Goal: Task Accomplishment & Management: Use online tool/utility

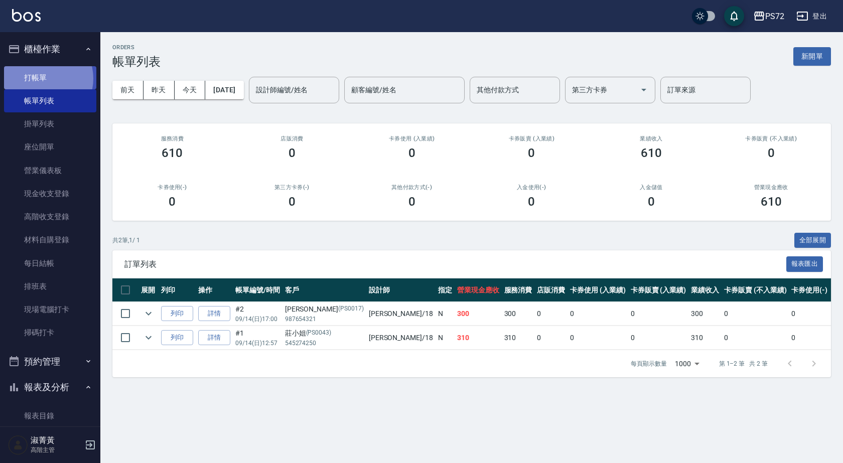
click at [44, 78] on link "打帳單" at bounding box center [50, 77] width 92 height 23
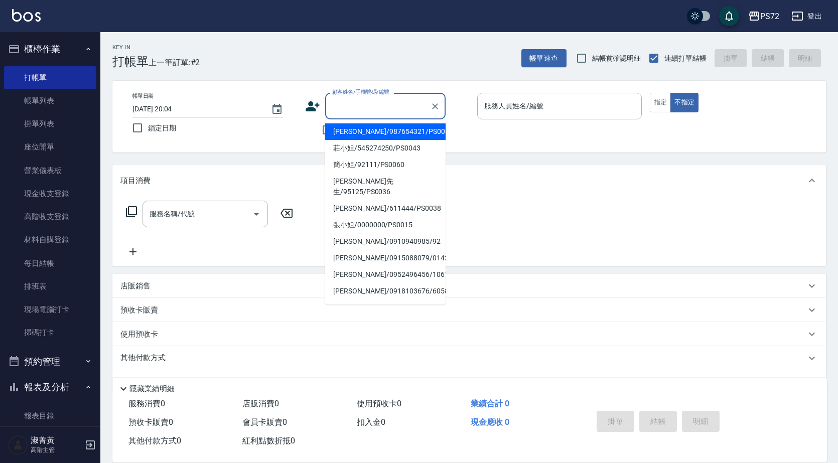
click at [353, 103] on input "顧客姓名/手機號碼/編號" at bounding box center [378, 106] width 96 height 18
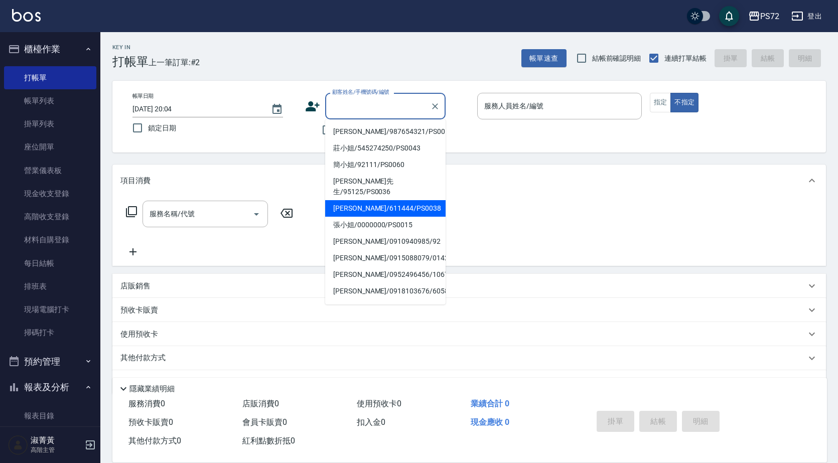
click at [412, 200] on li "[PERSON_NAME]/611444/PS0038" at bounding box center [385, 208] width 120 height 17
type input "[PERSON_NAME]/611444/PS0038"
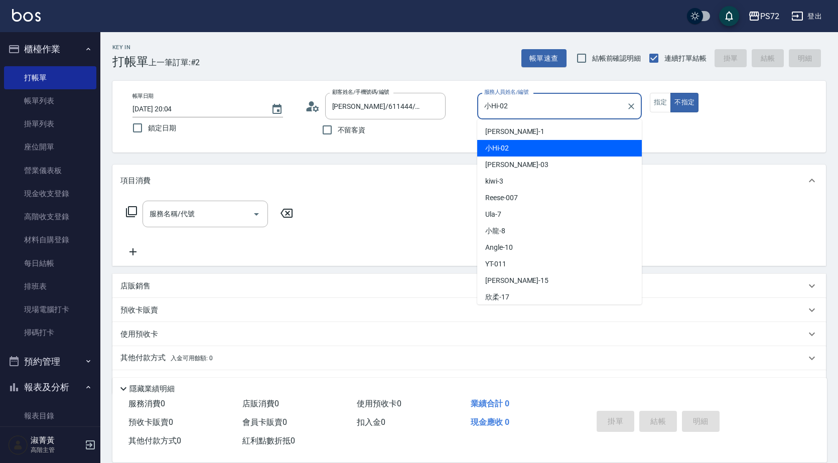
click at [574, 112] on input "小Hi-02" at bounding box center [552, 106] width 140 height 18
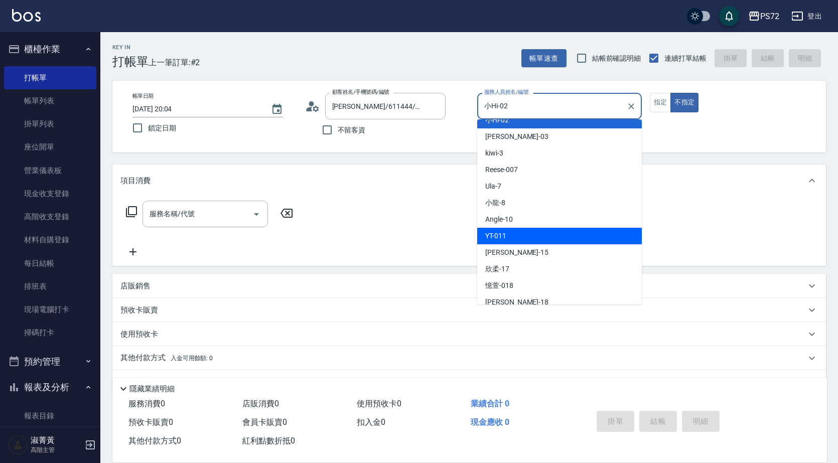
scroll to position [55, 0]
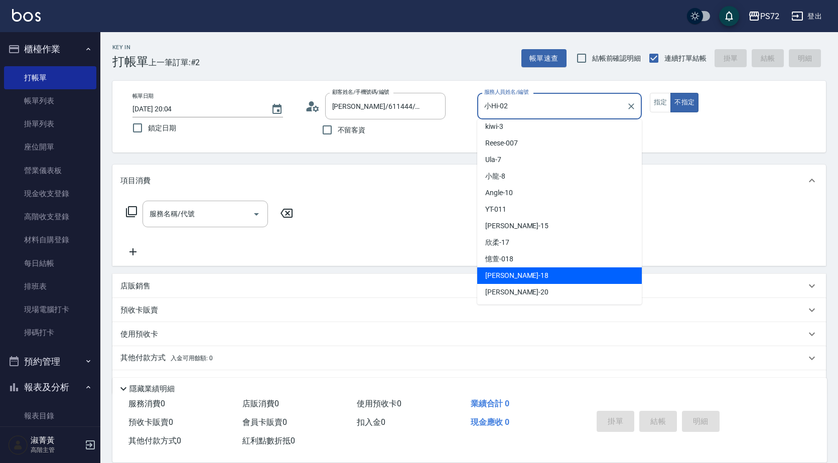
click at [529, 276] on div "[PERSON_NAME] -18" at bounding box center [559, 275] width 165 height 17
type input "[PERSON_NAME]-18"
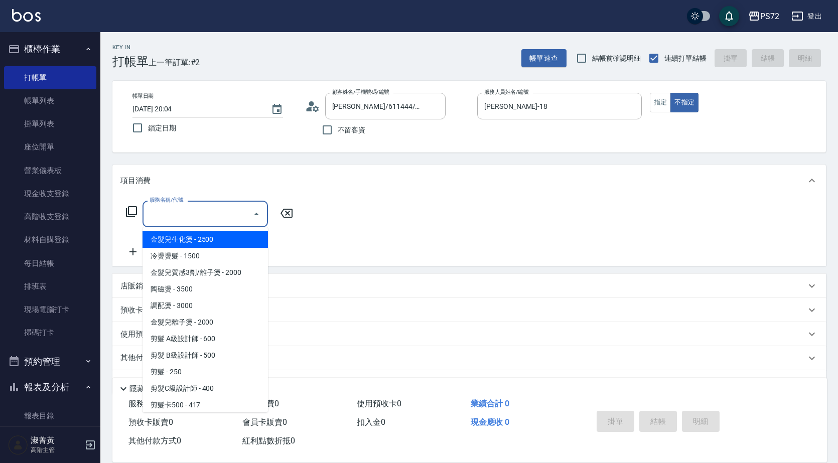
click at [216, 216] on input "服務名稱/代號" at bounding box center [197, 214] width 101 height 18
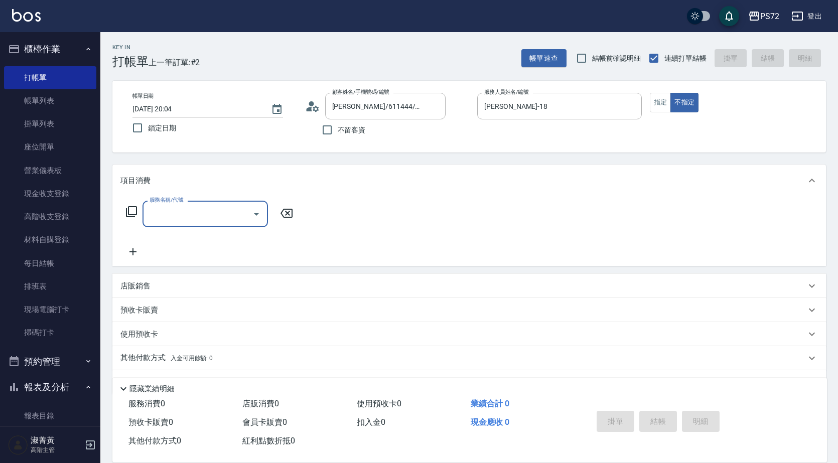
click at [194, 210] on input "服務名稱/代號" at bounding box center [197, 214] width 101 height 18
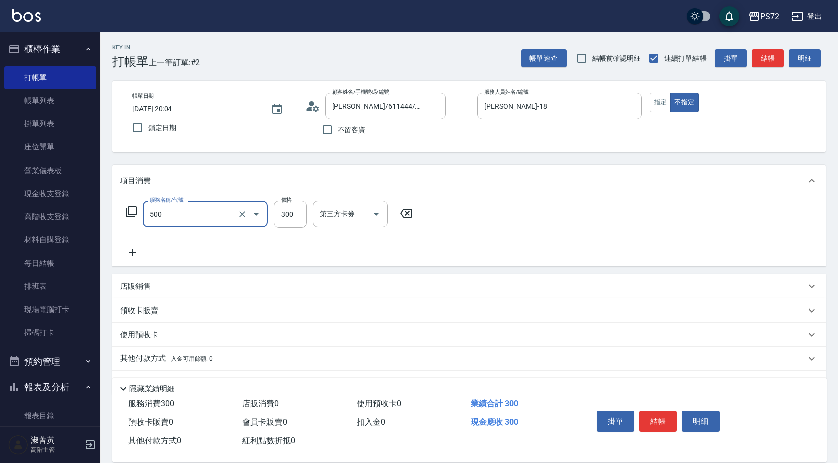
type input "洗髮(A級)(500)"
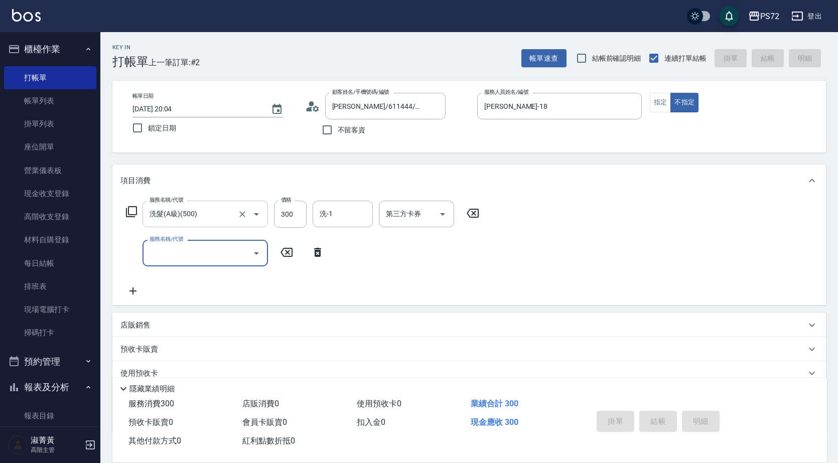
type input "[DATE] 20:05"
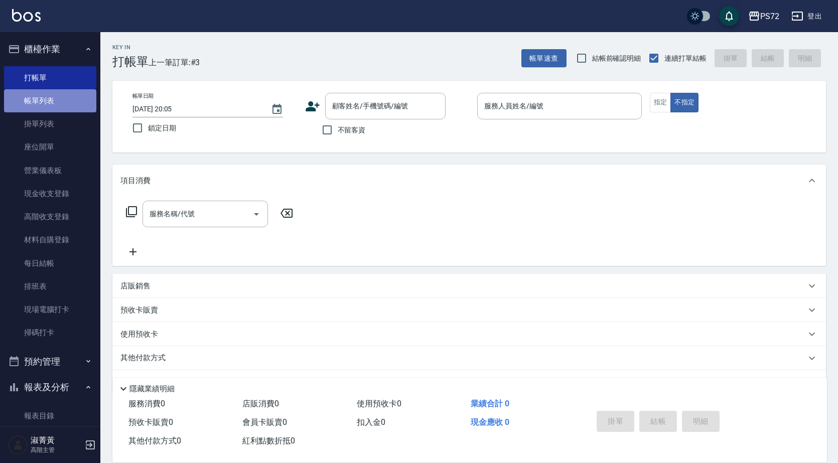
click at [67, 97] on link "帳單列表" at bounding box center [50, 100] width 92 height 23
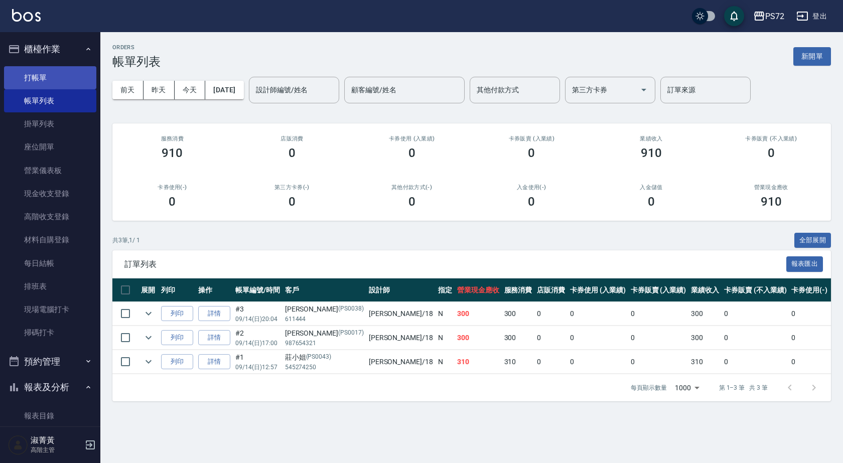
click at [61, 69] on link "打帳單" at bounding box center [50, 77] width 92 height 23
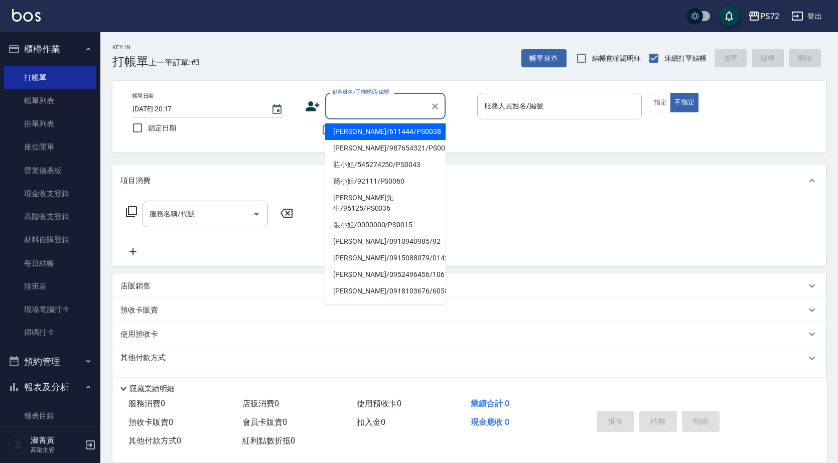
click at [418, 101] on input "顧客姓名/手機號碼/編號" at bounding box center [378, 106] width 96 height 18
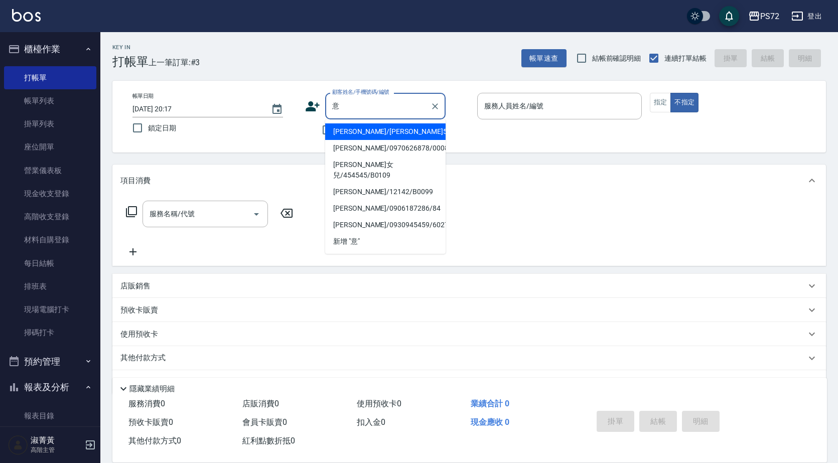
click at [366, 132] on li "[PERSON_NAME]/[PERSON_NAME]5125/5125" at bounding box center [385, 131] width 120 height 17
type input "[PERSON_NAME]/[PERSON_NAME]5125/5125"
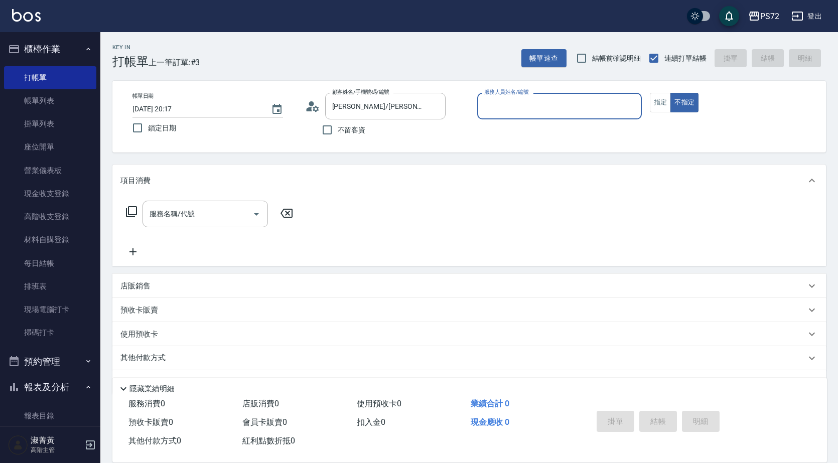
type input "[PERSON_NAME]-1"
click at [658, 104] on button "指定" at bounding box center [661, 103] width 22 height 20
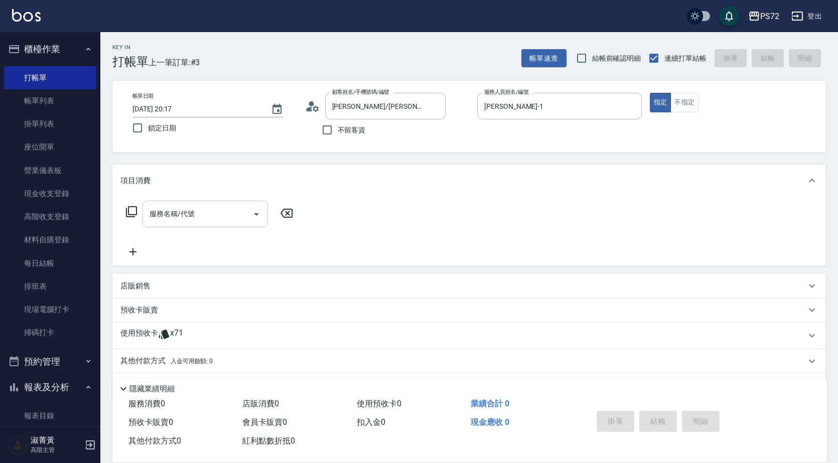
click at [172, 217] on input "服務名稱/代號" at bounding box center [197, 214] width 101 height 18
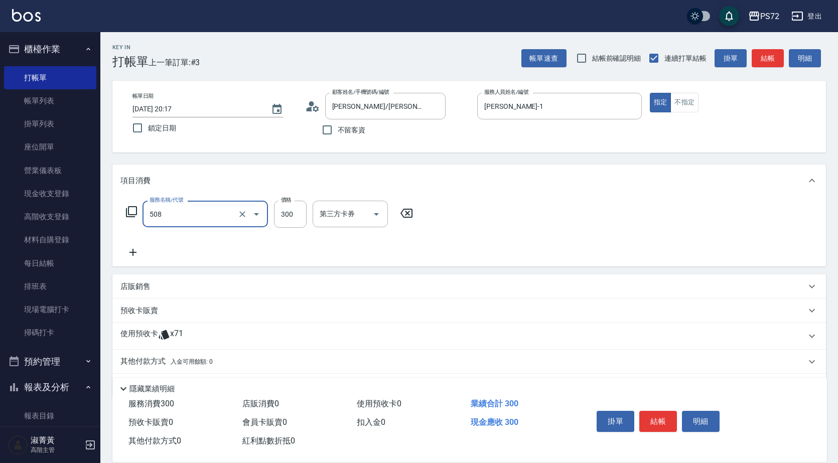
type input "洗髮卡300(508)"
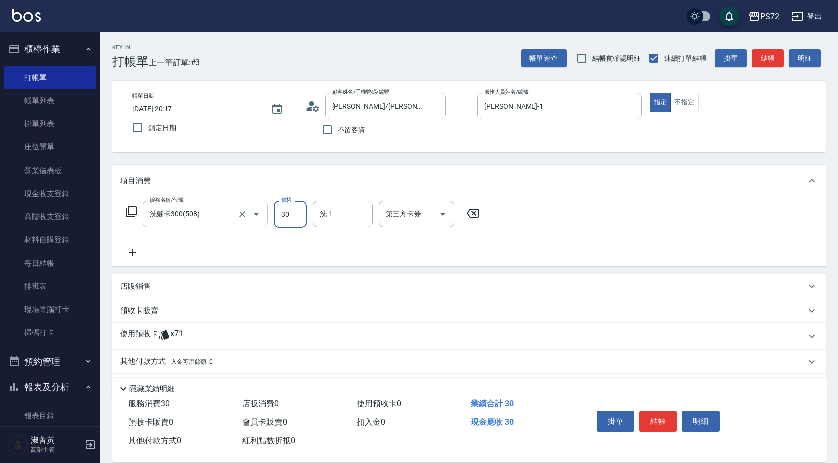
type input "300"
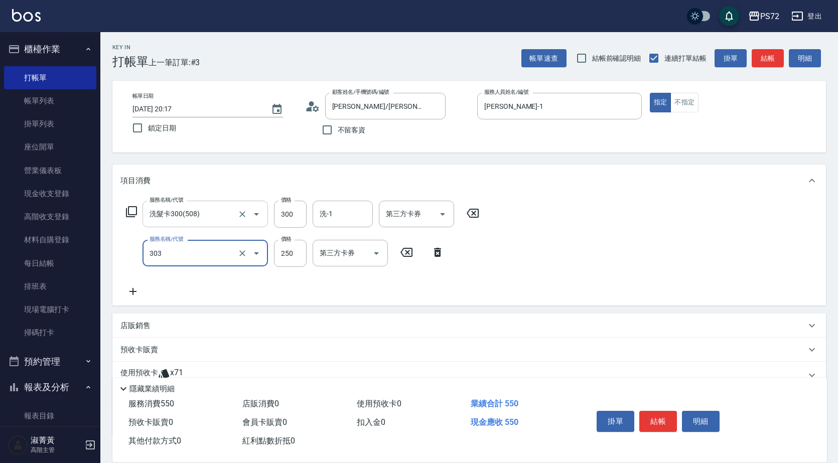
type input "剪髮(303)"
type input "300"
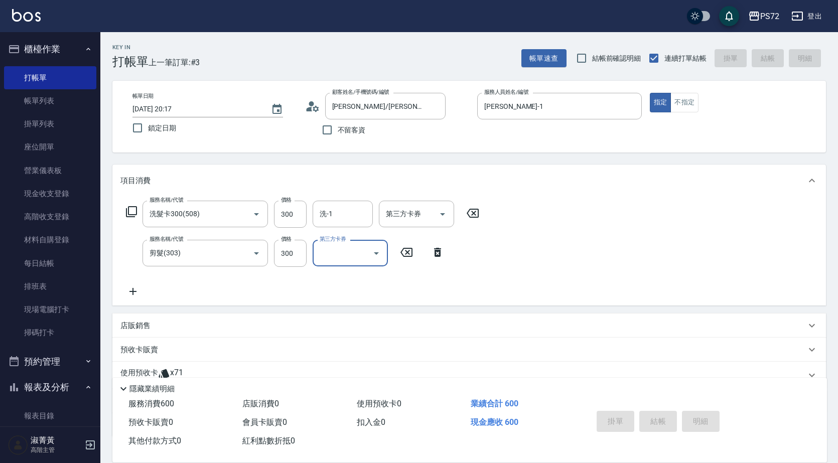
type input "[DATE] 20:18"
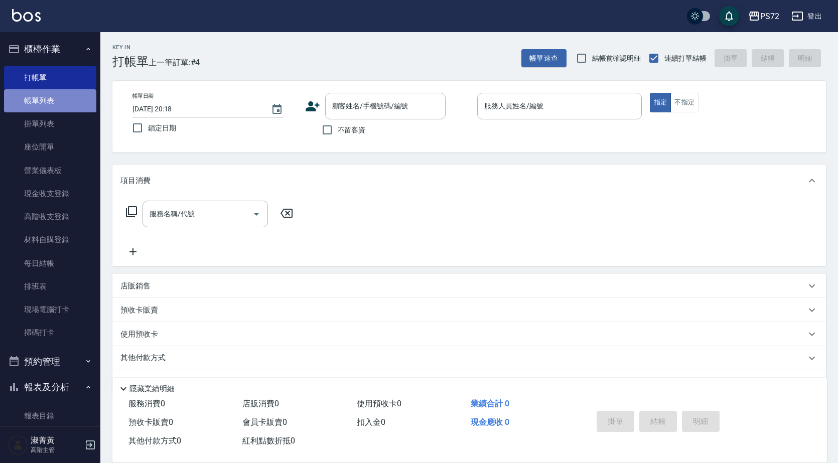
click at [84, 97] on link "帳單列表" at bounding box center [50, 100] width 92 height 23
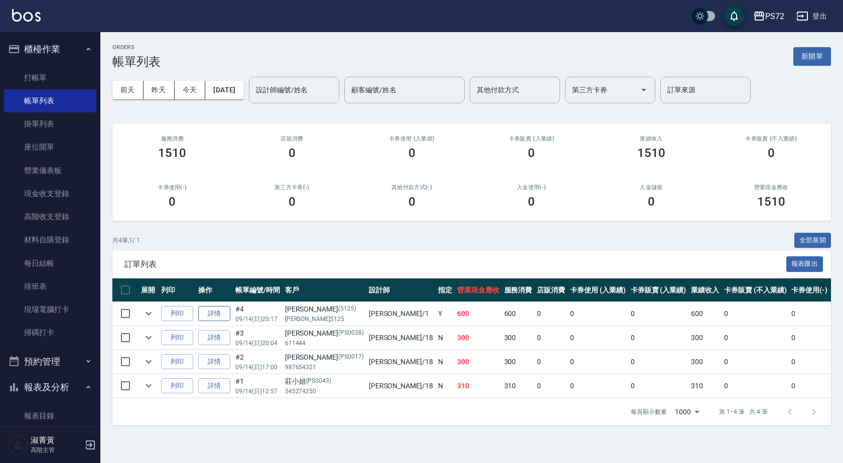
click at [213, 306] on link "詳情" at bounding box center [214, 314] width 32 height 16
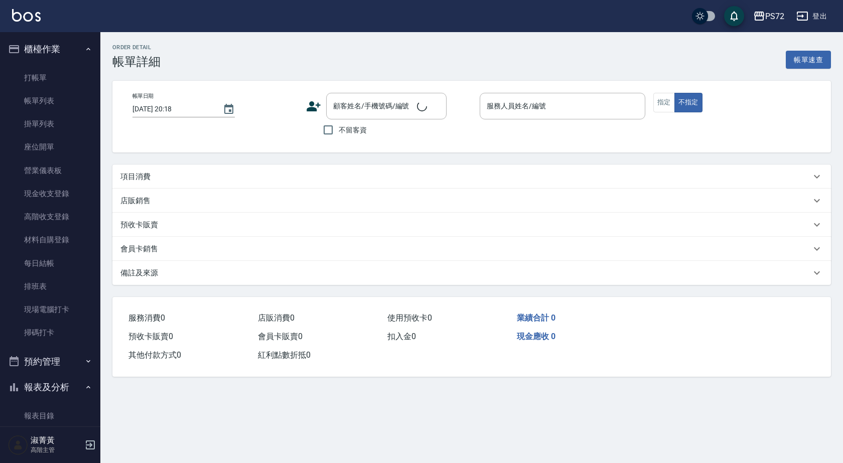
type input "[DATE] 20:17"
type input "[PERSON_NAME]-1"
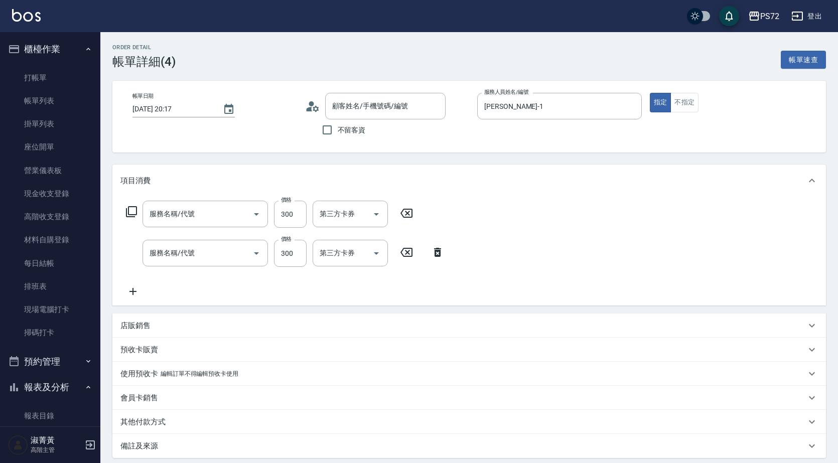
type input "[PERSON_NAME]/[PERSON_NAME]5125/5125"
type input "剪髮(303)"
type input "洗髮卡300(508)"
click at [404, 249] on input "第三方卡券" at bounding box center [408, 253] width 51 height 18
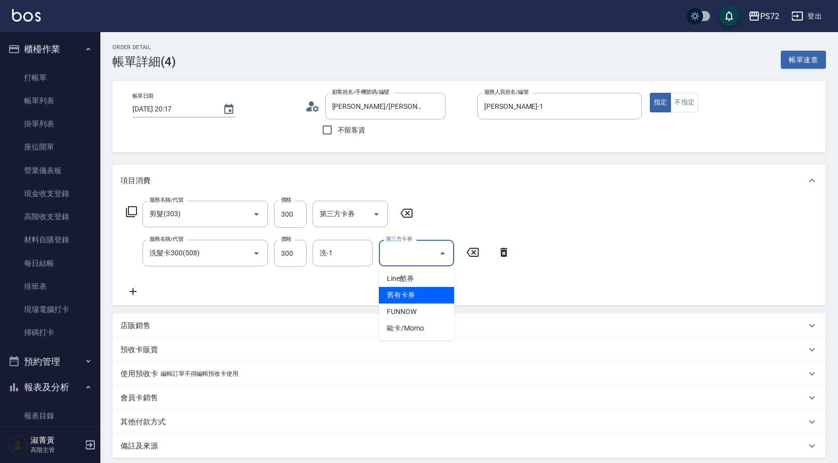
click at [406, 292] on span "舊有卡券" at bounding box center [416, 295] width 75 height 17
type input "舊有卡券"
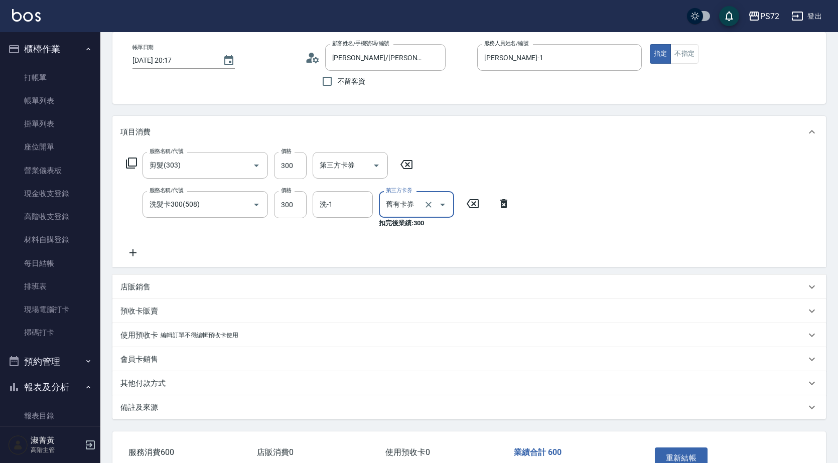
scroll to position [113, 0]
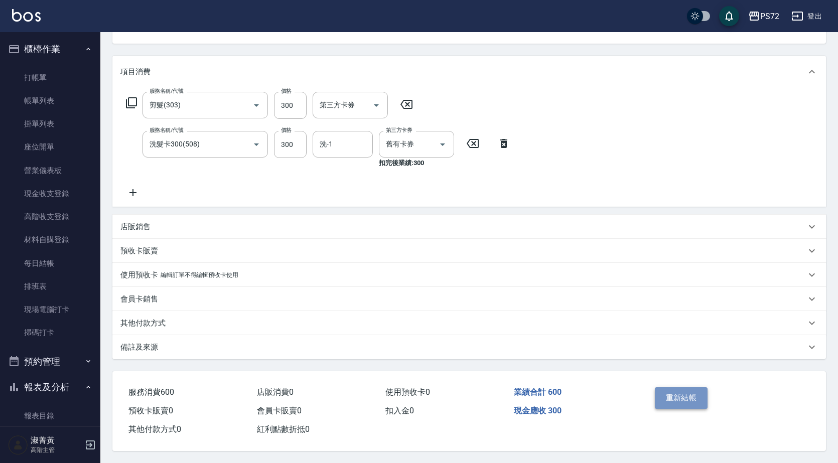
click at [684, 401] on button "重新結帳" at bounding box center [681, 397] width 53 height 21
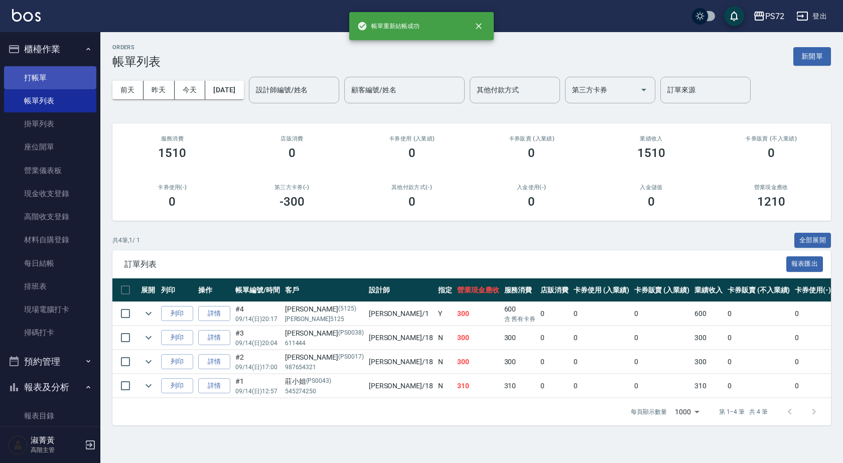
click at [36, 68] on link "打帳單" at bounding box center [50, 77] width 92 height 23
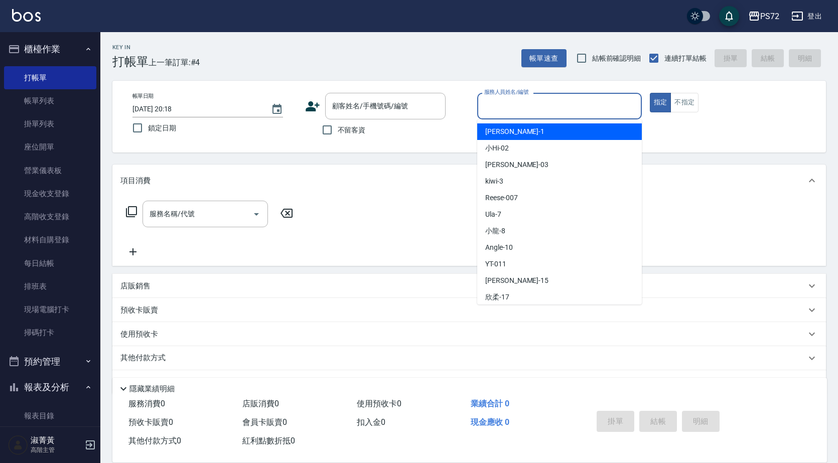
click at [527, 103] on input "服務人員姓名/編號" at bounding box center [560, 106] width 156 height 18
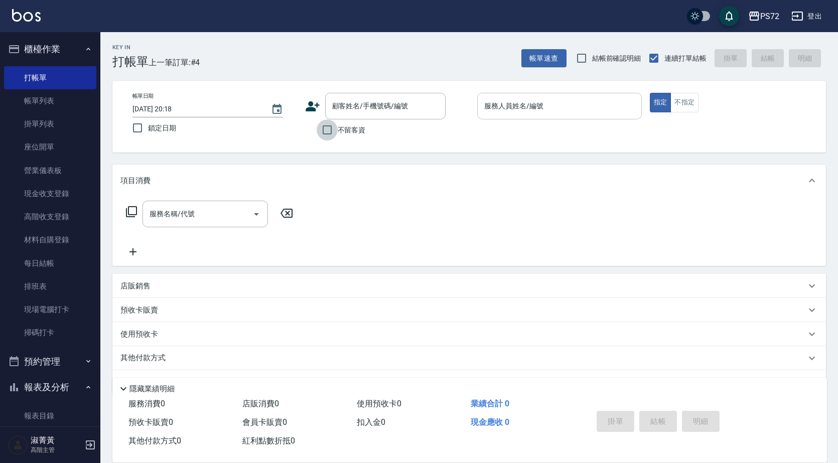
drag, startPoint x: 327, startPoint y: 125, endPoint x: 478, endPoint y: 101, distance: 152.9
click at [328, 125] on input "不留客資" at bounding box center [327, 129] width 21 height 21
checkbox input "true"
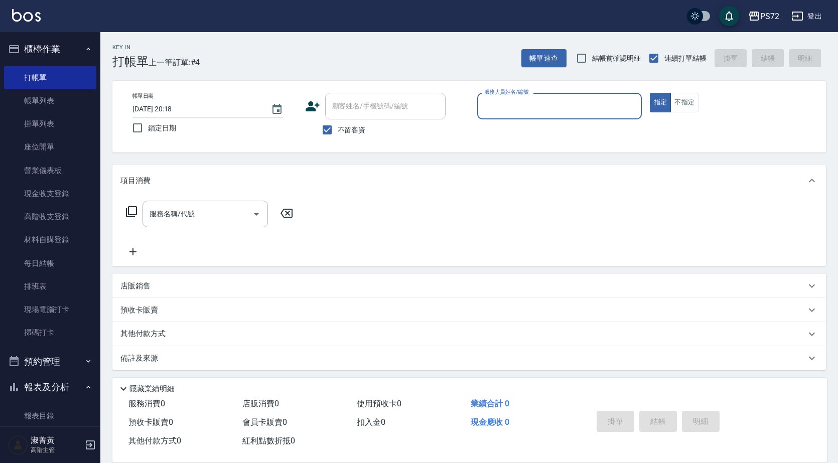
click at [507, 103] on input "服務人員姓名/編號" at bounding box center [560, 106] width 156 height 18
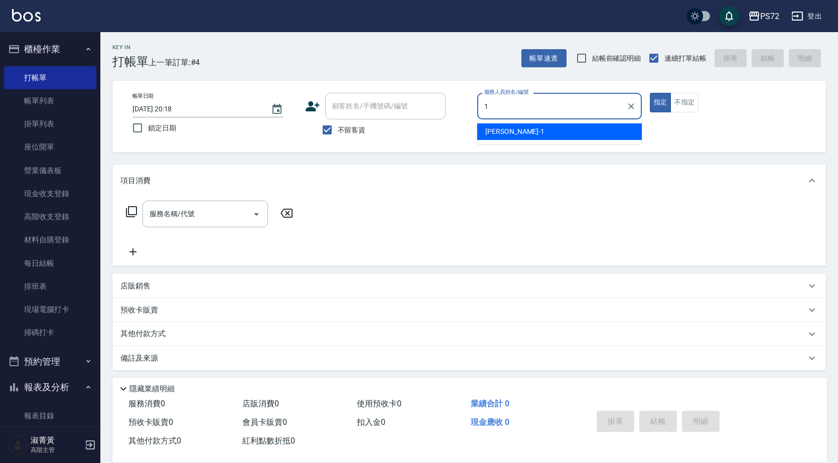
type input "1"
type button "true"
type input "[PERSON_NAME]-1"
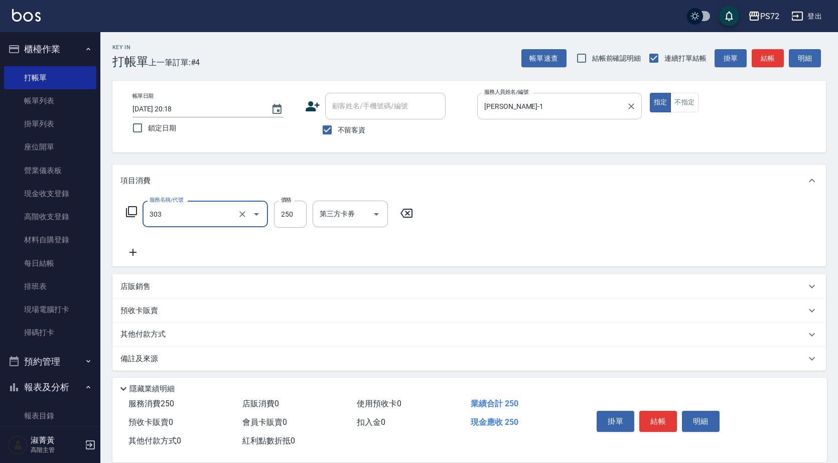
type input "剪髮(303)"
type input "300"
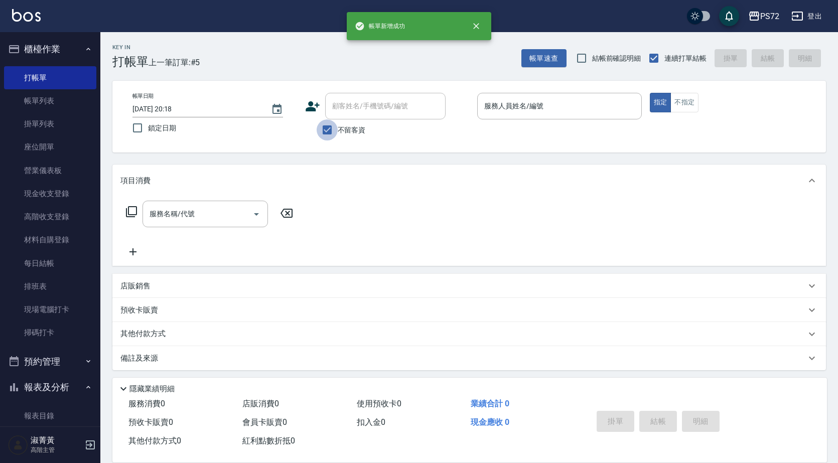
click at [334, 131] on input "不留客資" at bounding box center [327, 129] width 21 height 21
checkbox input "false"
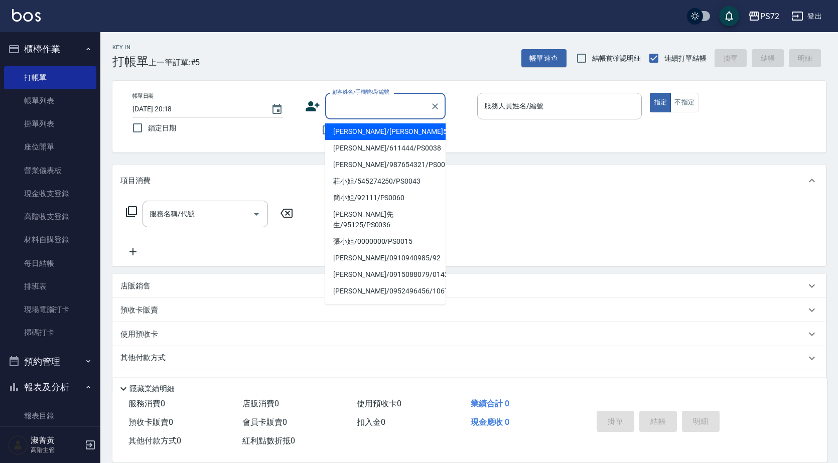
click at [348, 111] on input "顧客姓名/手機號碼/編號" at bounding box center [378, 106] width 96 height 18
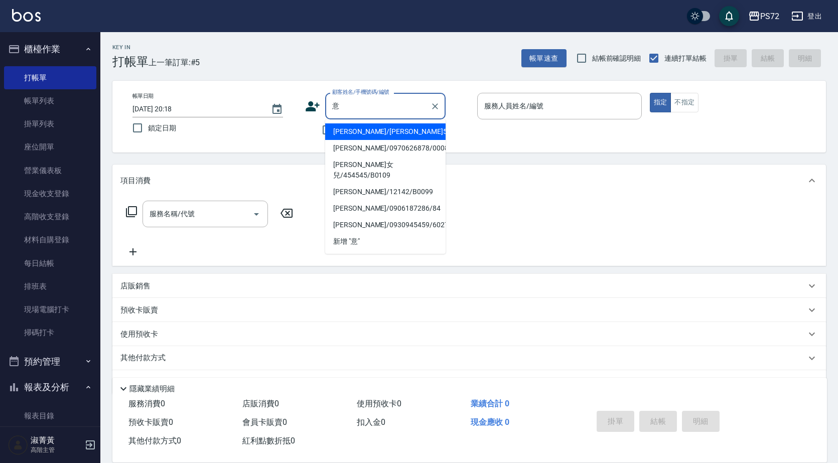
click at [355, 131] on li "[PERSON_NAME]/[PERSON_NAME]5125/5125" at bounding box center [385, 131] width 120 height 17
type input "[PERSON_NAME]/[PERSON_NAME]5125/5125"
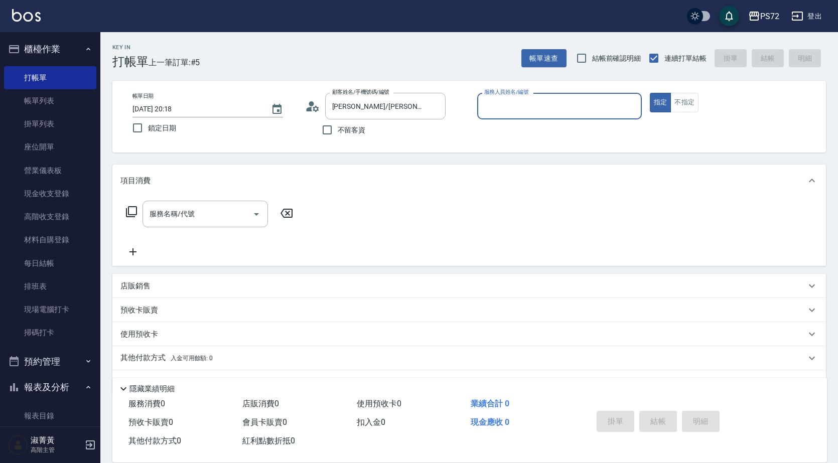
type input "[PERSON_NAME]-1"
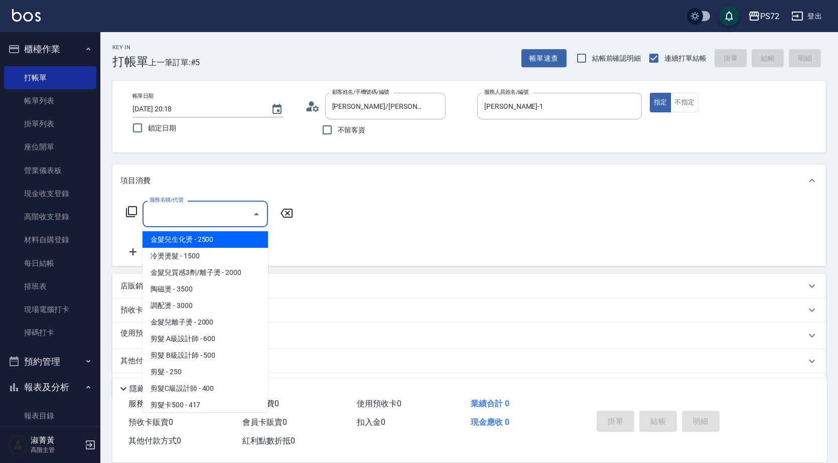
click at [224, 218] on input "服務名稱/代號" at bounding box center [197, 214] width 101 height 18
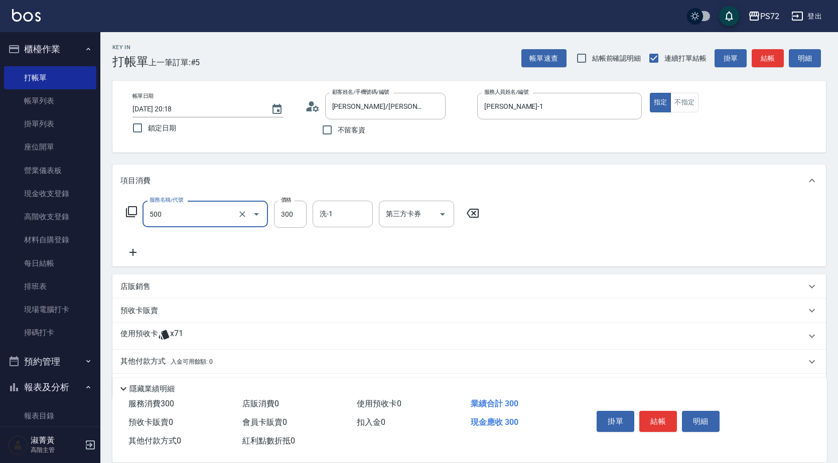
type input "洗髮(A級)(500)"
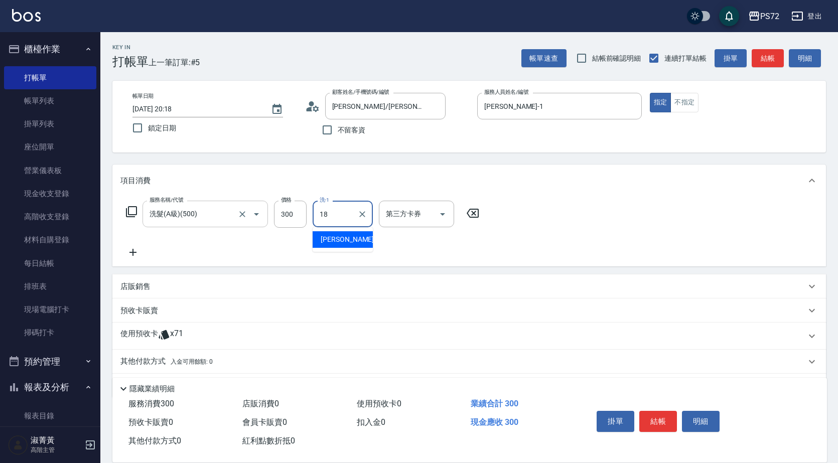
type input "[PERSON_NAME]-18"
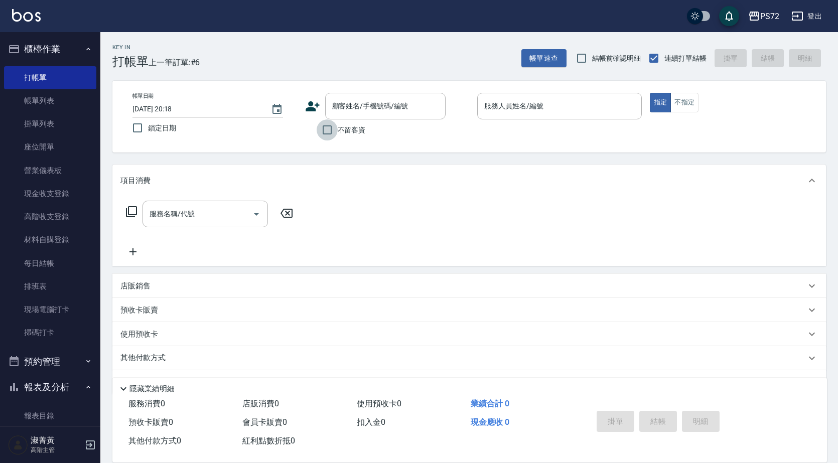
drag, startPoint x: 322, startPoint y: 134, endPoint x: 465, endPoint y: 109, distance: 144.7
click at [323, 134] on input "不留客資" at bounding box center [327, 129] width 21 height 21
checkbox input "true"
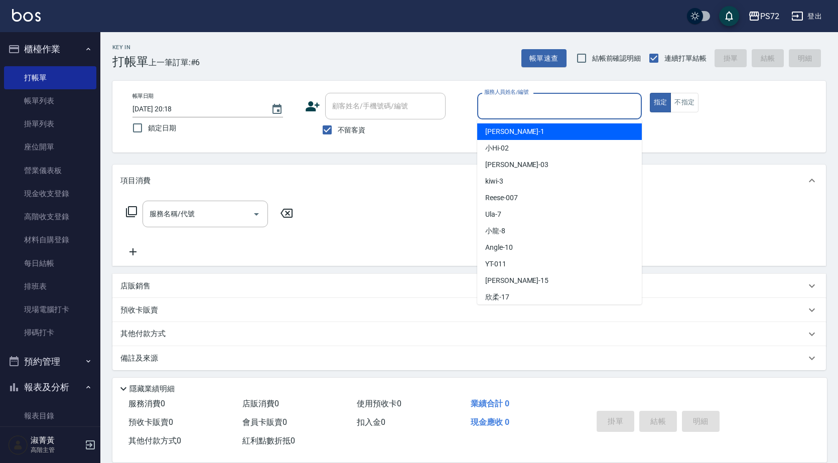
click at [493, 106] on input "服務人員姓名/編號" at bounding box center [560, 106] width 156 height 18
type input "[PERSON_NAME]-1"
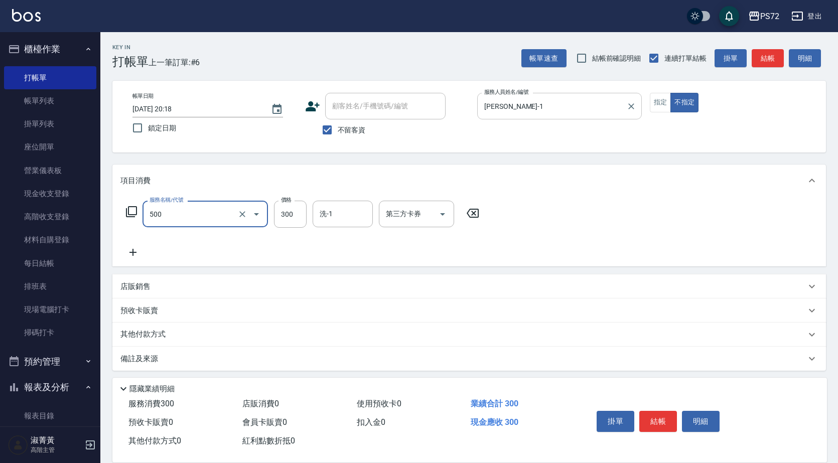
type input "洗髮(A級)(500)"
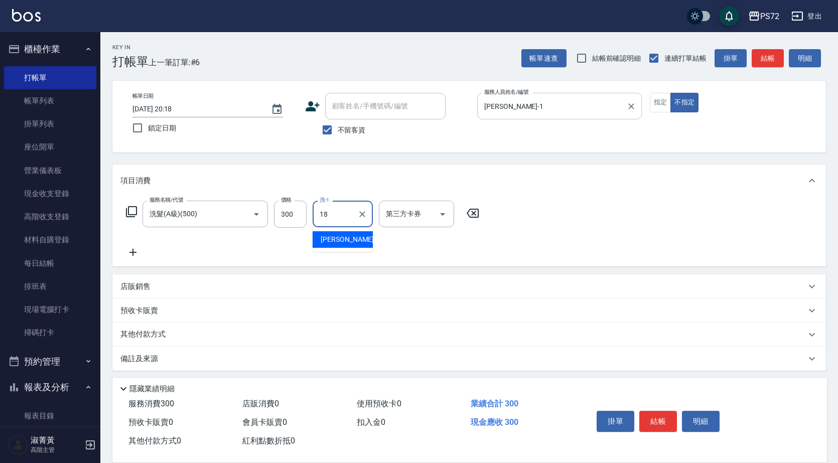
type input "[PERSON_NAME]-18"
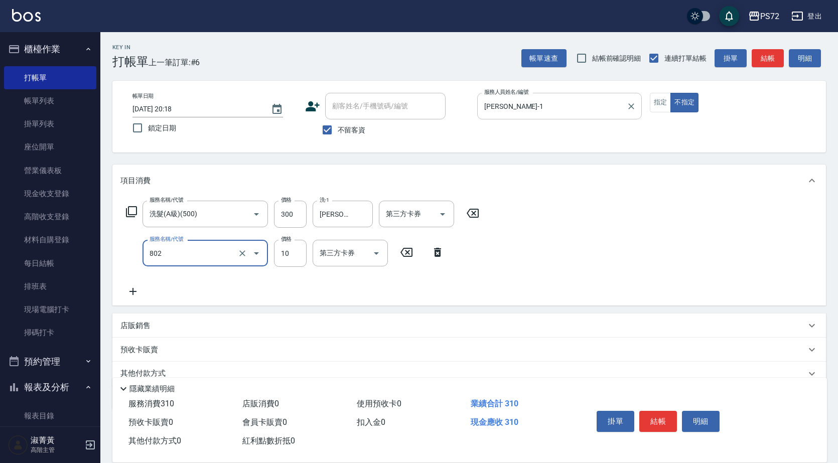
type input "潤絲(802)"
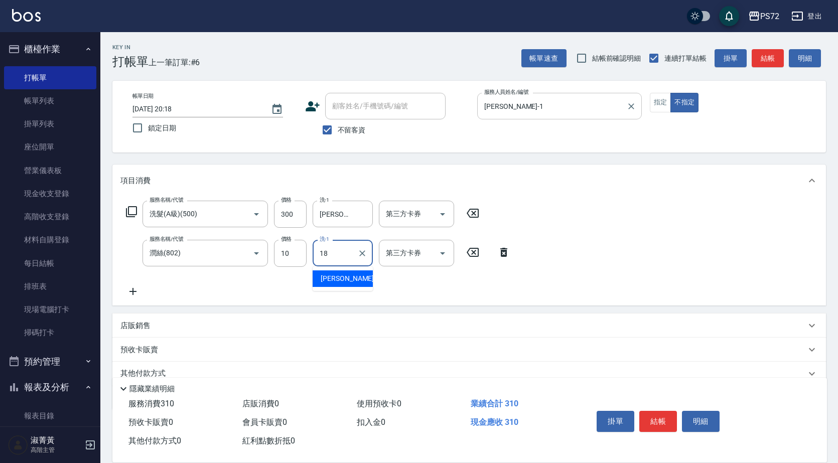
type input "[PERSON_NAME]-18"
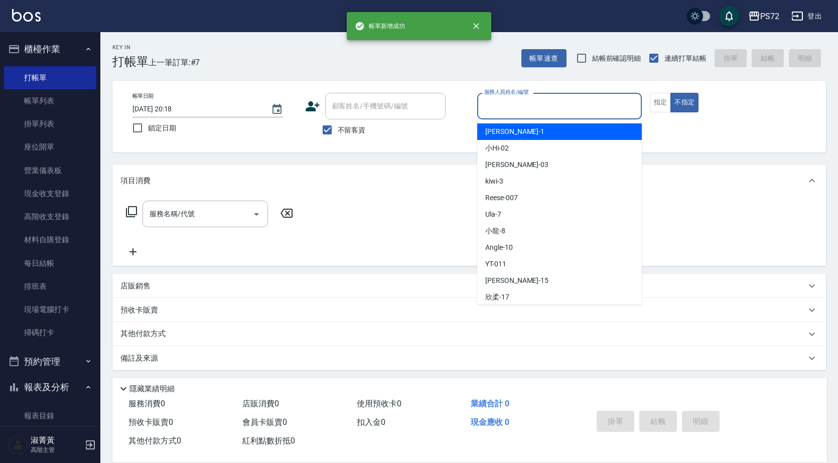
click at [553, 107] on input "服務人員姓名/編號" at bounding box center [560, 106] width 156 height 18
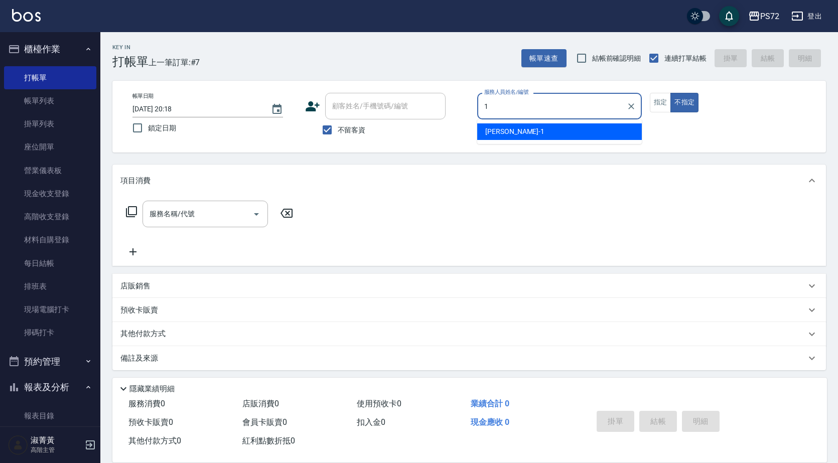
type input "[PERSON_NAME]-1"
type button "false"
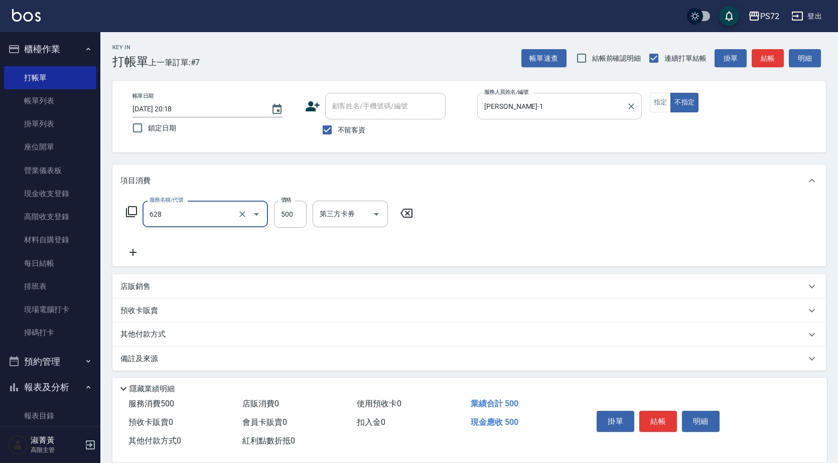
type input "寶齡舒醒清潔500(628)"
type input "600"
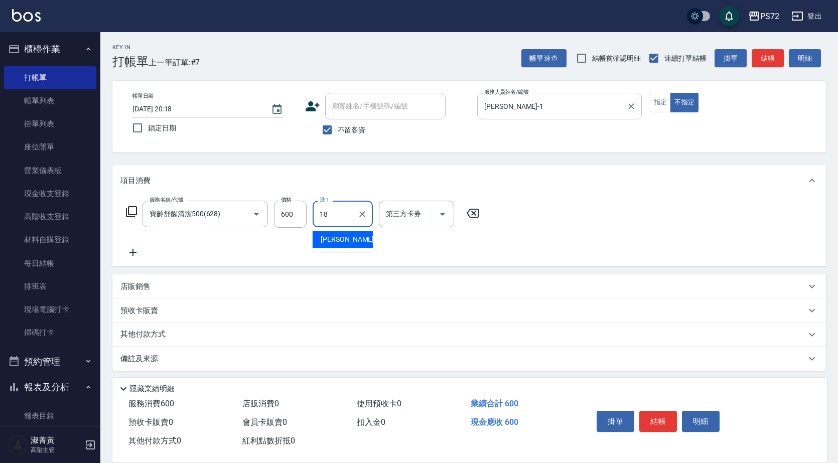
type input "[PERSON_NAME]-18"
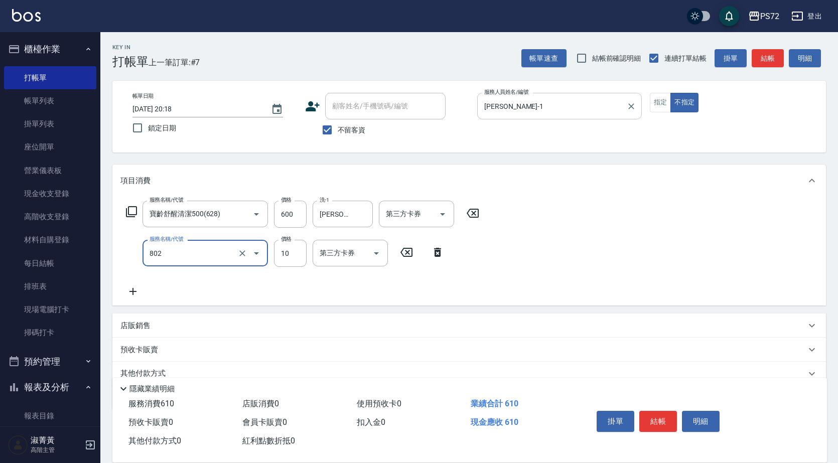
type input "潤絲(802)"
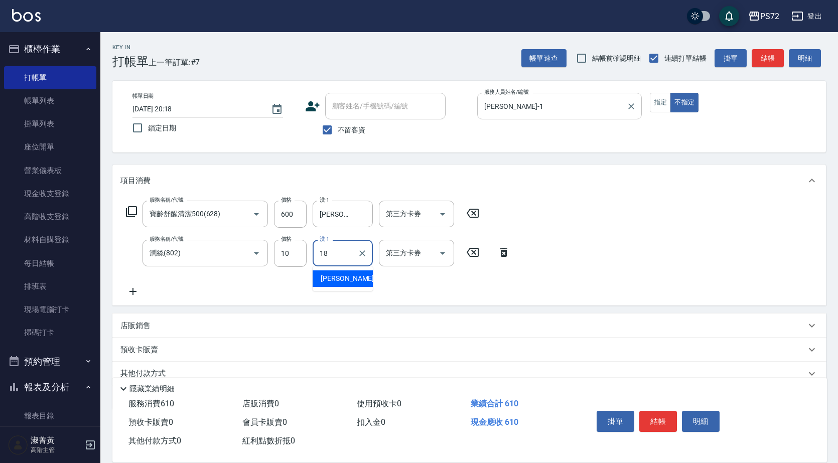
type input "[PERSON_NAME]-18"
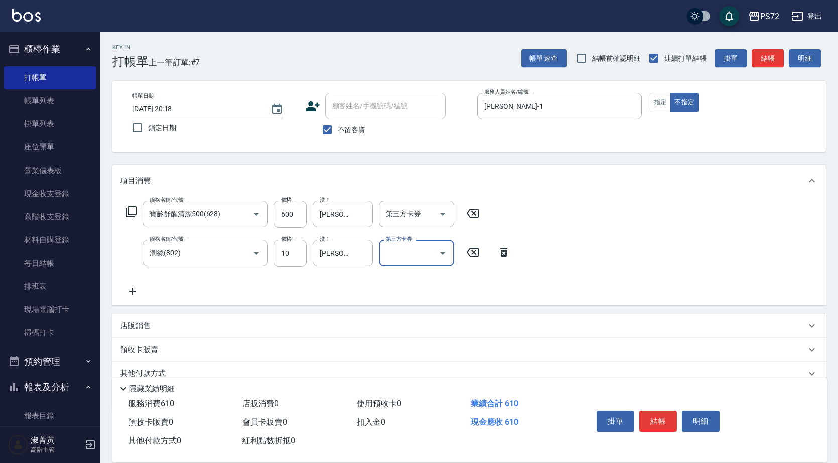
click at [191, 229] on div "服務名稱/代號 寶齡舒醒清潔500(628) 服務名稱/代號 價格 600 價格 洗-1 [PERSON_NAME]-18 洗-1 第三方卡券 第三方卡券 服…" at bounding box center [318, 249] width 396 height 97
click at [205, 213] on input "寶齡舒醒清潔500(628)" at bounding box center [191, 214] width 88 height 18
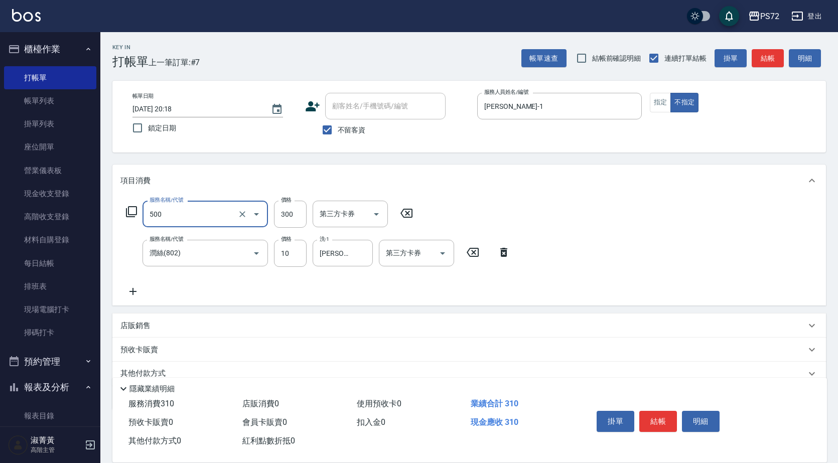
type input "洗髮(A級)(500)"
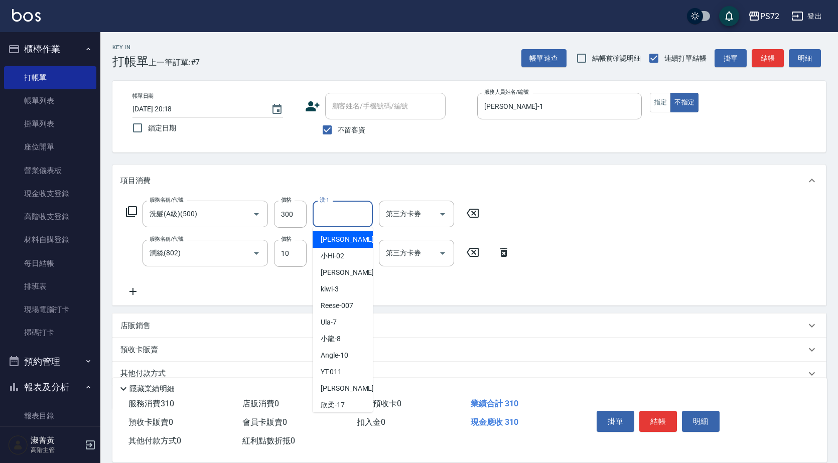
click at [345, 216] on input "洗-1" at bounding box center [342, 214] width 51 height 18
type input "[PERSON_NAME]-18"
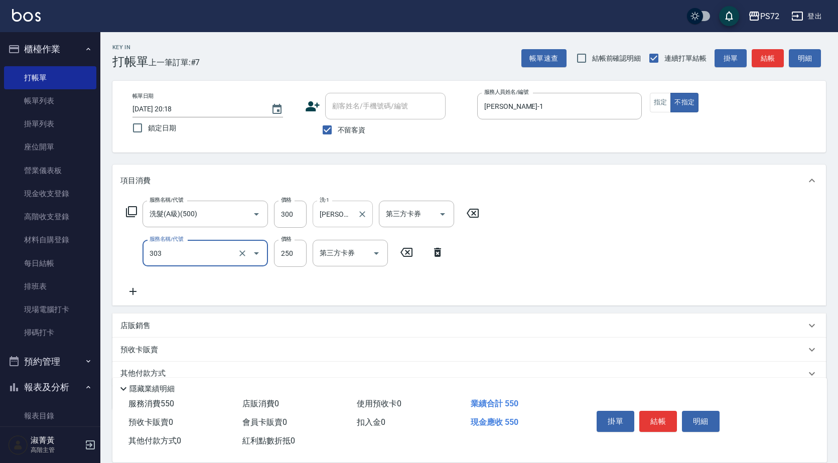
type input "剪髮(303)"
type input "350"
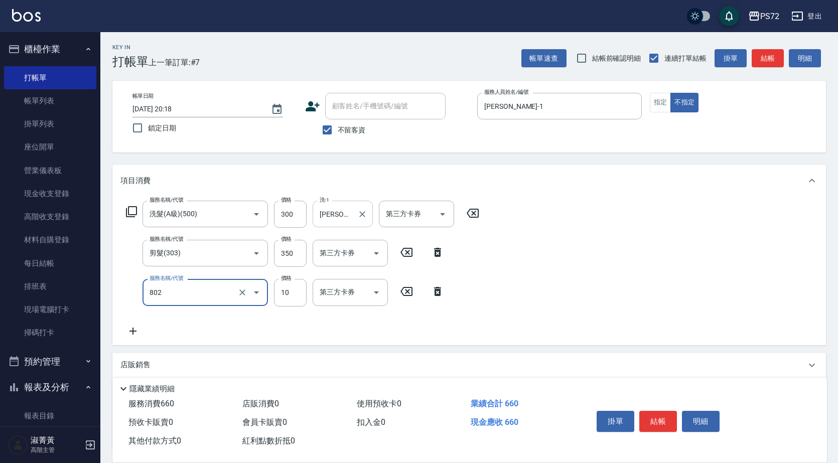
type input "潤絲(802)"
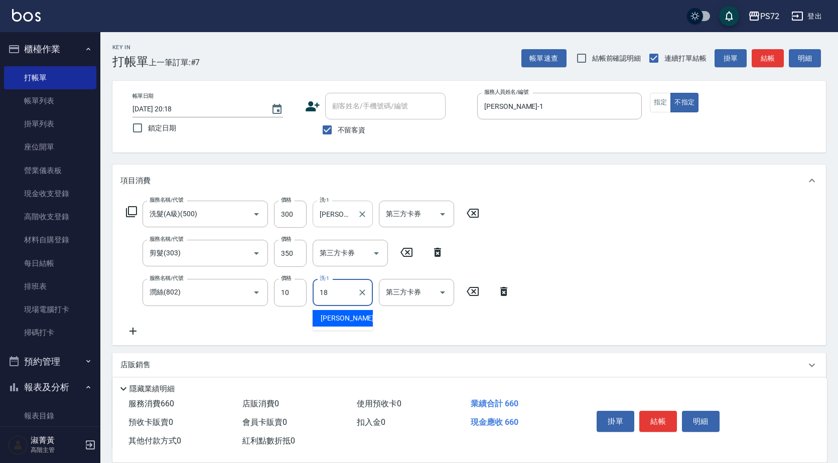
type input "[PERSON_NAME]-18"
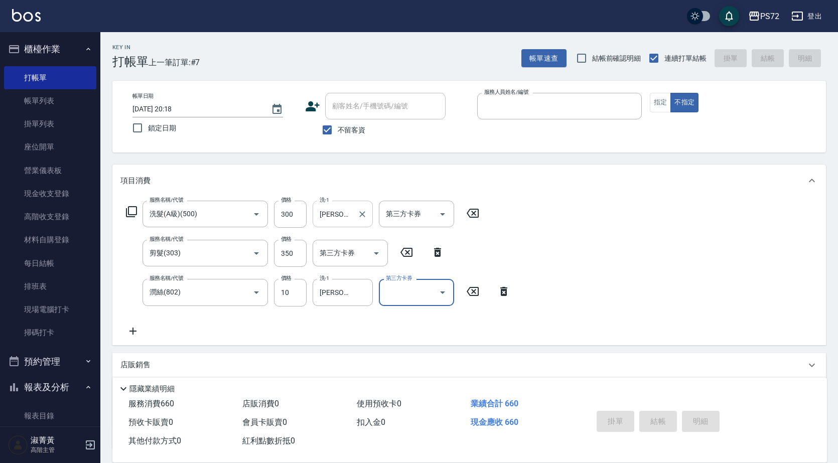
type input "[DATE] 20:19"
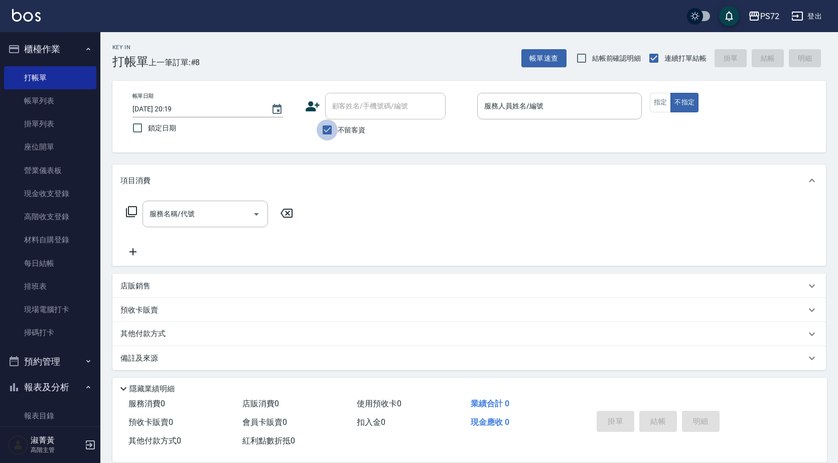
click at [326, 132] on input "不留客資" at bounding box center [327, 129] width 21 height 21
checkbox input "false"
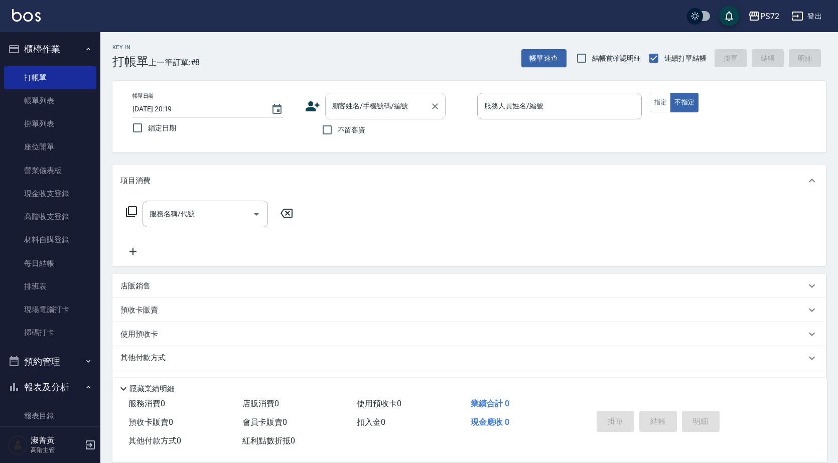
click at [348, 107] on input "顧客姓名/手機號碼/編號" at bounding box center [378, 106] width 96 height 18
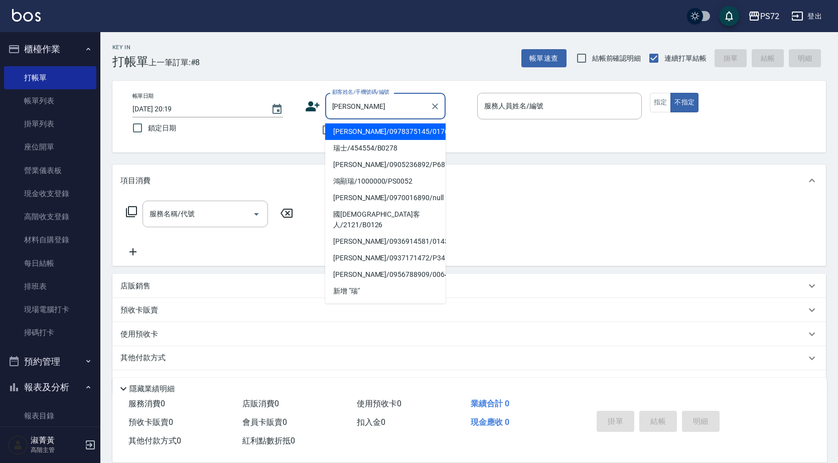
click at [346, 137] on li "[PERSON_NAME]/0978375145/0176" at bounding box center [385, 131] width 120 height 17
type input "[PERSON_NAME]/0978375145/0176"
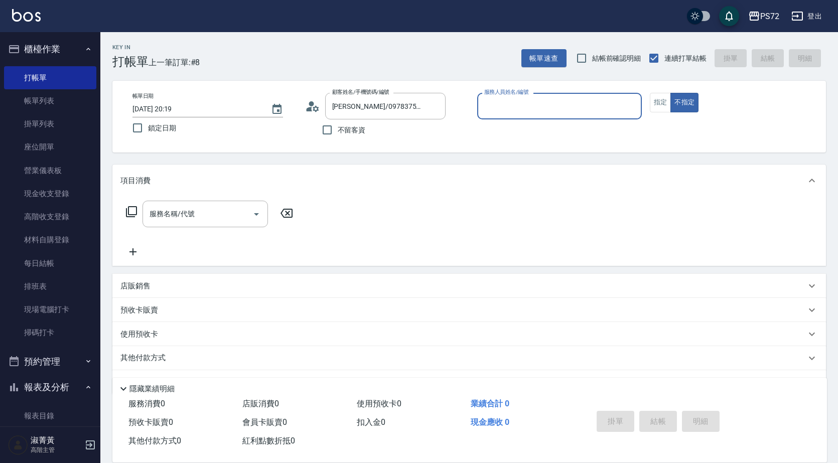
type input "[PERSON_NAME]-1"
click at [657, 108] on button "指定" at bounding box center [661, 103] width 22 height 20
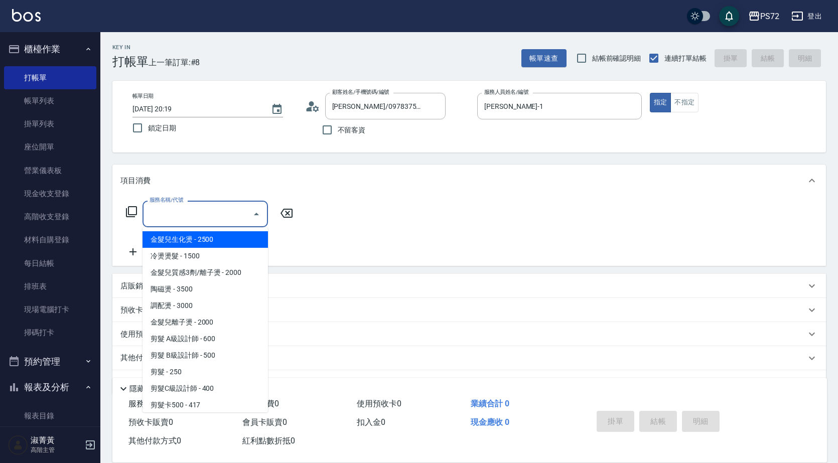
click at [171, 217] on input "服務名稱/代號" at bounding box center [197, 214] width 101 height 18
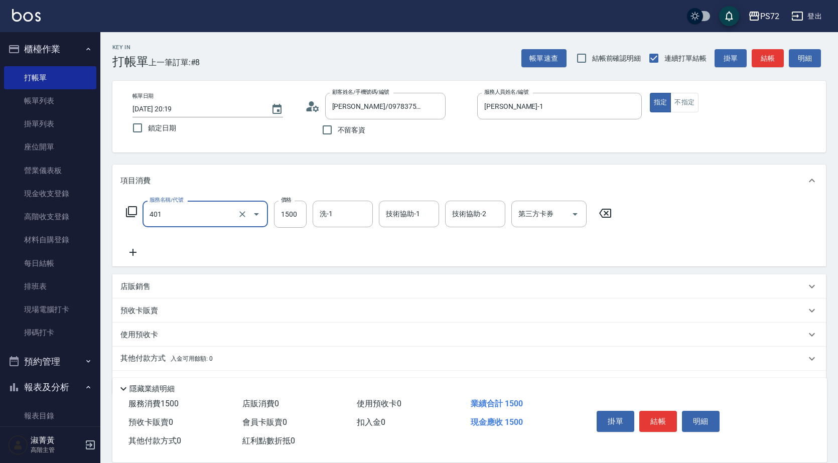
type input "染髮(401)"
type input "1800"
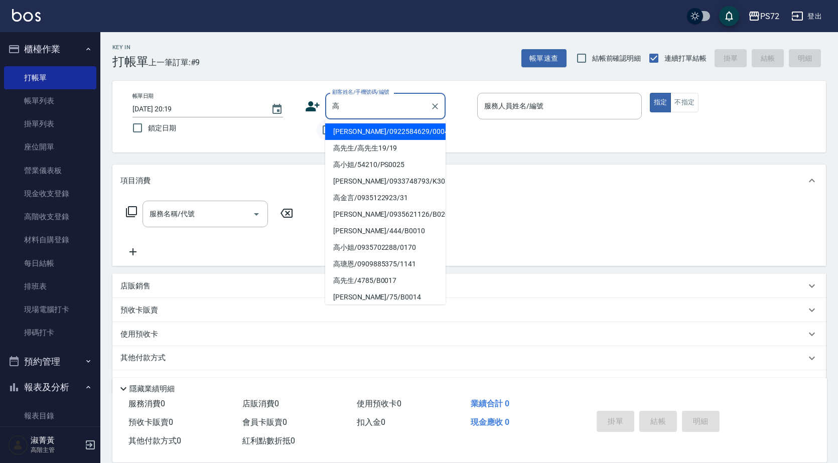
click at [331, 131] on li "[PERSON_NAME]/0922584629/0004" at bounding box center [385, 131] width 120 height 17
type input "[PERSON_NAME]/0922584629/0004"
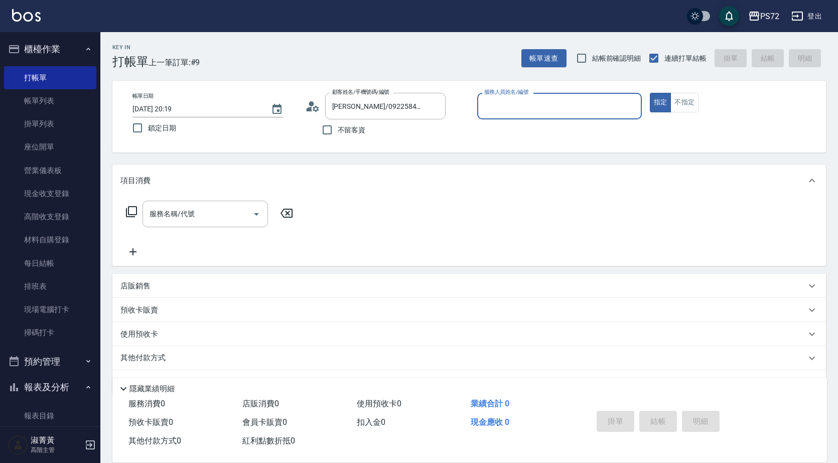
type input "[PERSON_NAME]-1"
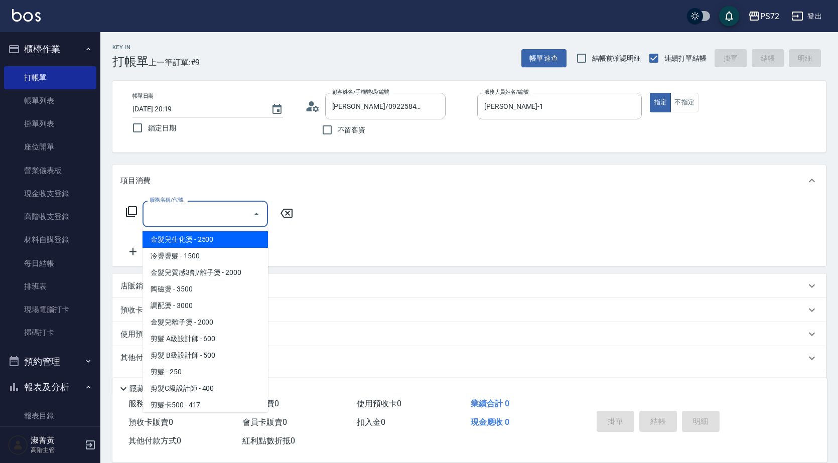
click at [188, 209] on input "服務名稱/代號" at bounding box center [197, 214] width 101 height 18
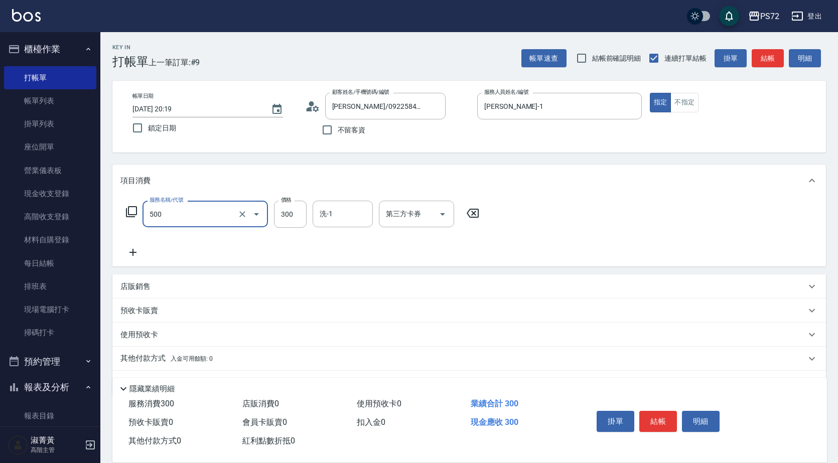
type input "洗髮(A級)(500)"
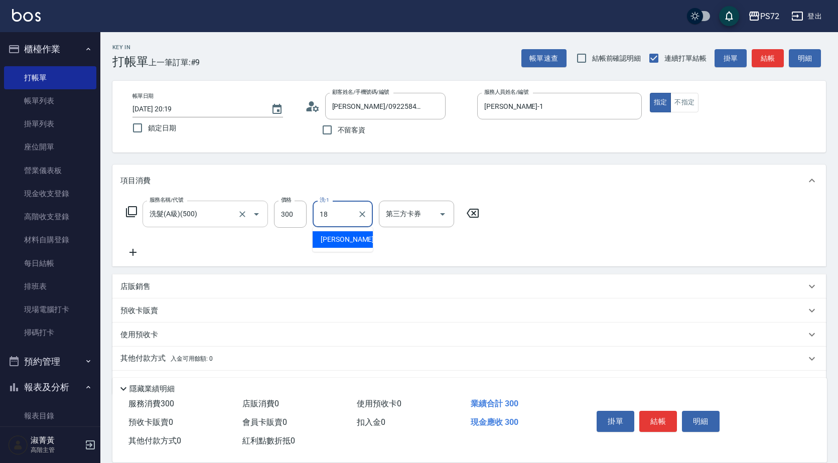
type input "[PERSON_NAME]-18"
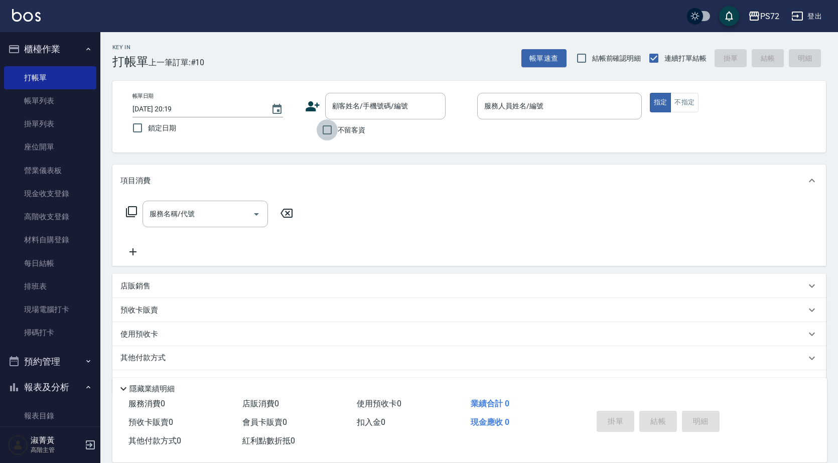
click at [329, 125] on input "不留客資" at bounding box center [327, 129] width 21 height 21
checkbox input "true"
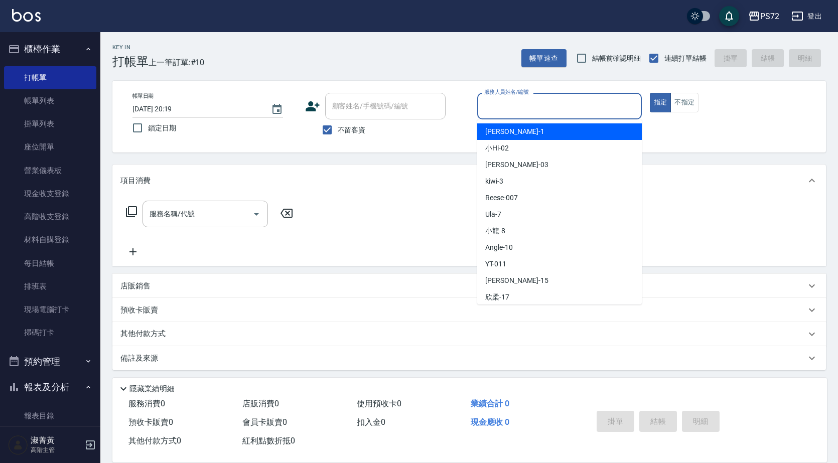
click at [506, 103] on input "服務人員姓名/編號" at bounding box center [560, 106] width 156 height 18
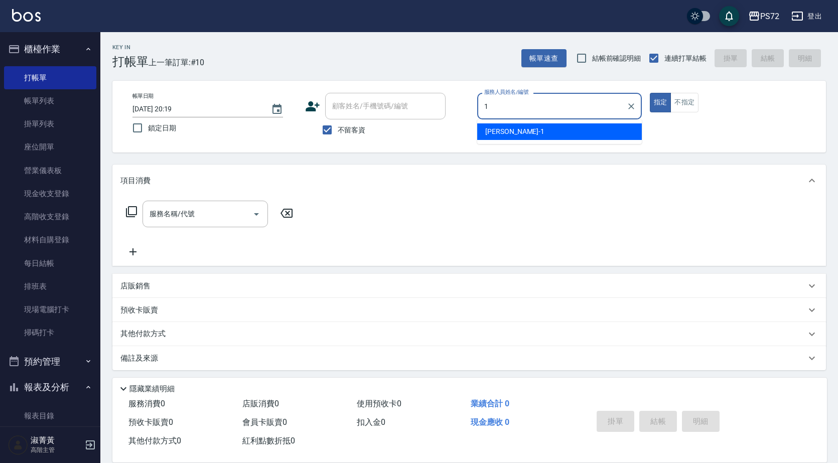
type input "[PERSON_NAME]-1"
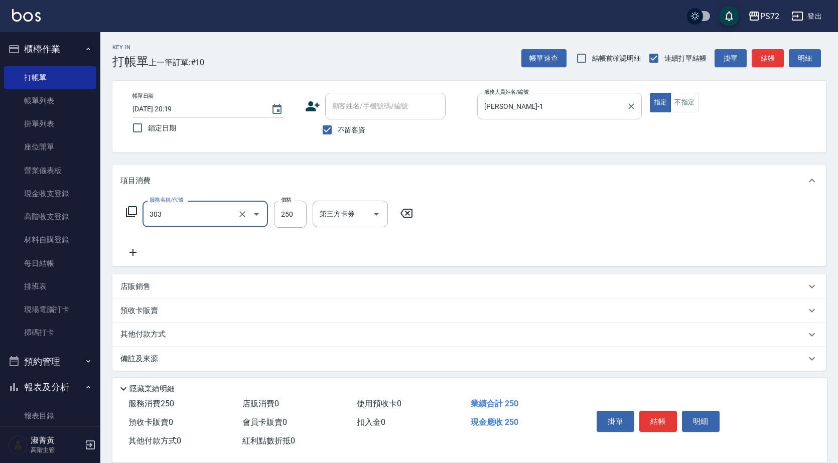
type input "剪髮(303)"
type input "400"
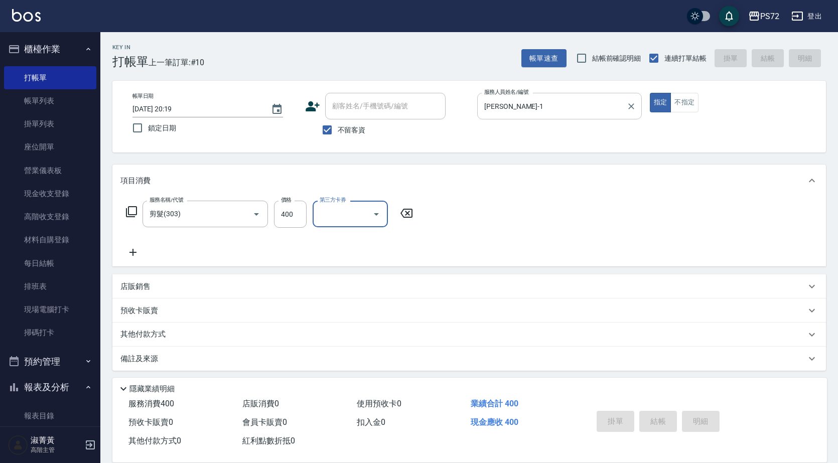
type input "[DATE] 20:20"
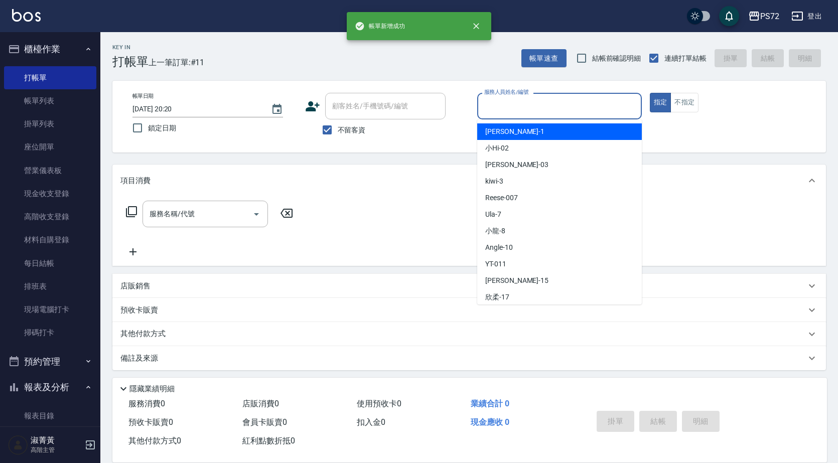
click at [542, 104] on input "服務人員姓名/編號" at bounding box center [560, 106] width 156 height 18
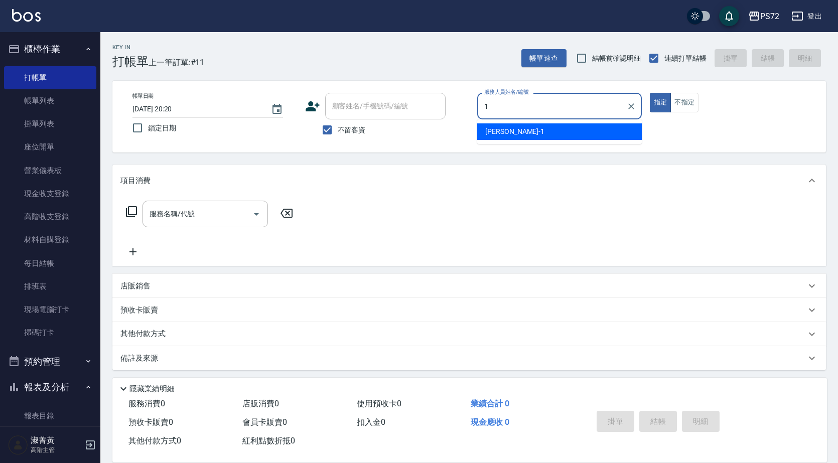
type input "[PERSON_NAME]-1"
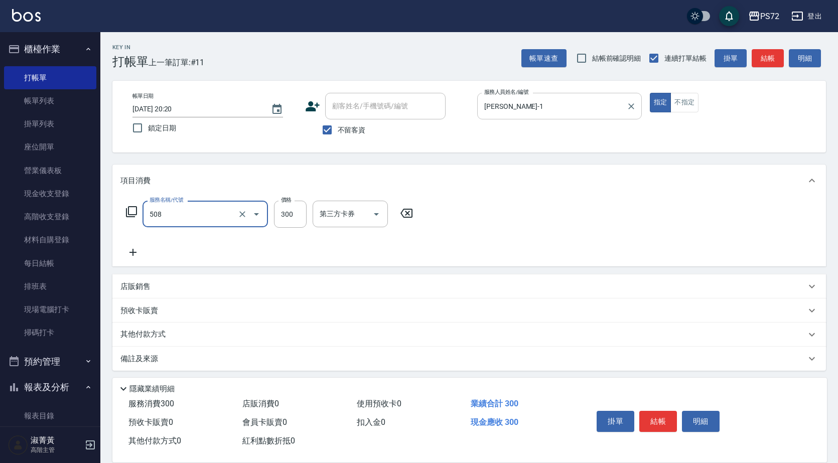
type input "洗髮卡300(508)"
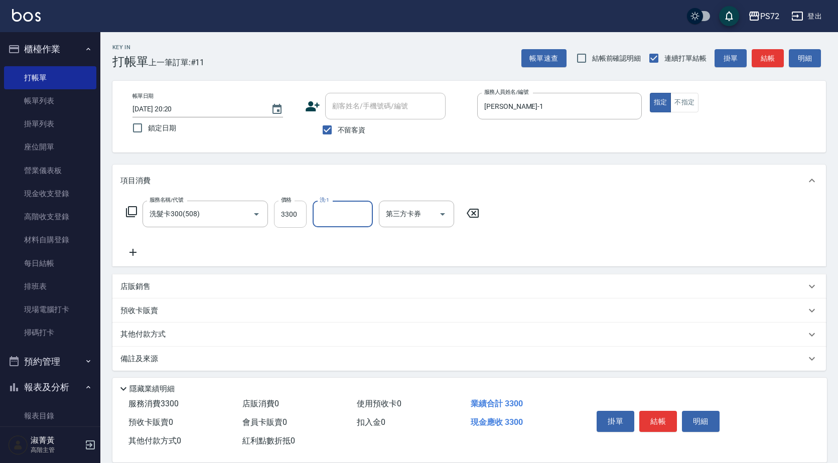
click at [298, 206] on input "3300" at bounding box center [290, 214] width 33 height 27
type input "300"
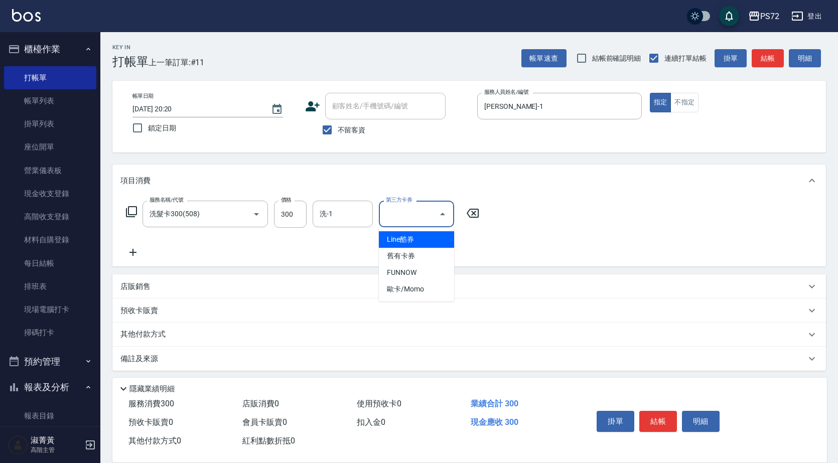
click at [397, 218] on input "第三方卡券" at bounding box center [408, 214] width 51 height 18
click at [402, 249] on span "舊有卡券" at bounding box center [416, 256] width 75 height 17
type input "舊有卡券"
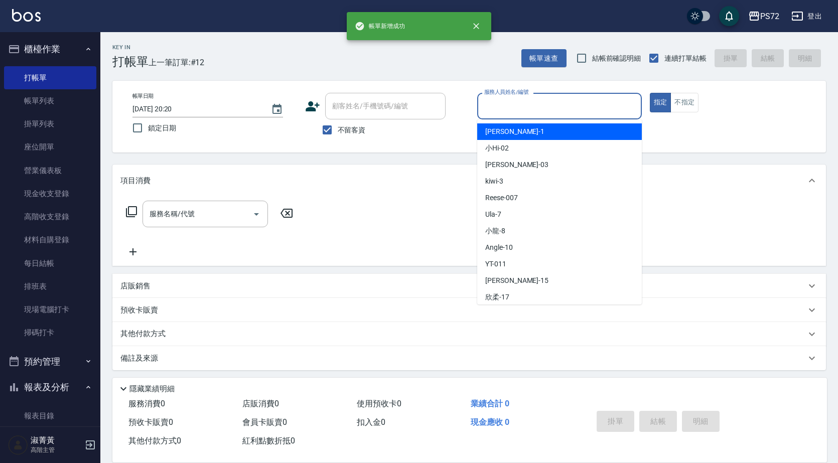
click at [582, 109] on input "服務人員姓名/編號" at bounding box center [560, 106] width 156 height 18
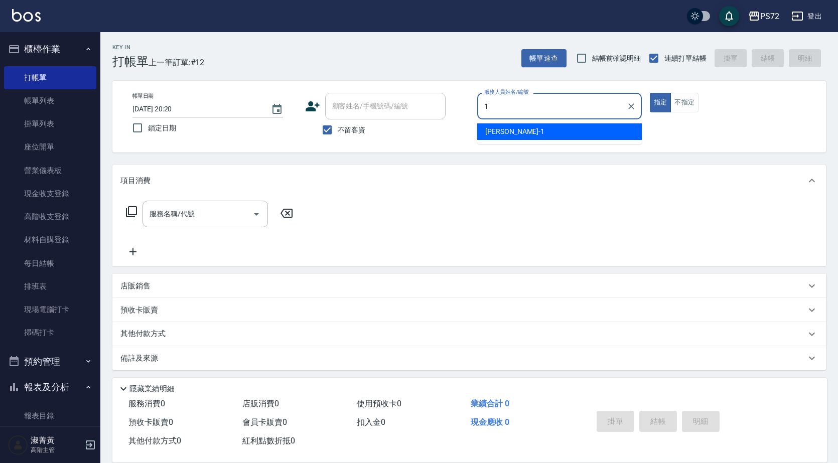
type input "[PERSON_NAME]-1"
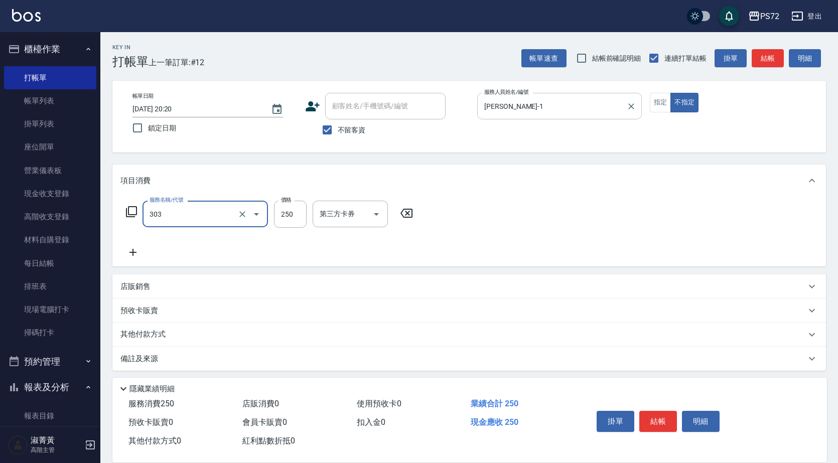
type input "剪髮(303)"
type input "300"
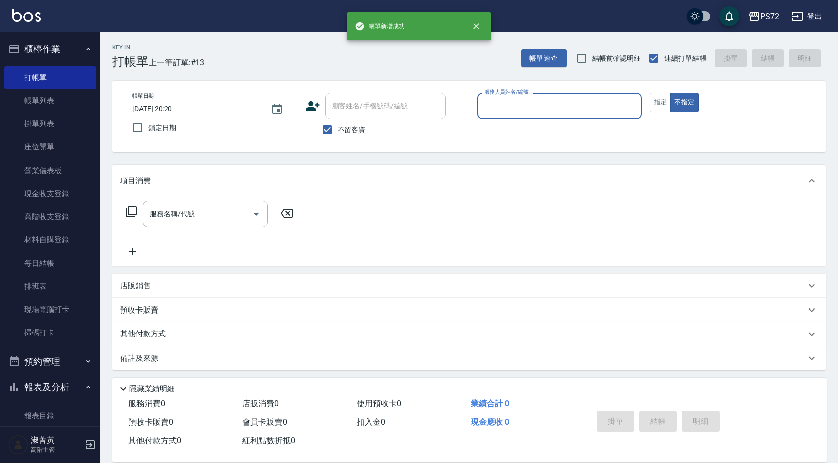
click at [557, 121] on p at bounding box center [559, 124] width 165 height 11
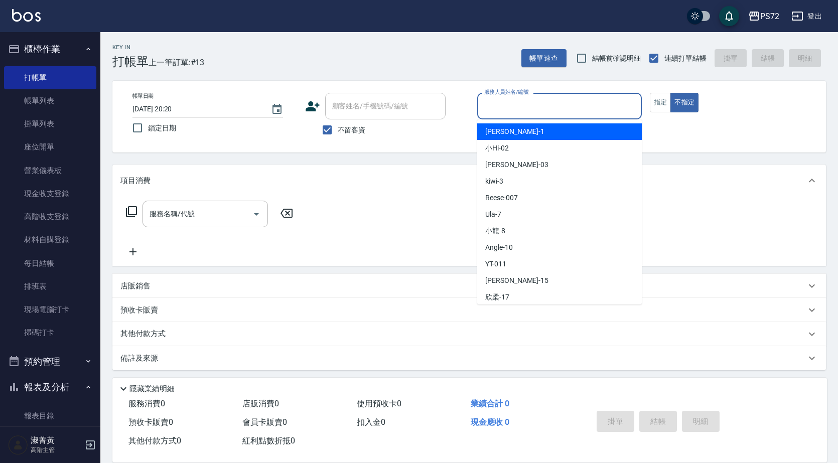
click at [580, 102] on input "服務人員姓名/編號" at bounding box center [560, 106] width 156 height 18
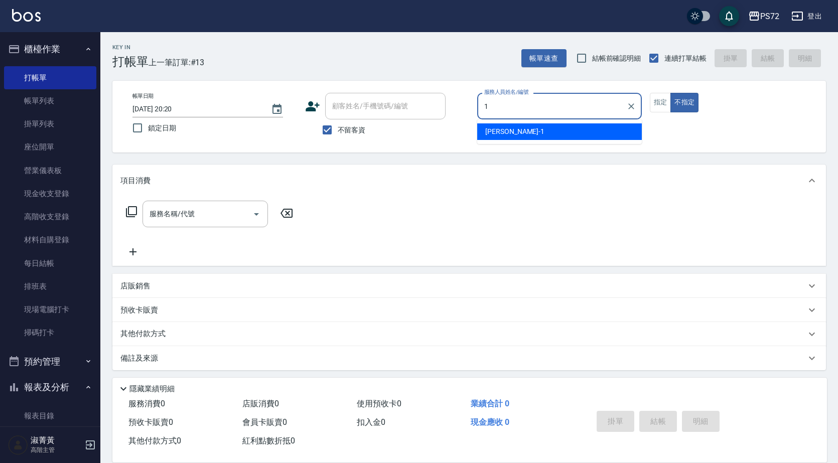
type input "[PERSON_NAME]-1"
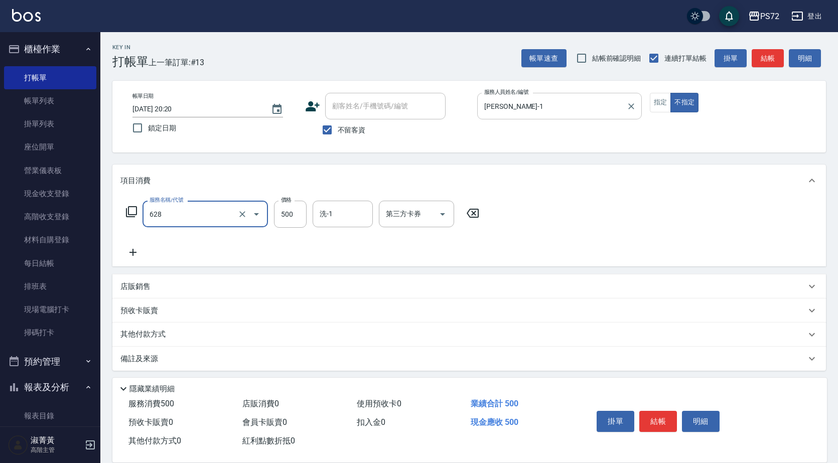
type input "寶齡舒醒清潔500(628)"
type input "600"
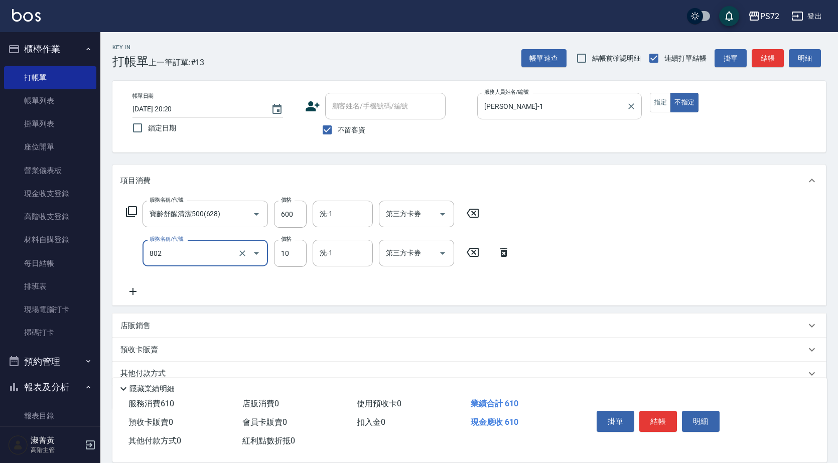
type input "潤絲(802)"
click at [342, 209] on input "洗-1" at bounding box center [342, 214] width 51 height 18
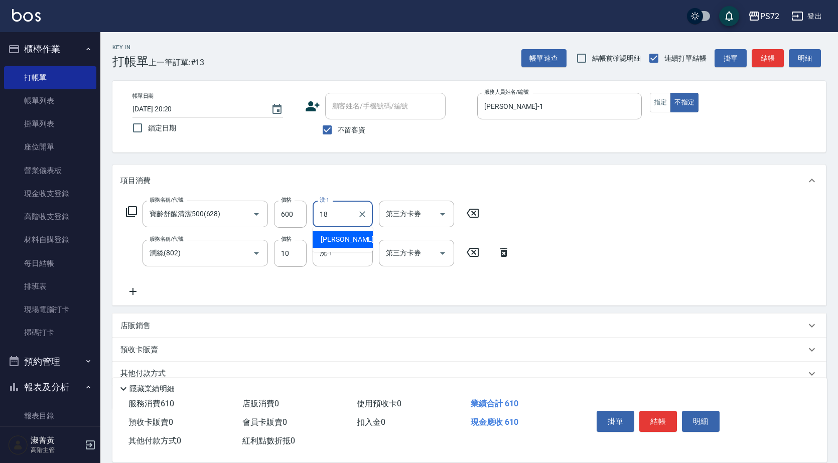
type input "[PERSON_NAME]-18"
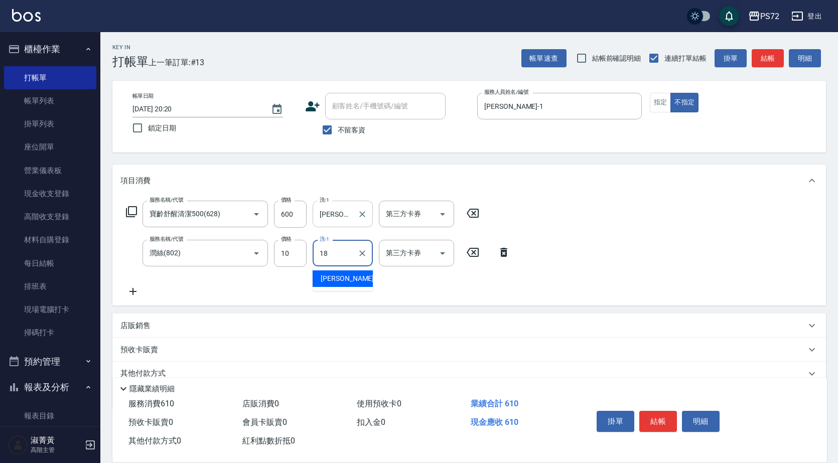
type input "[PERSON_NAME]-18"
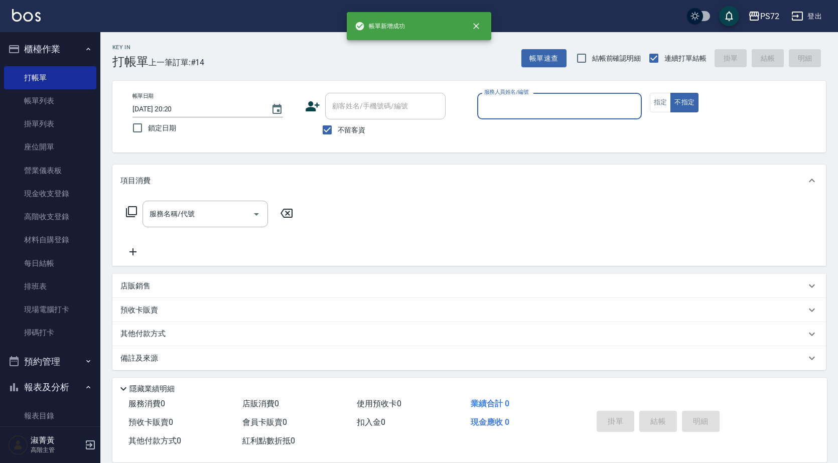
click at [504, 104] on input "服務人員姓名/編號" at bounding box center [560, 106] width 156 height 18
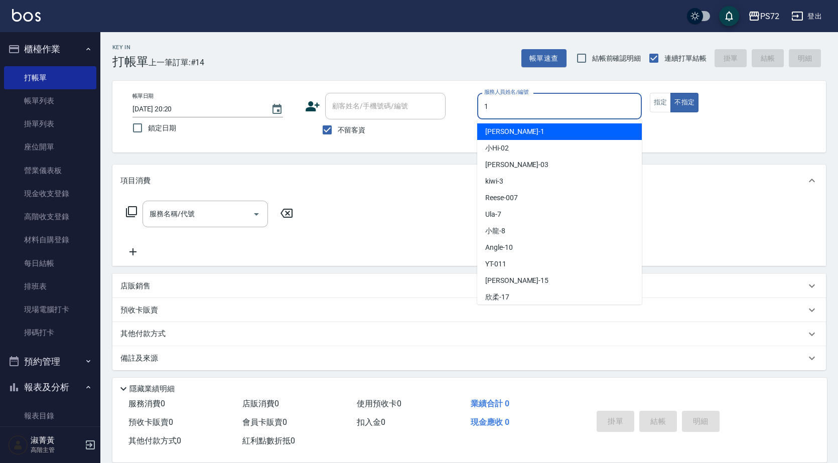
type input "[PERSON_NAME]-1"
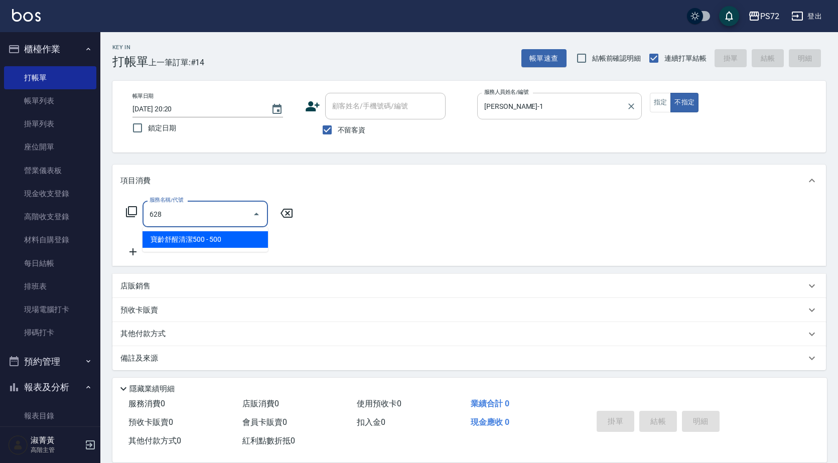
type input "寶齡舒醒清潔500(628)"
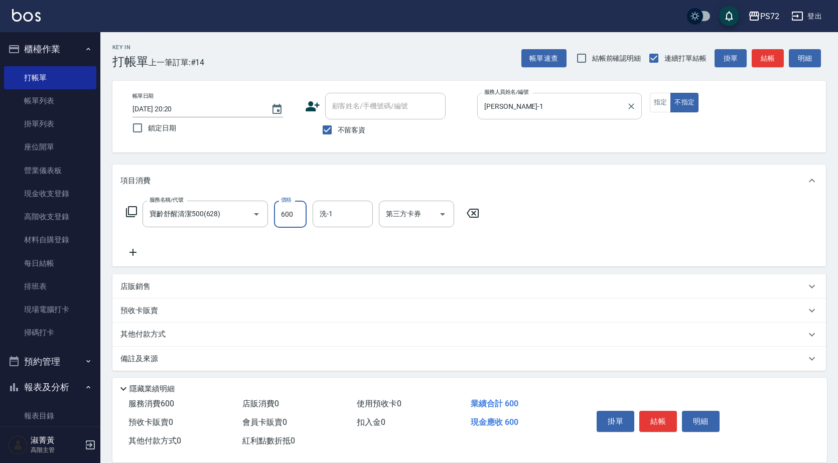
type input "600"
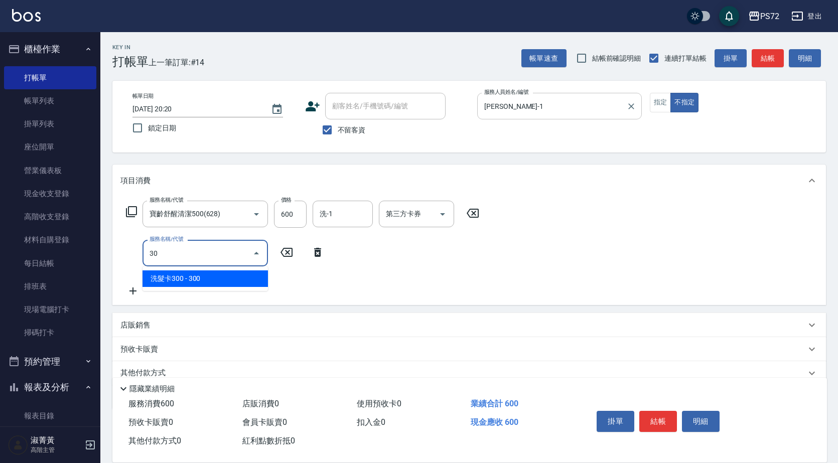
type input "洗髮卡300(508)"
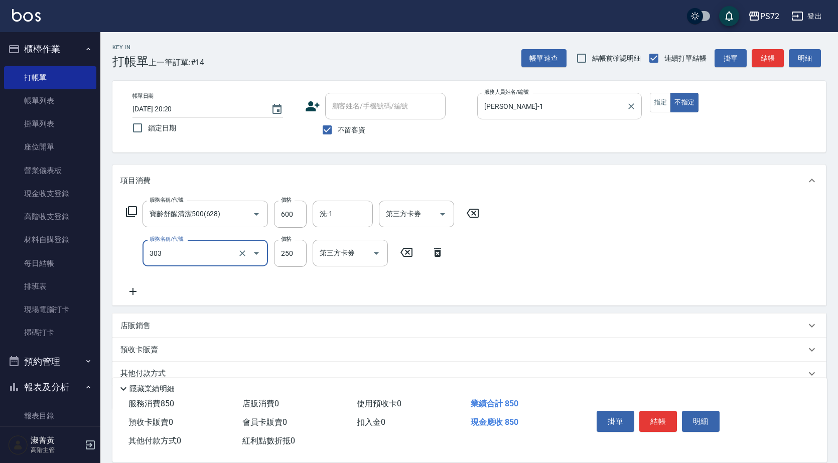
type input "剪髮(303)"
type input "350"
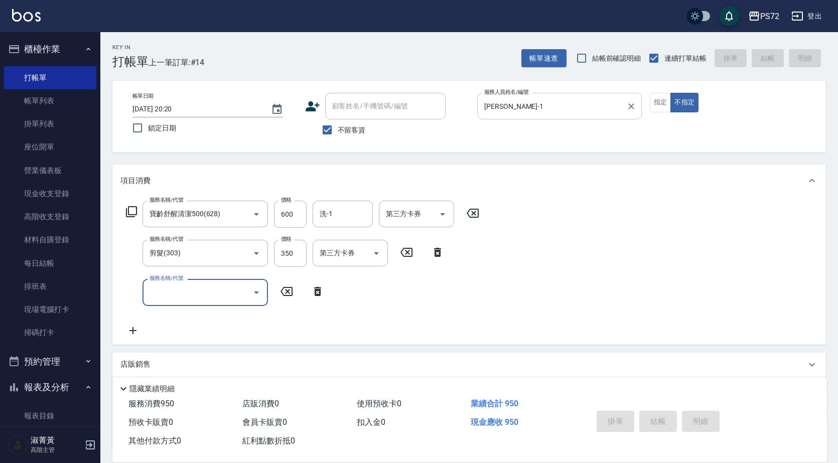
type input "[DATE] 20:21"
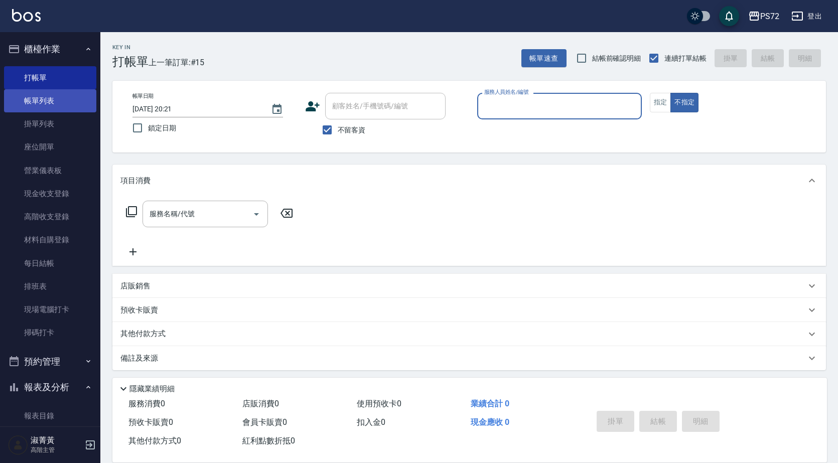
click at [50, 92] on link "帳單列表" at bounding box center [50, 100] width 92 height 23
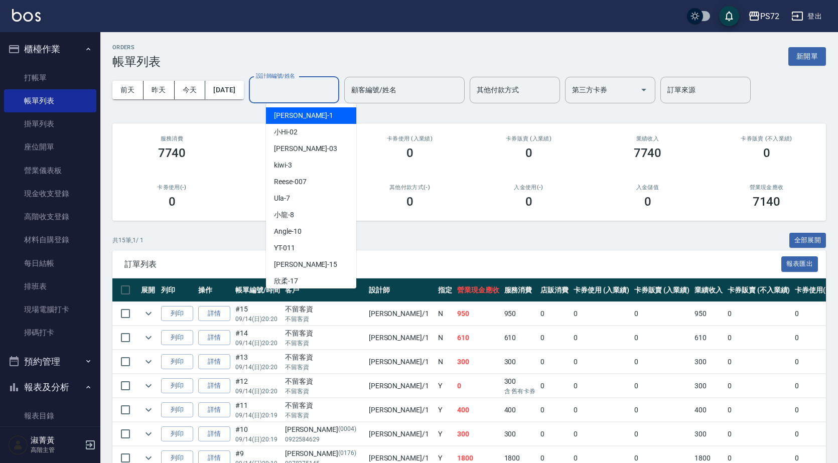
click at [310, 83] on div "設計師編號/姓名 設計師編號/姓名" at bounding box center [294, 90] width 90 height 27
click at [319, 116] on div "[PERSON_NAME] -1" at bounding box center [311, 115] width 90 height 17
type input "[PERSON_NAME]-1"
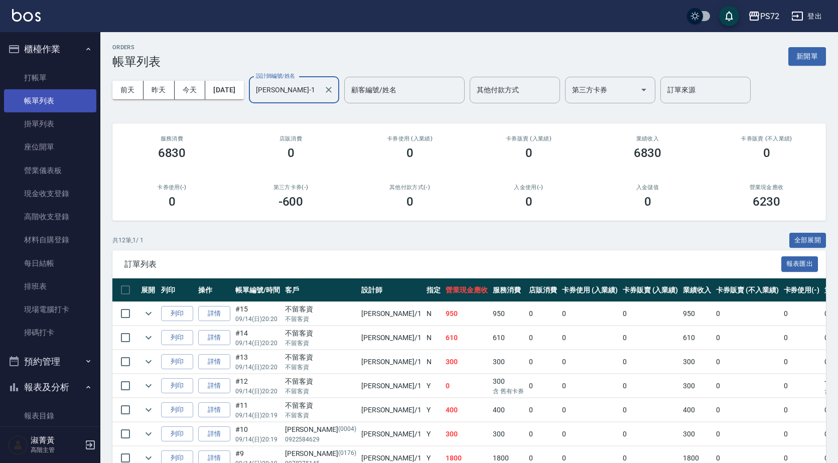
click at [57, 101] on link "帳單列表" at bounding box center [50, 100] width 92 height 23
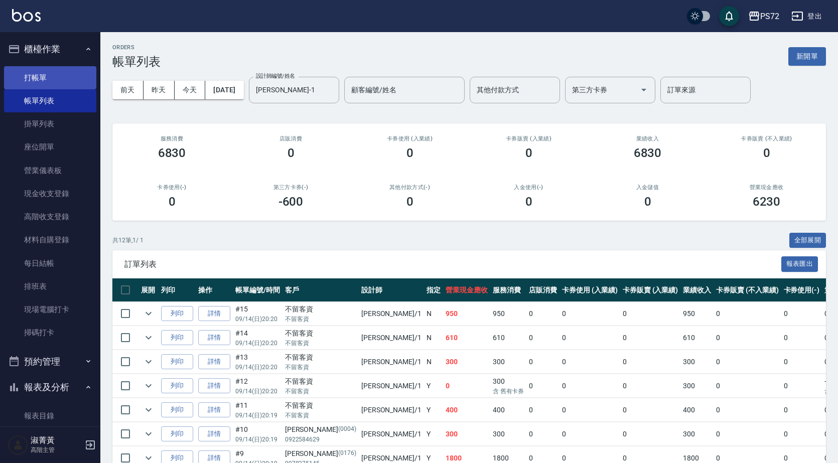
click at [50, 72] on link "打帳單" at bounding box center [50, 77] width 92 height 23
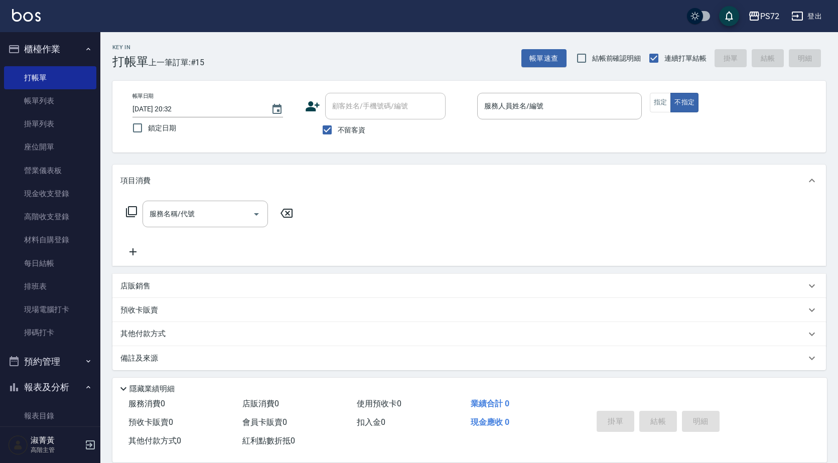
click at [354, 128] on span "不留客資" at bounding box center [352, 130] width 28 height 11
click at [338, 128] on input "不留客資" at bounding box center [327, 129] width 21 height 21
checkbox input "false"
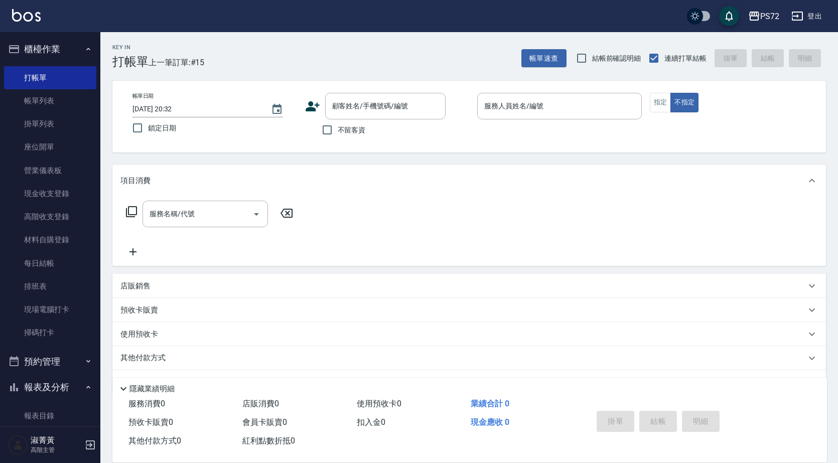
click at [310, 109] on icon at bounding box center [313, 106] width 14 height 10
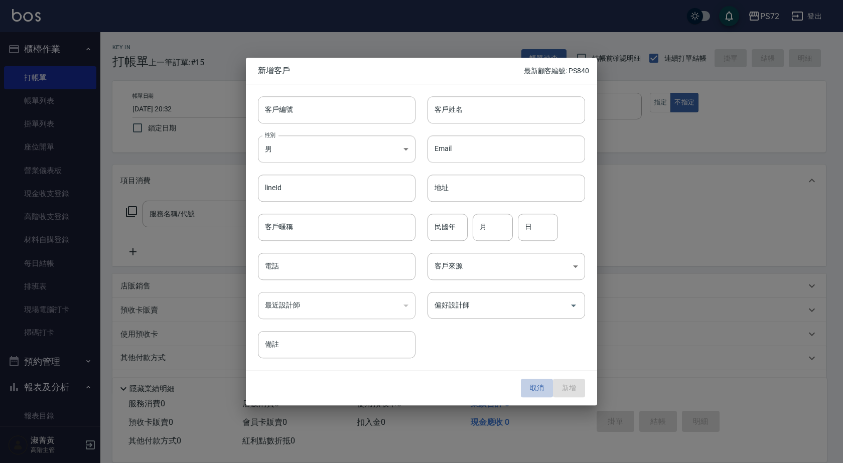
click at [542, 390] on button "取消" at bounding box center [537, 388] width 32 height 19
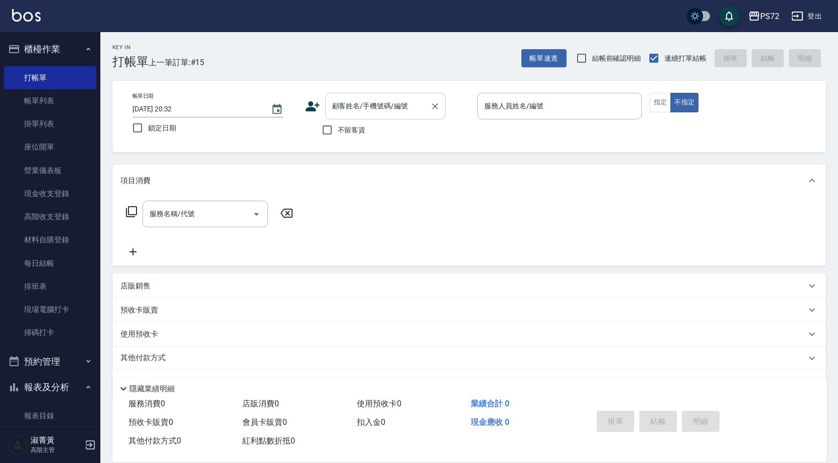
click at [342, 102] on div "顧客姓名/手機號碼/編號 顧客姓名/手機號碼/編號" at bounding box center [385, 106] width 120 height 27
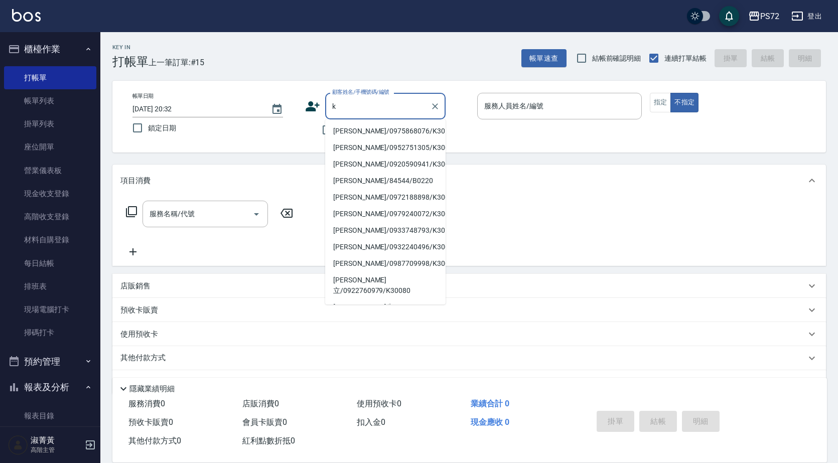
scroll to position [70, 0]
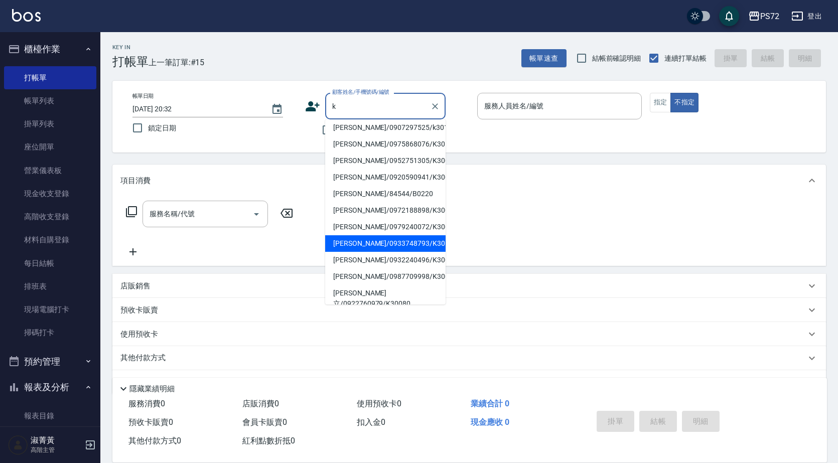
click at [410, 245] on li "[PERSON_NAME]/0933748793/K30113" at bounding box center [385, 243] width 120 height 17
type input "[PERSON_NAME]/0933748793/K30113"
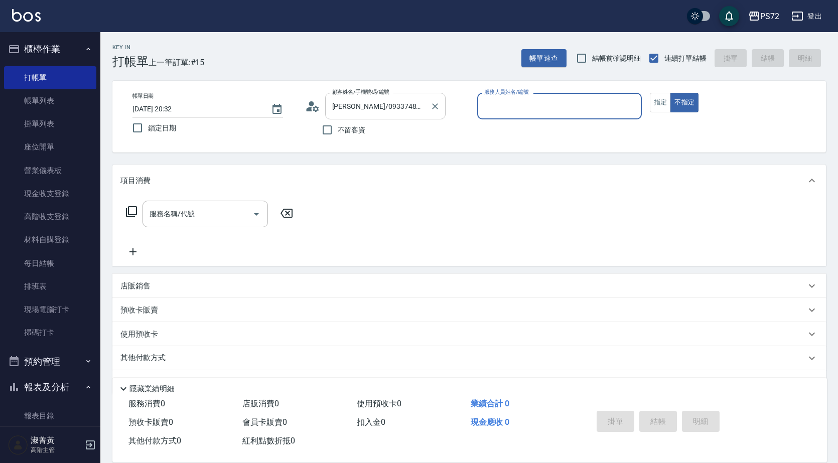
type input "kiwi-3"
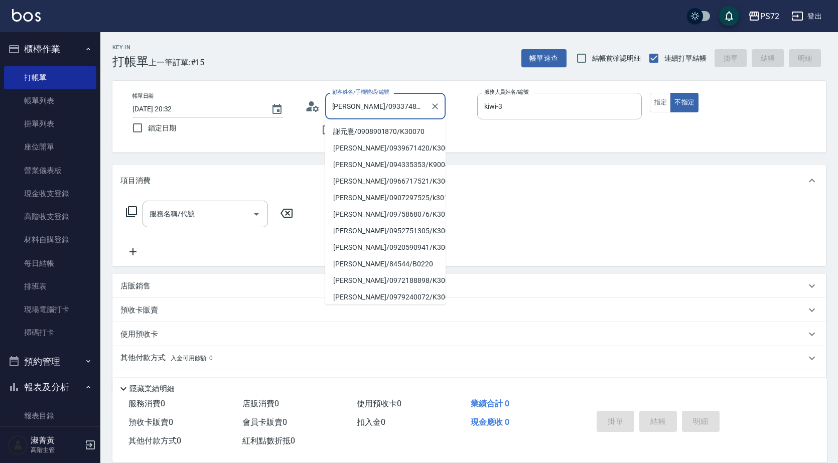
scroll to position [18, 0]
click at [421, 104] on input "[PERSON_NAME]/0933748793/K30113" at bounding box center [378, 106] width 96 height 18
click at [393, 102] on input "[PERSON_NAME]/0933748793/K30113" at bounding box center [378, 106] width 96 height 18
click at [395, 104] on input "[PERSON_NAME]/0933748793/K30113" at bounding box center [378, 106] width 96 height 18
click at [390, 104] on input "[PERSON_NAME]/0933748793/K30113" at bounding box center [378, 106] width 96 height 18
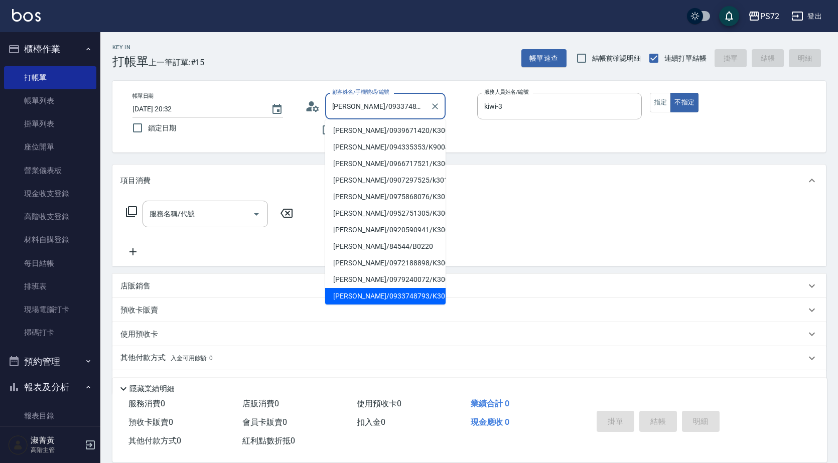
click at [392, 104] on input "[PERSON_NAME]/0933748793/K30113" at bounding box center [378, 106] width 96 height 18
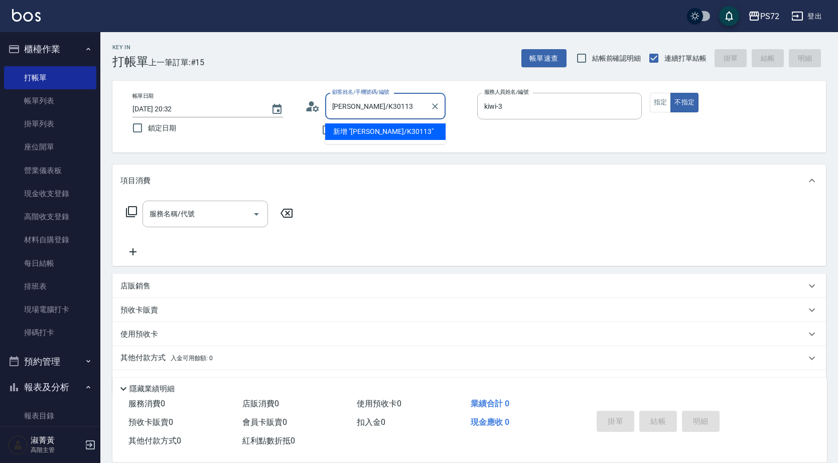
scroll to position [0, 0]
drag, startPoint x: 354, startPoint y: 105, endPoint x: 335, endPoint y: 103, distance: 19.7
click at [330, 102] on input "[PERSON_NAME]/K30113" at bounding box center [378, 106] width 96 height 18
click at [334, 103] on input "/K30113" at bounding box center [378, 106] width 96 height 18
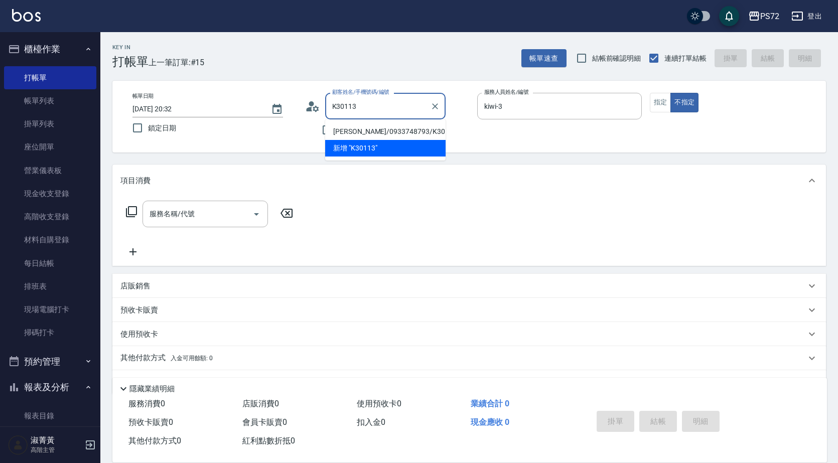
click at [379, 107] on input "K30113" at bounding box center [378, 106] width 96 height 18
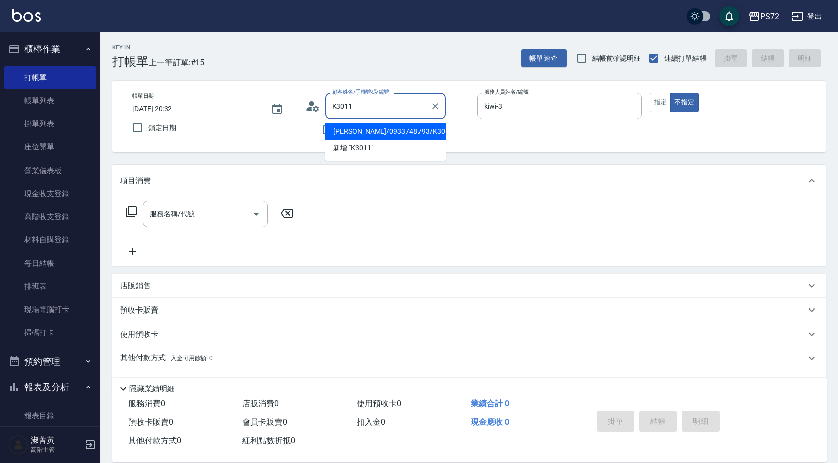
type input "K30114"
drag, startPoint x: 369, startPoint y: 104, endPoint x: 331, endPoint y: 98, distance: 39.0
click at [321, 101] on div "顧客姓名/手機號碼/編號 K30114 顧客姓名/手機號碼/編號" at bounding box center [387, 106] width 165 height 27
click at [375, 161] on div "Key In 打帳單 上一筆訂單:#15 帳單速查 結帳前確認明細 連續打單結帳 掛單 結帳 明細 帳單日期 [DATE] 20:32 鎖定日期 顧客姓名/手…" at bounding box center [469, 261] width 738 height 459
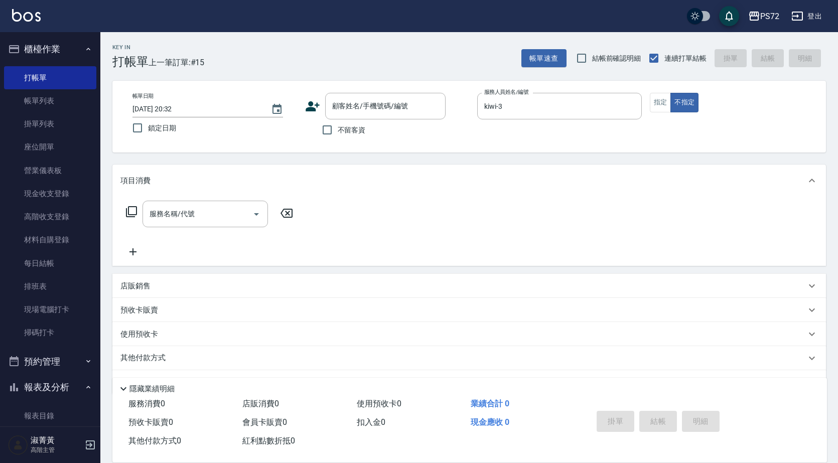
click at [312, 107] on icon at bounding box center [313, 106] width 14 height 10
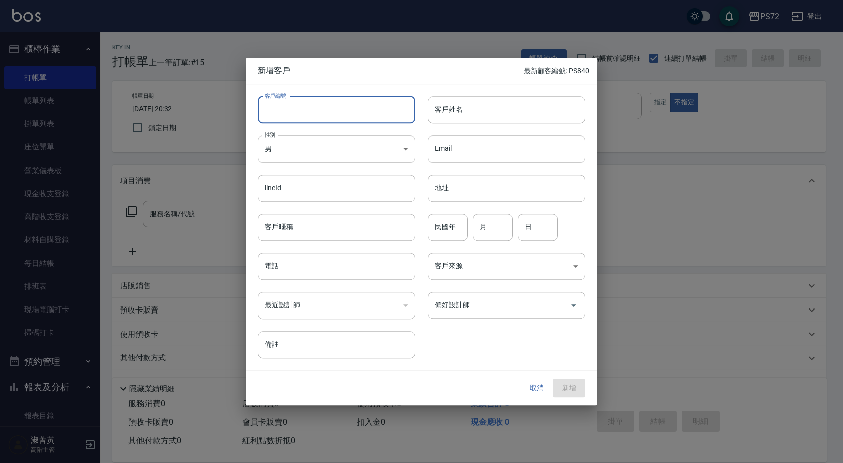
click at [315, 116] on input "客戶編號" at bounding box center [337, 109] width 158 height 27
paste input "K30114"
type input "K30114"
click at [301, 159] on body "PS72 登出 櫃檯作業 打帳單 帳單列表 掛單列表 座位開單 營業儀表板 現金收支登錄 高階收支登錄 材料自購登錄 每日結帳 排班表 現場電腦打卡 掃碼打卡…" at bounding box center [421, 245] width 843 height 491
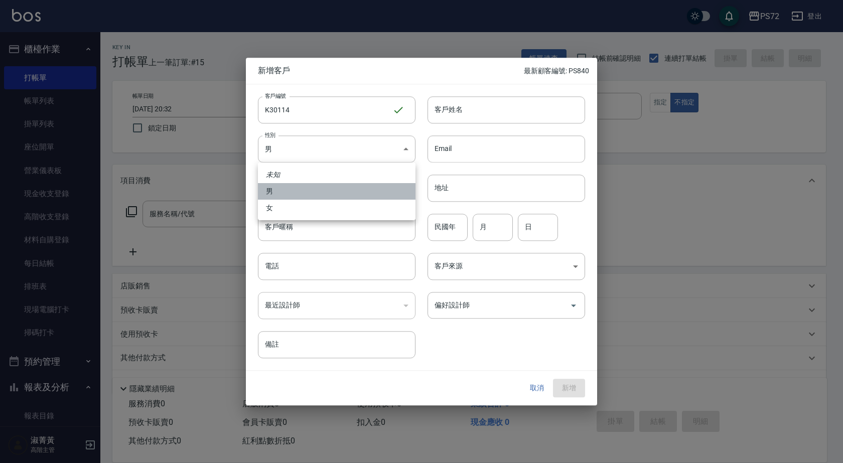
click at [302, 198] on li "男" at bounding box center [337, 191] width 158 height 17
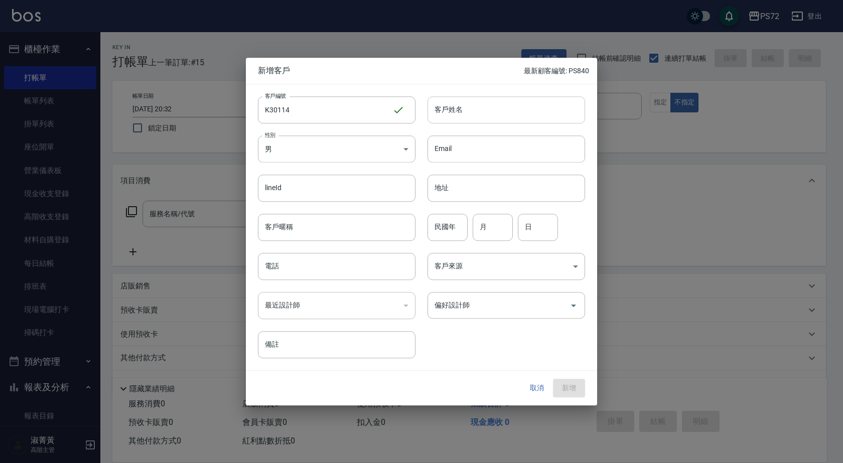
click at [446, 111] on input "客戶姓名" at bounding box center [506, 109] width 158 height 27
type input "v"
type input "需"
type input "續"
type input "徐"
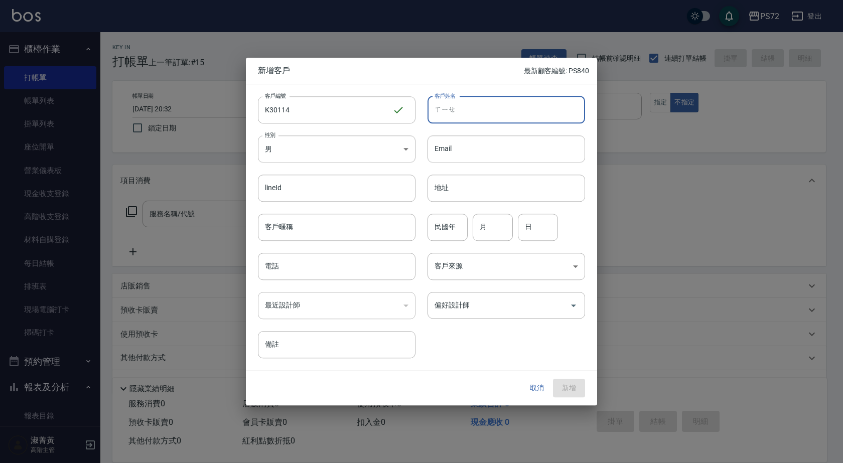
type input "些"
type input "[PERSON_NAME]"
click at [452, 240] on input "民國年" at bounding box center [447, 227] width 40 height 27
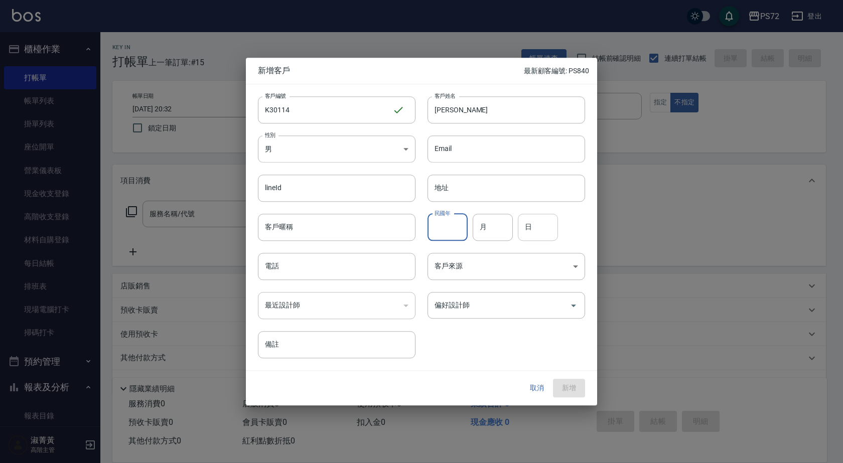
click at [528, 225] on input "日" at bounding box center [538, 227] width 40 height 27
click at [496, 233] on input "月" at bounding box center [493, 227] width 40 height 27
type input "6"
type input "06"
type input "07"
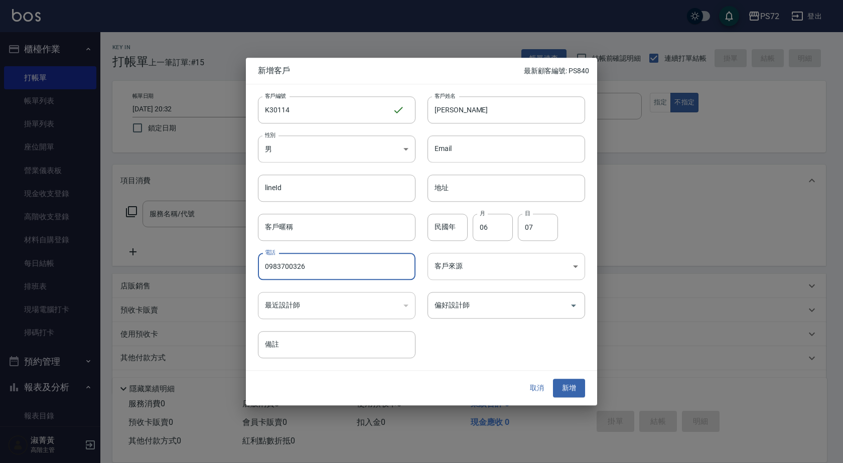
type input "0983700326"
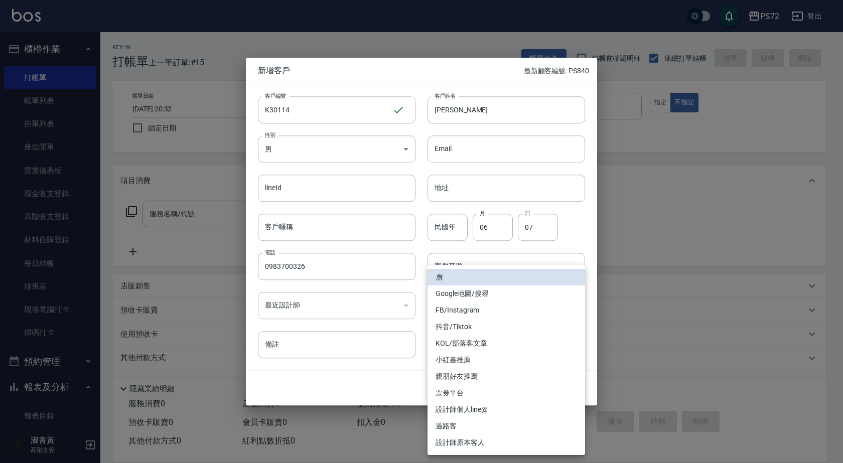
click at [500, 266] on body "PS72 登出 櫃檯作業 打帳單 帳單列表 掛單列表 座位開單 營業儀表板 現金收支登錄 高階收支登錄 材料自購登錄 每日結帳 排班表 現場電腦打卡 掃碼打卡…" at bounding box center [421, 245] width 843 height 491
click at [416, 295] on div at bounding box center [421, 231] width 843 height 463
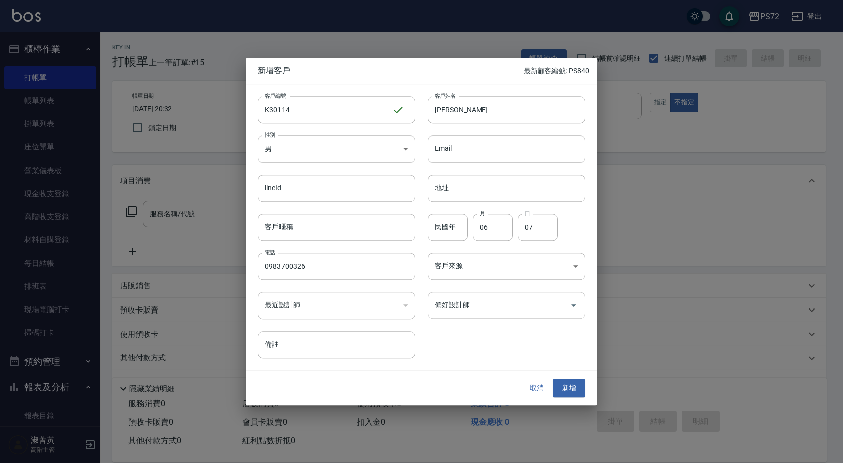
click at [457, 303] on div "偏好設計師 偏好設計師" at bounding box center [506, 305] width 158 height 27
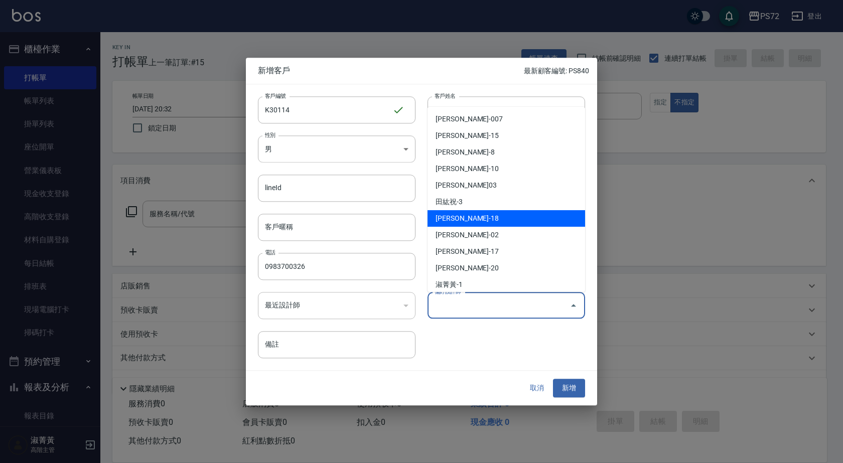
click at [488, 214] on li "[PERSON_NAME]-18" at bounding box center [506, 218] width 158 height 17
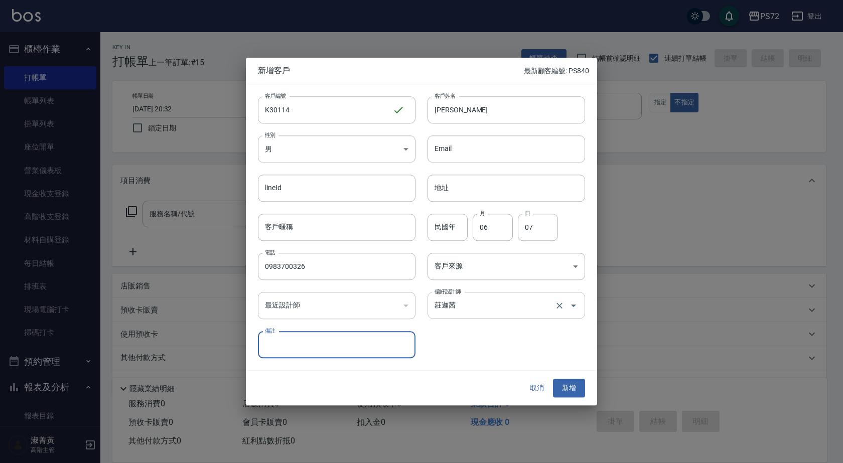
click at [458, 312] on input "莊迦茜" at bounding box center [492, 306] width 120 height 18
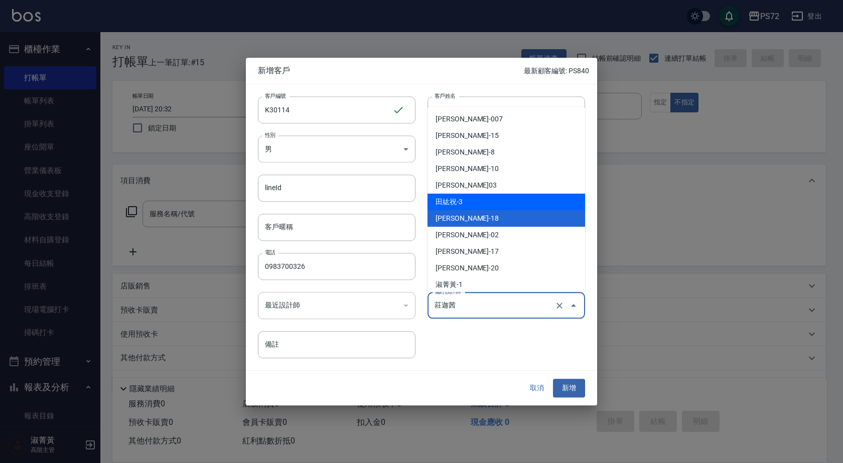
click at [477, 204] on li "田紘祝-3" at bounding box center [506, 202] width 158 height 17
type input "田紘祝"
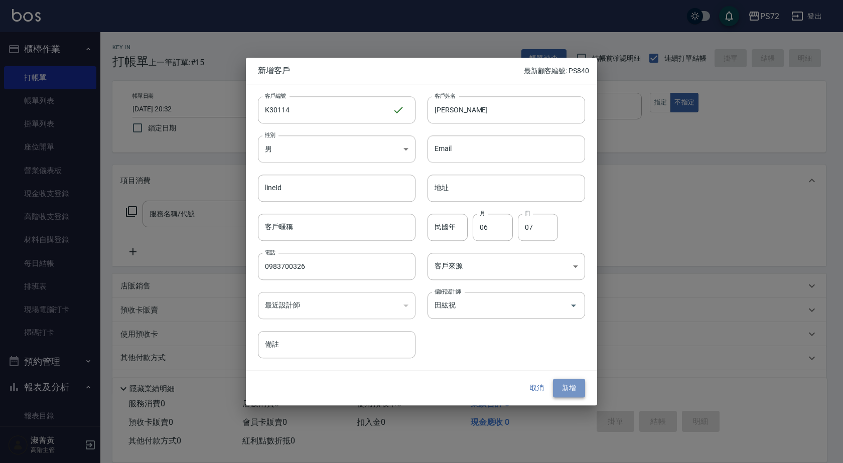
click at [583, 397] on button "新增" at bounding box center [569, 388] width 32 height 19
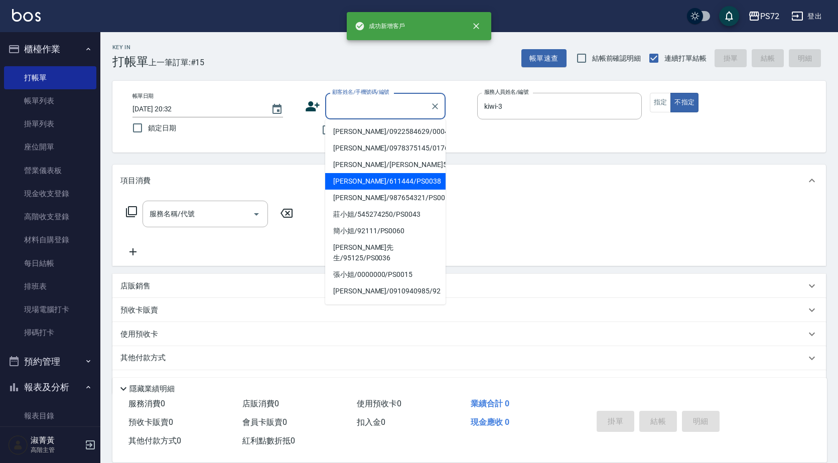
drag, startPoint x: 404, startPoint y: 101, endPoint x: 322, endPoint y: 171, distance: 107.8
click at [357, 179] on li "[PERSON_NAME]/611444/PS0038" at bounding box center [385, 181] width 120 height 17
type input "[PERSON_NAME]/611444/PS0038"
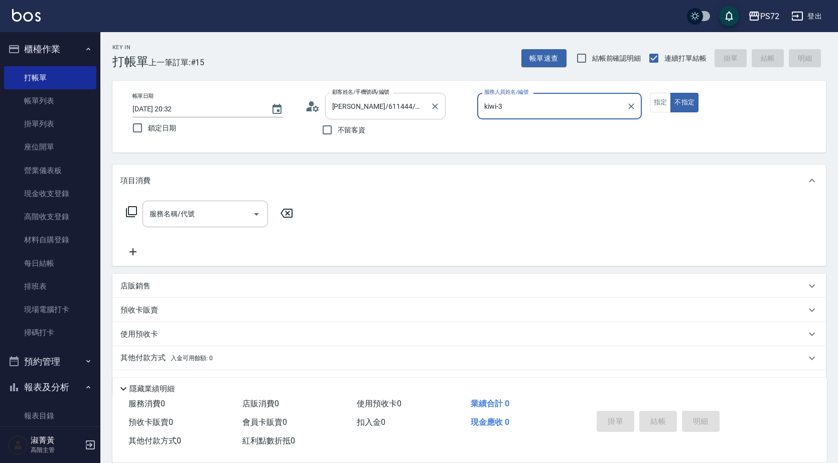
type input "小Hi-02"
drag, startPoint x: 438, startPoint y: 110, endPoint x: 421, endPoint y: 110, distance: 16.1
click at [438, 110] on icon "Clear" at bounding box center [435, 106] width 10 height 10
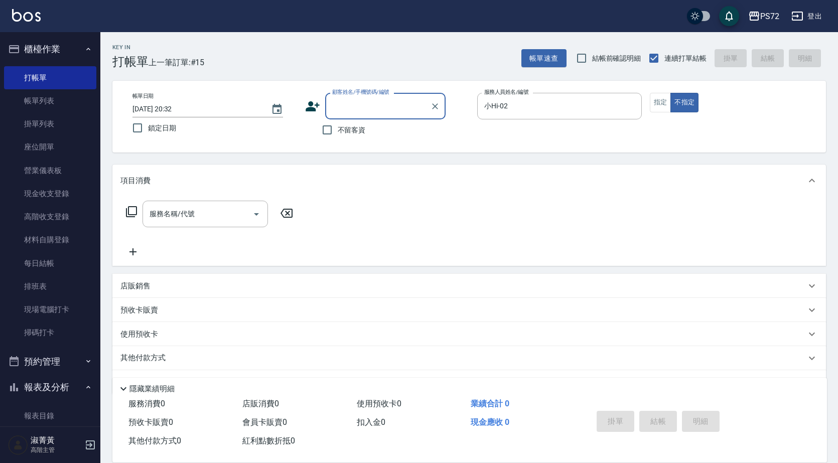
click at [375, 105] on input "顧客姓名/手機號碼/編號" at bounding box center [378, 106] width 96 height 18
paste input "K30114"
click at [367, 133] on li "薛達開/0983700326/K30114" at bounding box center [385, 131] width 120 height 17
type input "薛達開/0983700326/K30114"
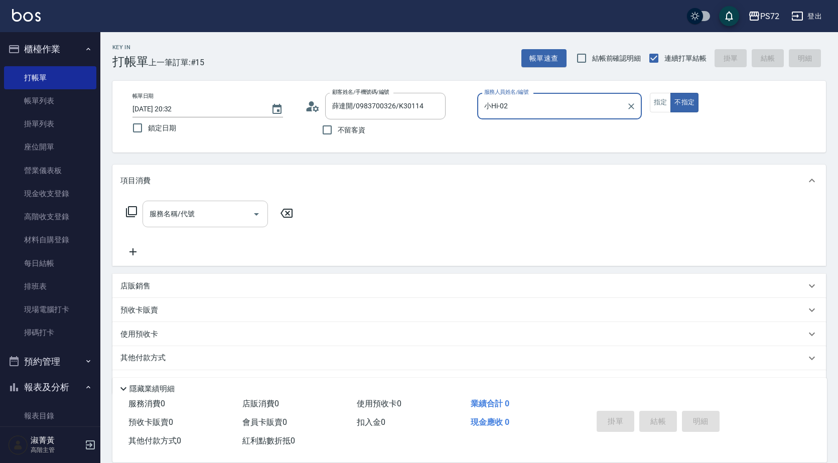
type input "kiwi-3"
click at [197, 217] on input "服務名稱/代號" at bounding box center [197, 214] width 101 height 18
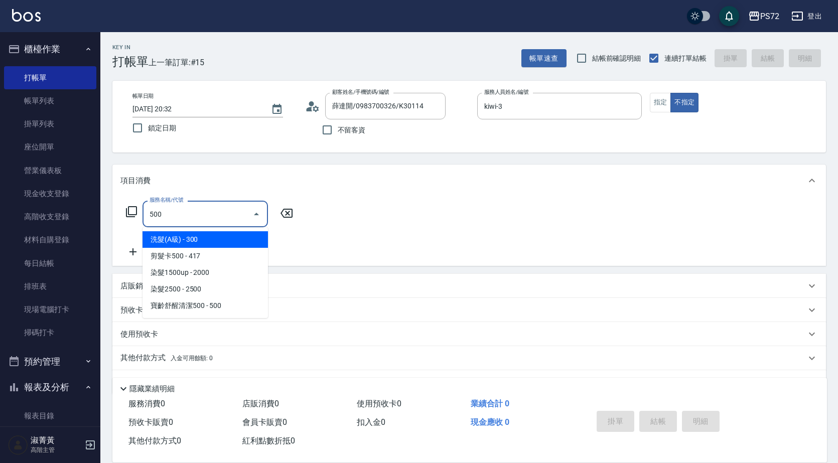
type input "洗髮(A級)(500)"
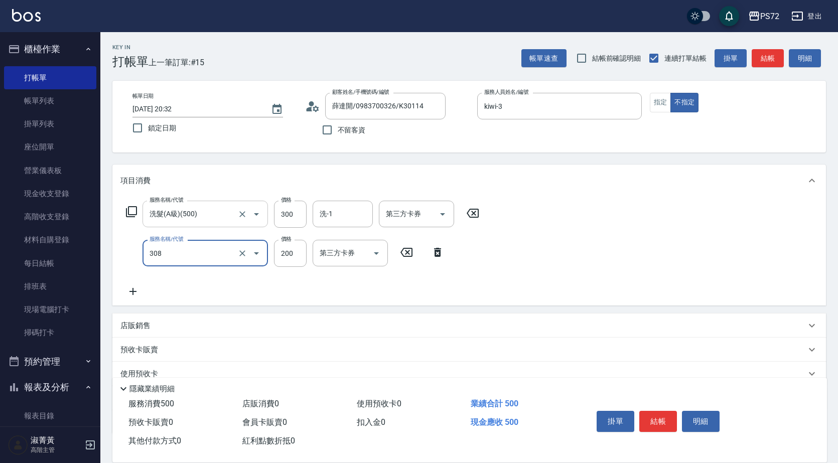
type input "學生剪髮(UP)(308)"
type input "350"
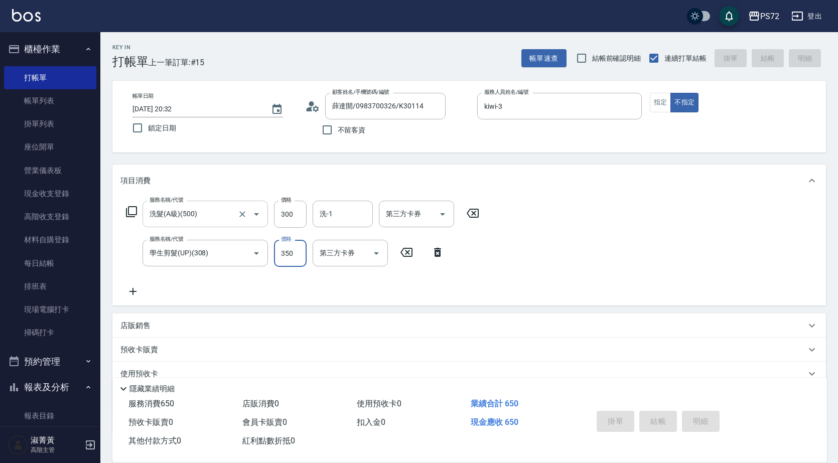
type input "[DATE] 20:35"
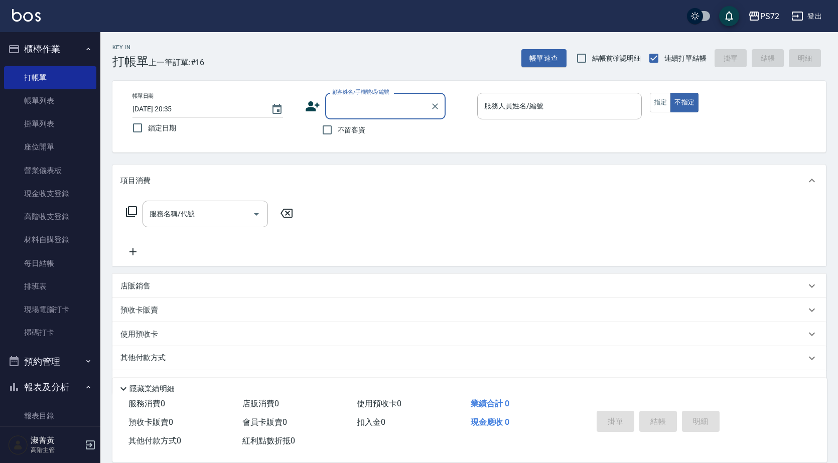
click at [360, 105] on input "顧客姓名/手機號碼/編號" at bounding box center [378, 106] width 96 height 18
click at [440, 107] on button "Clear" at bounding box center [435, 106] width 14 height 14
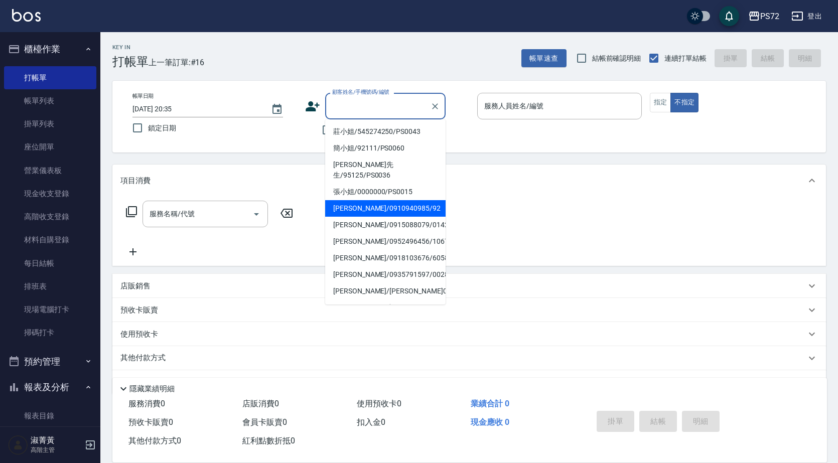
scroll to position [154, 0]
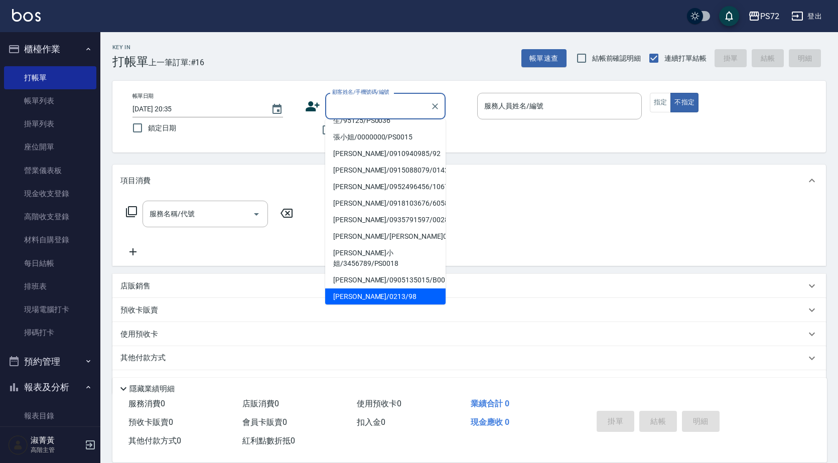
click at [358, 288] on li "[PERSON_NAME]/0213/98" at bounding box center [385, 296] width 120 height 17
type input "[PERSON_NAME]/0213/98"
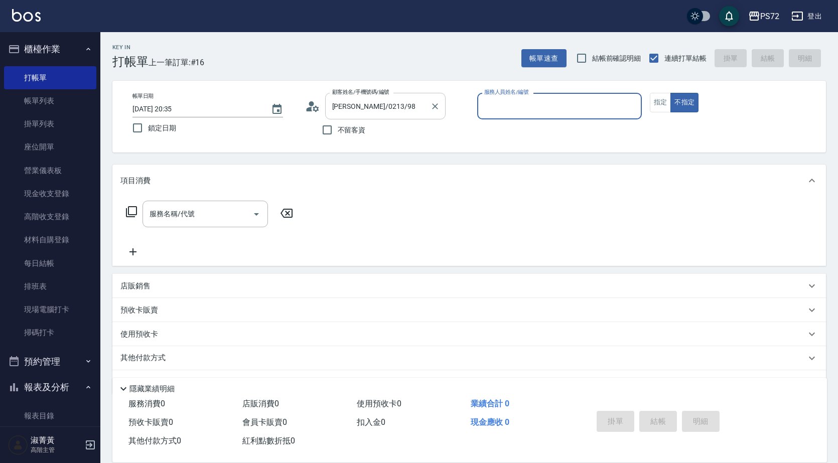
type input "[PERSON_NAME]-1"
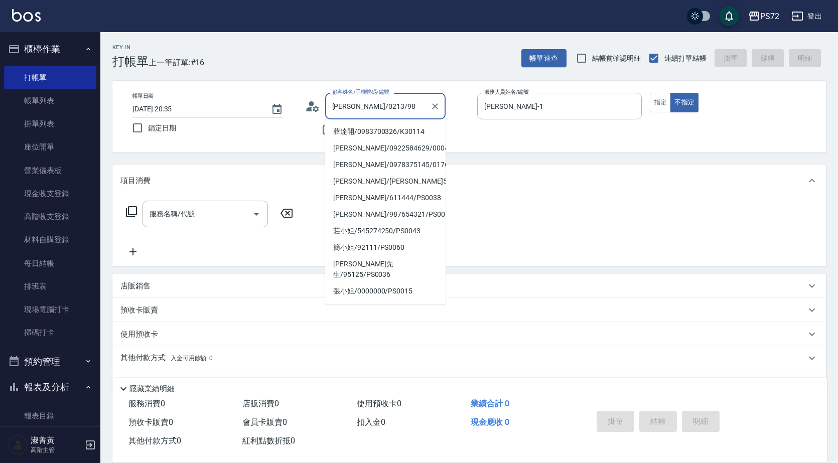
scroll to position [133, 0]
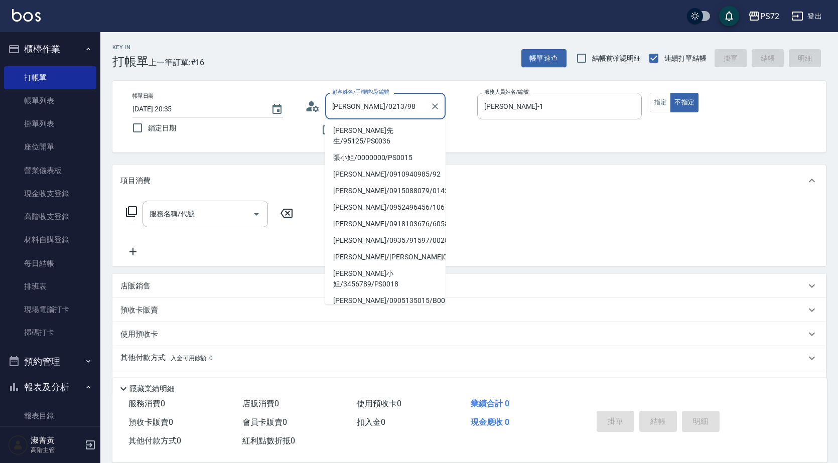
drag, startPoint x: 385, startPoint y: 107, endPoint x: 338, endPoint y: 106, distance: 47.2
click at [338, 105] on input "[PERSON_NAME]/0213/98" at bounding box center [378, 106] width 96 height 18
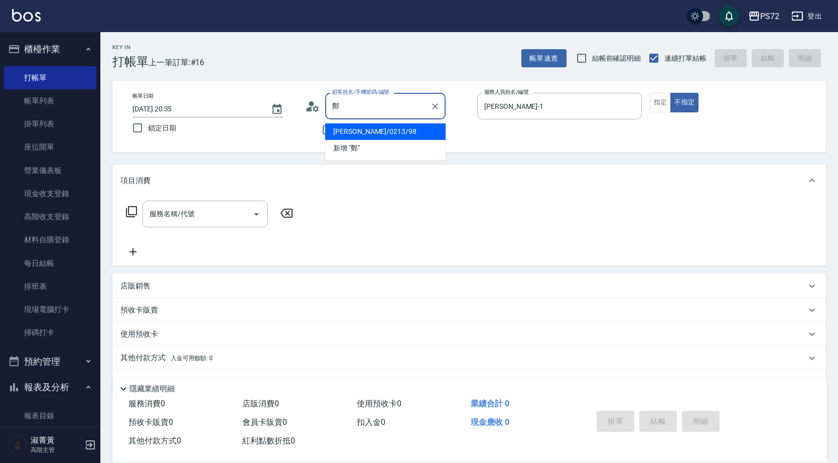
scroll to position [0, 0]
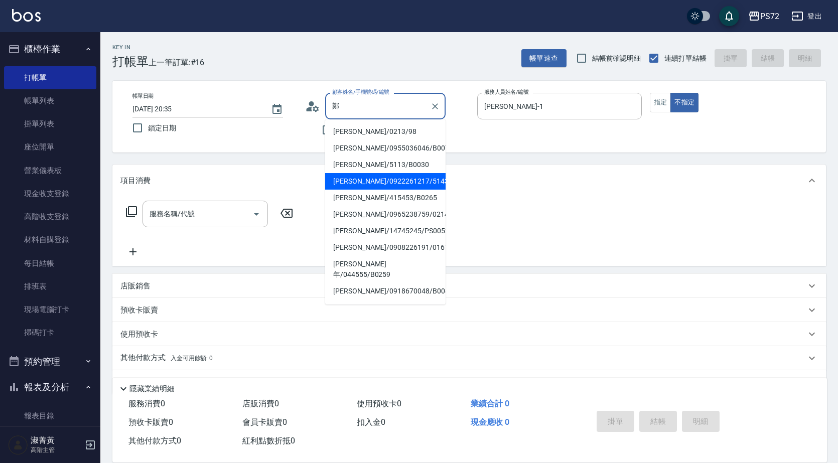
click at [406, 181] on li "[PERSON_NAME]/0922261217/5143" at bounding box center [385, 181] width 120 height 17
type input "[PERSON_NAME]/0922261217/5143"
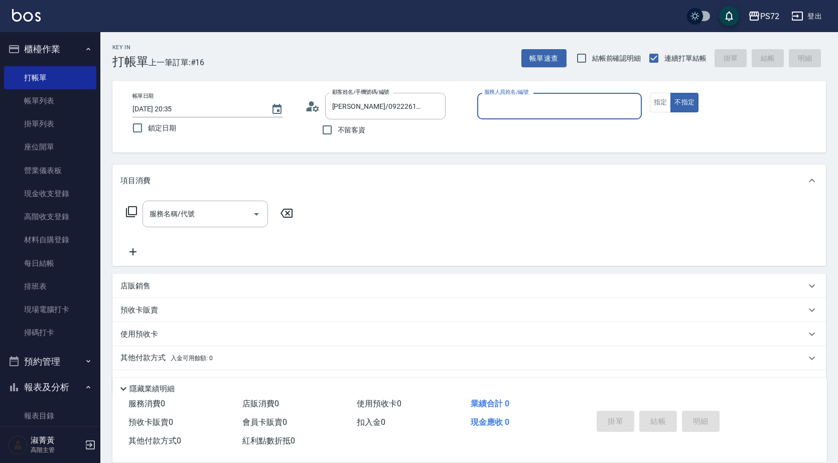
click at [565, 106] on input "服務人員姓名/編號" at bounding box center [560, 106] width 156 height 18
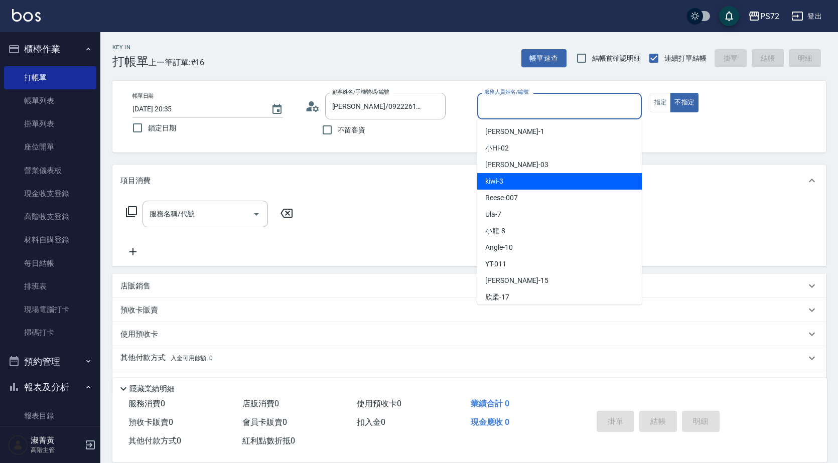
click at [548, 180] on div "kiwi -3" at bounding box center [559, 181] width 165 height 17
type input "kiwi-3"
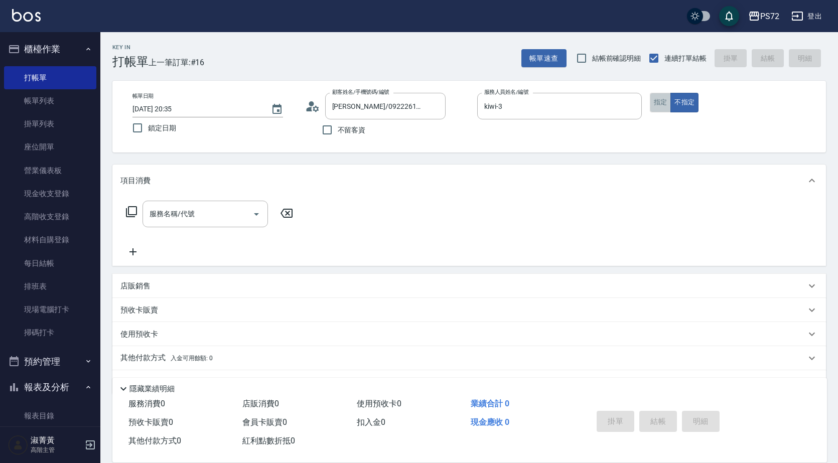
click at [658, 102] on button "指定" at bounding box center [661, 103] width 22 height 20
click at [189, 220] on input "服務名稱/代號" at bounding box center [197, 214] width 101 height 18
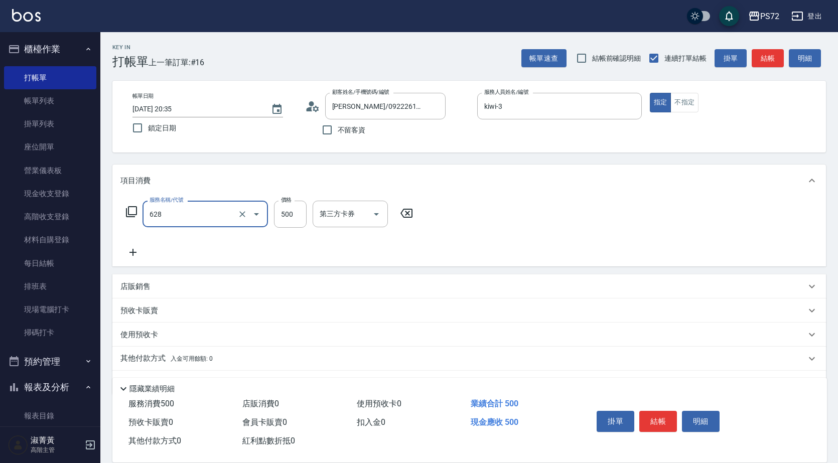
type input "寶齡舒醒清潔500(628)"
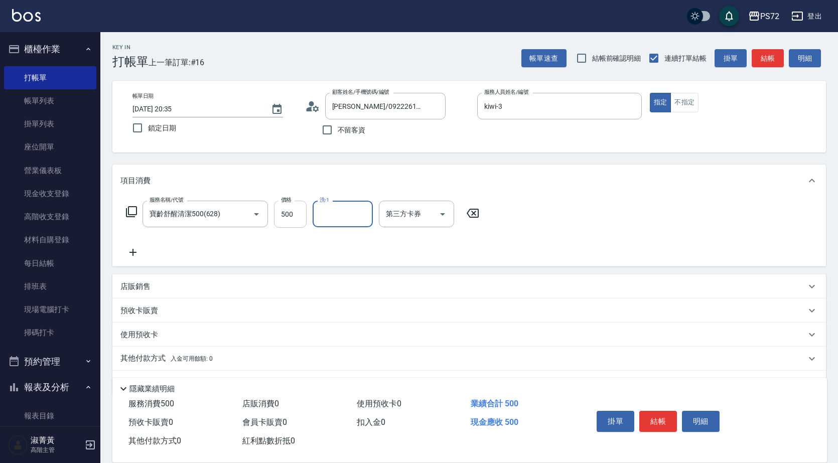
click at [287, 207] on input "500" at bounding box center [290, 214] width 33 height 27
click at [291, 214] on input "628" at bounding box center [290, 214] width 33 height 27
type input "600"
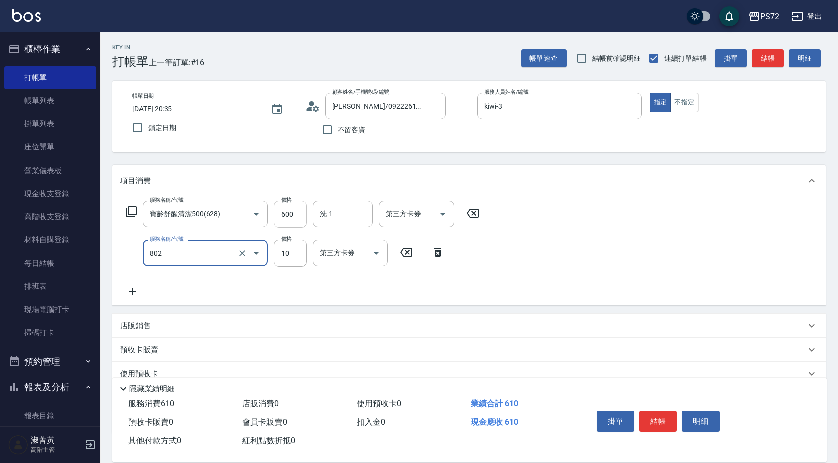
type input "潤絲(802)"
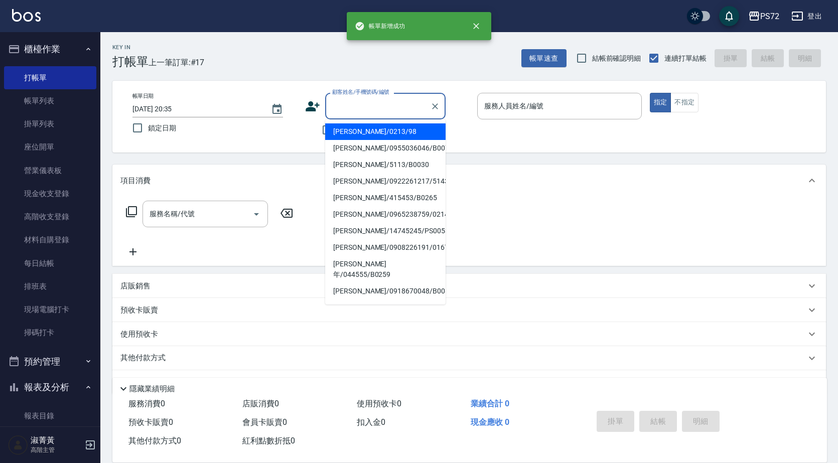
click at [363, 105] on input "顧客姓名/手機號碼/編號" at bounding box center [378, 106] width 96 height 18
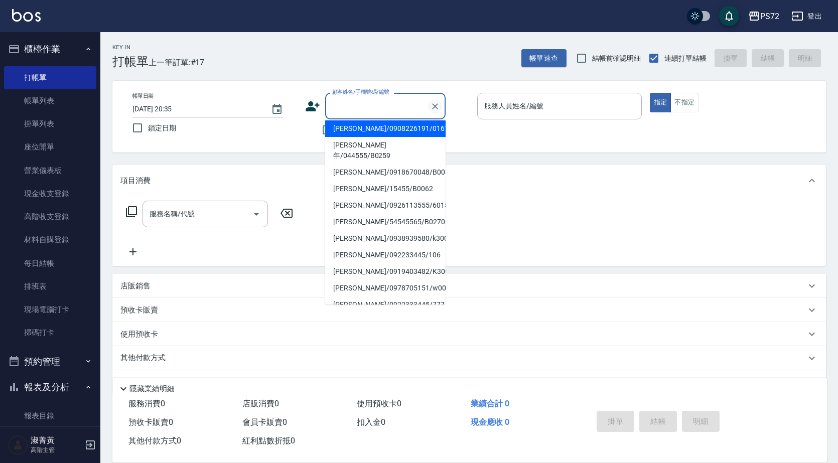
scroll to position [104, 0]
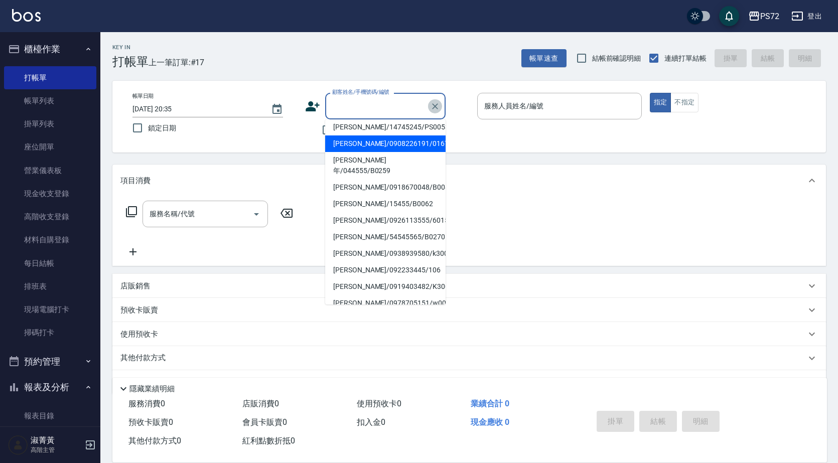
click at [437, 106] on icon "Clear" at bounding box center [435, 106] width 10 height 10
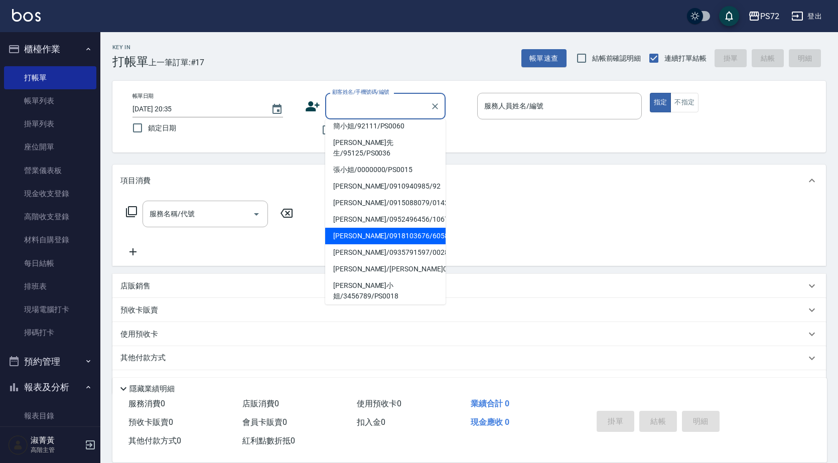
scroll to position [154, 0]
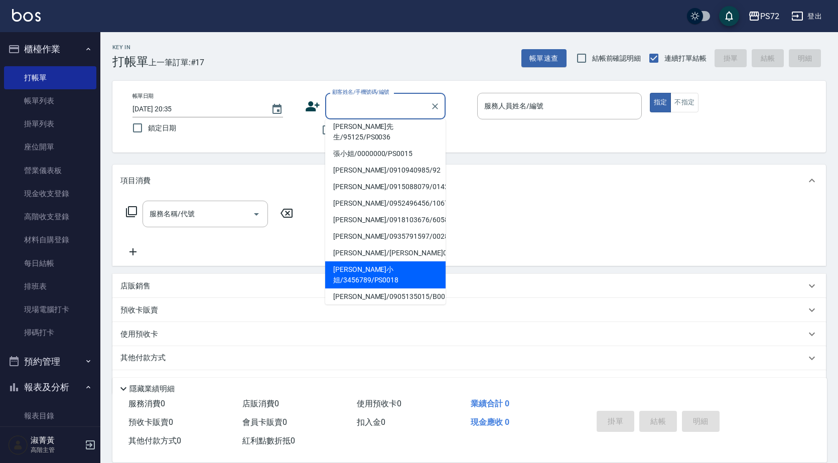
click at [365, 261] on li "[PERSON_NAME]小姐/3456789/PS0018" at bounding box center [385, 274] width 120 height 27
type input "[PERSON_NAME]小姐/3456789/PS0018"
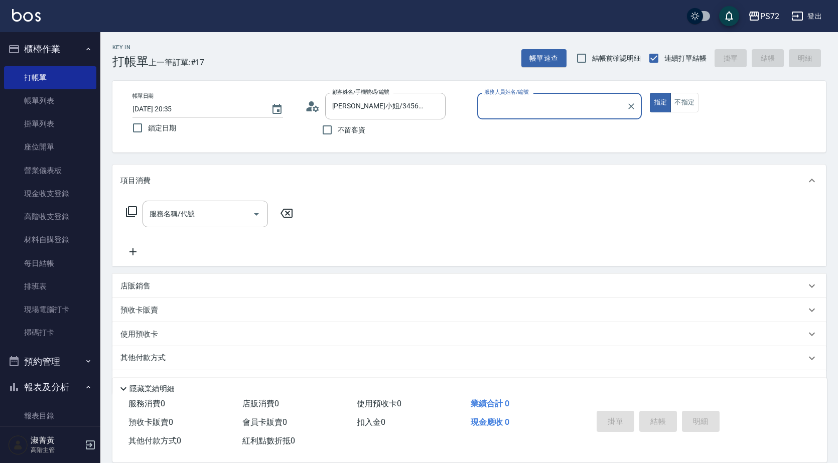
type input "kiwi-3"
click at [510, 103] on input "kiwi-3" at bounding box center [552, 106] width 140 height 18
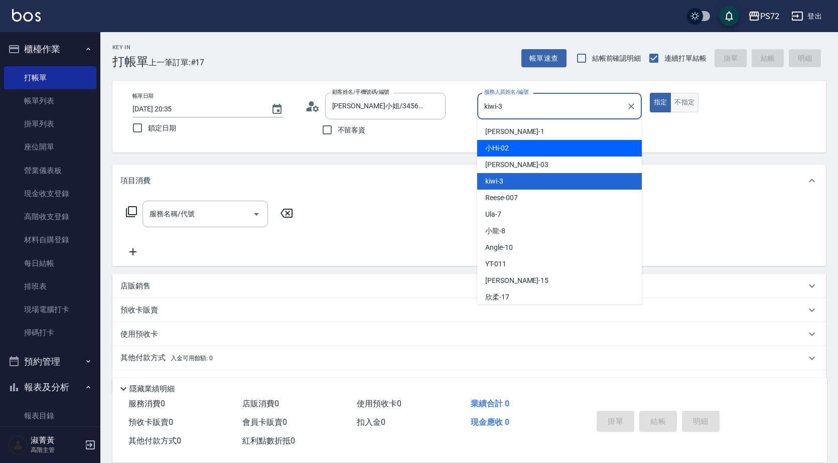
click at [672, 103] on button "不指定" at bounding box center [684, 103] width 28 height 20
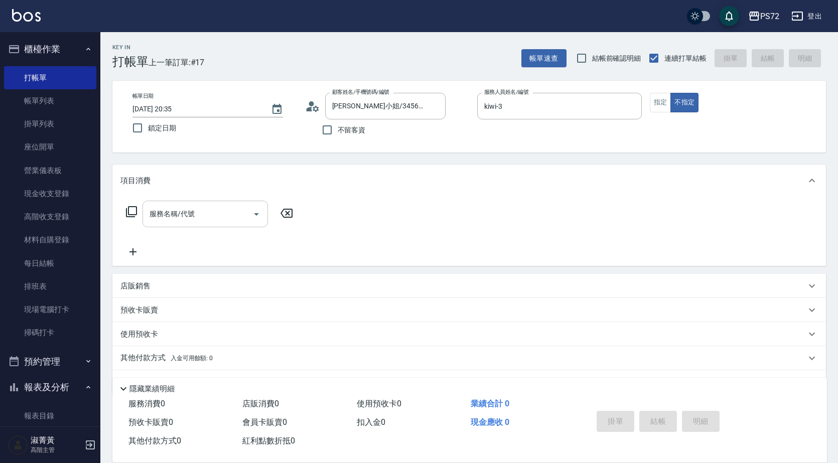
drag, startPoint x: 179, startPoint y: 225, endPoint x: 186, endPoint y: 221, distance: 8.1
click at [181, 224] on div "服務名稱/代號" at bounding box center [204, 214] width 125 height 27
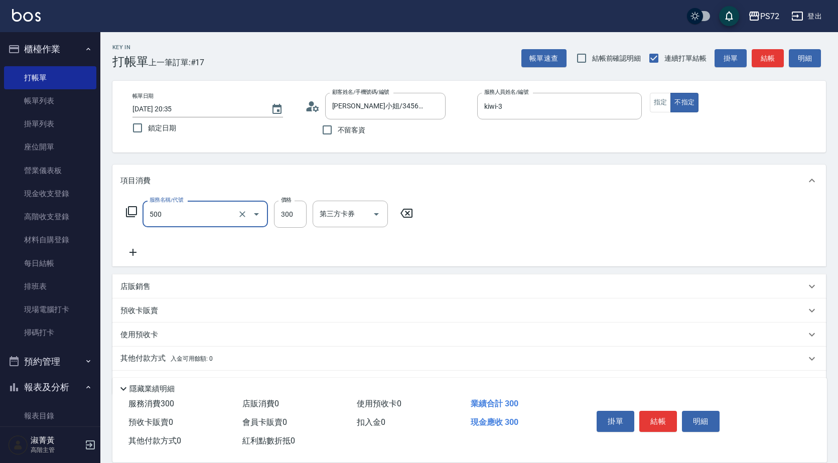
type input "洗髮(A級)(500)"
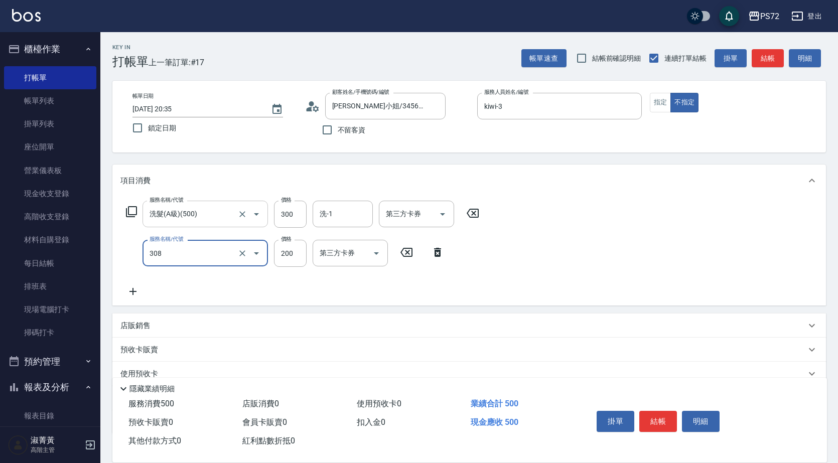
type input "學生剪髮(UP)(308)"
type input "350"
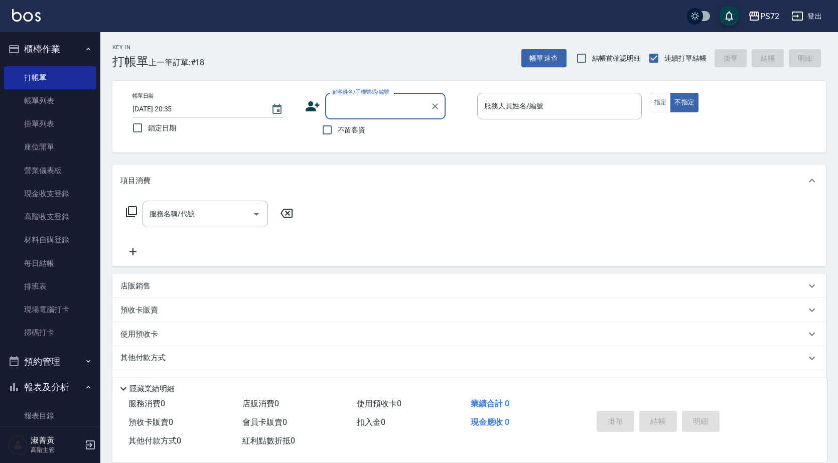
click at [369, 101] on input "顧客姓名/手機號碼/編號" at bounding box center [378, 106] width 96 height 18
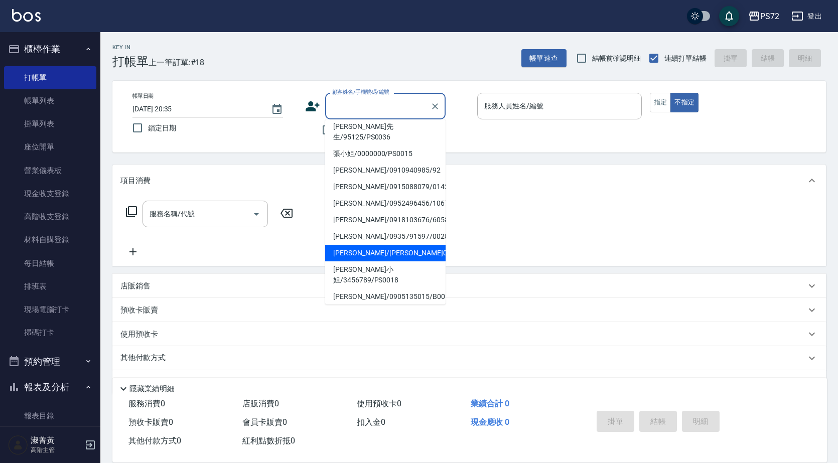
click at [369, 245] on li "[PERSON_NAME]/[PERSON_NAME]0147/0147" at bounding box center [385, 253] width 120 height 17
type input "[PERSON_NAME]/[PERSON_NAME]0147/0147"
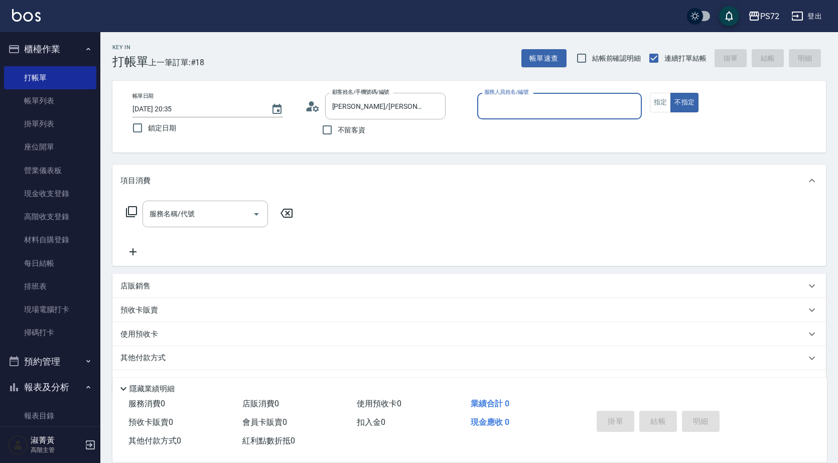
type input "[PERSON_NAME]-1"
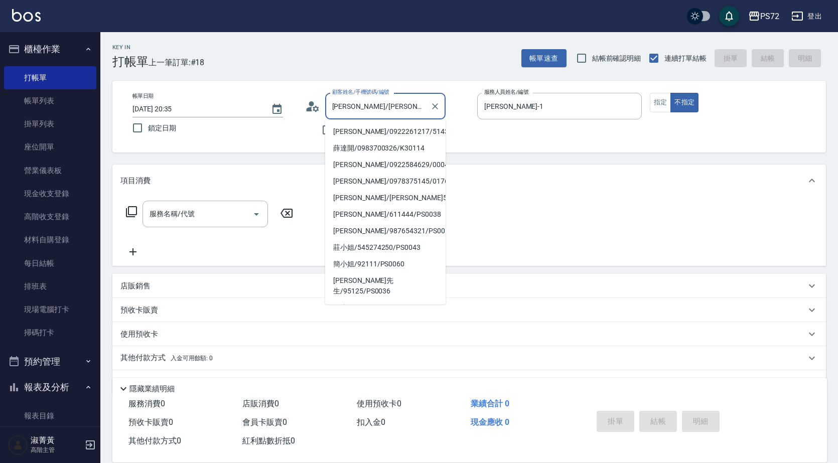
scroll to position [100, 0]
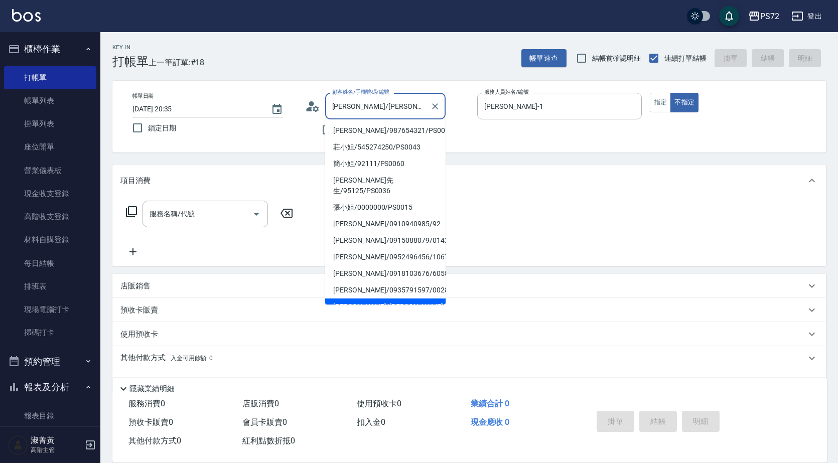
drag, startPoint x: 417, startPoint y: 108, endPoint x: 341, endPoint y: 109, distance: 76.3
click at [341, 109] on input "[PERSON_NAME]/[PERSON_NAME]0147/0147" at bounding box center [378, 106] width 96 height 18
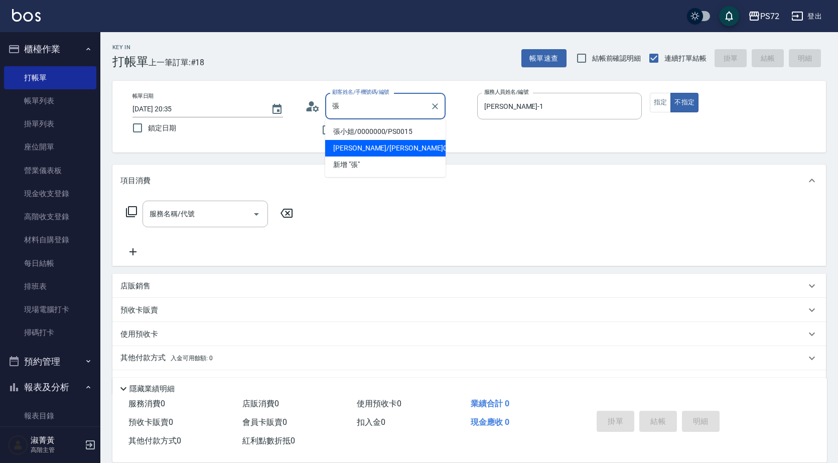
scroll to position [0, 0]
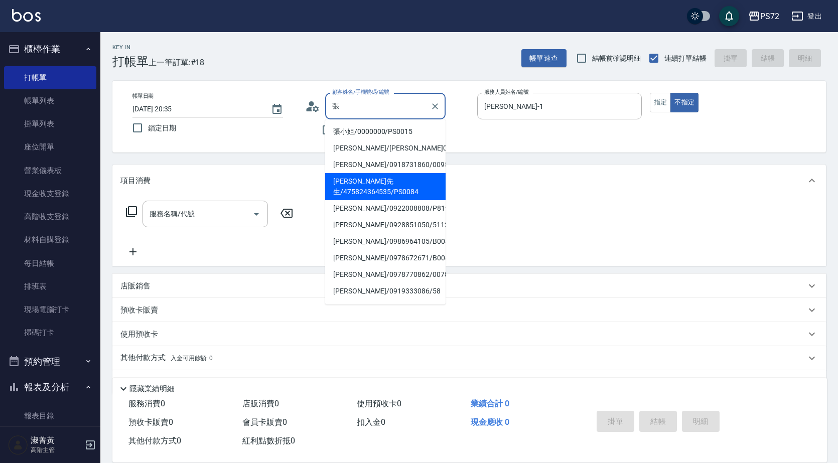
click at [392, 188] on li "[PERSON_NAME]先生/475824364535/PS0084" at bounding box center [385, 186] width 120 height 27
type input "[PERSON_NAME]先生/475824364535/PS0084"
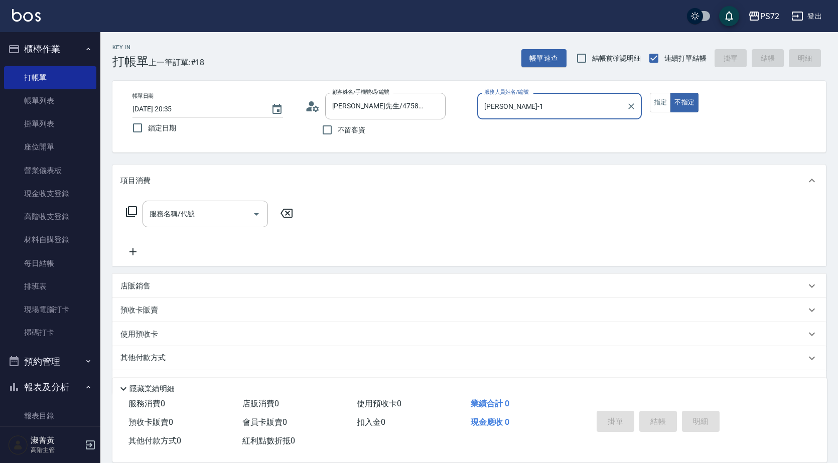
type input "kiwi-3"
click at [544, 100] on input "kiwi-3" at bounding box center [552, 106] width 140 height 18
click at [668, 98] on button "指定" at bounding box center [661, 103] width 22 height 20
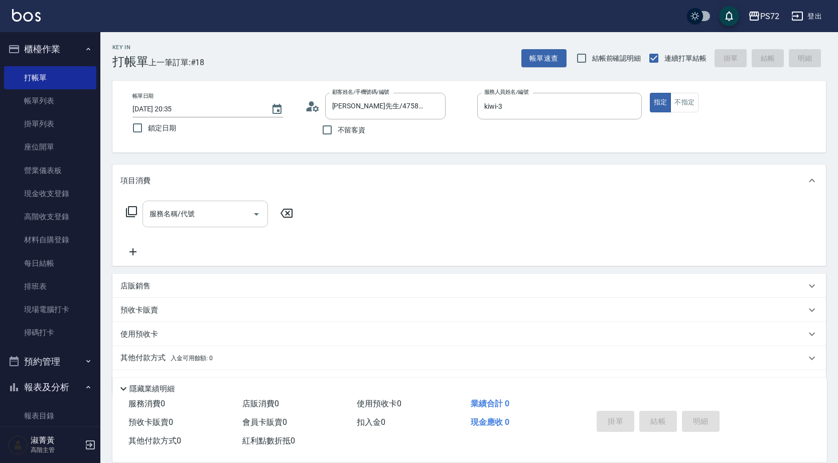
click at [177, 222] on input "服務名稱/代號" at bounding box center [197, 214] width 101 height 18
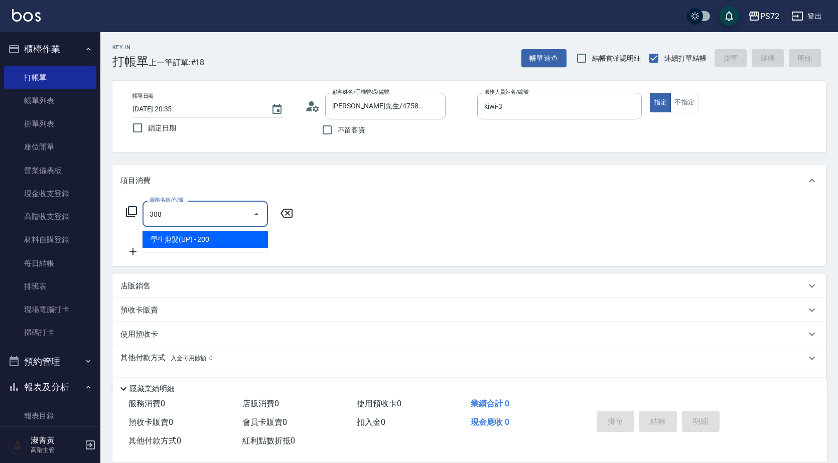
type input "學生剪髮(UP)(308)"
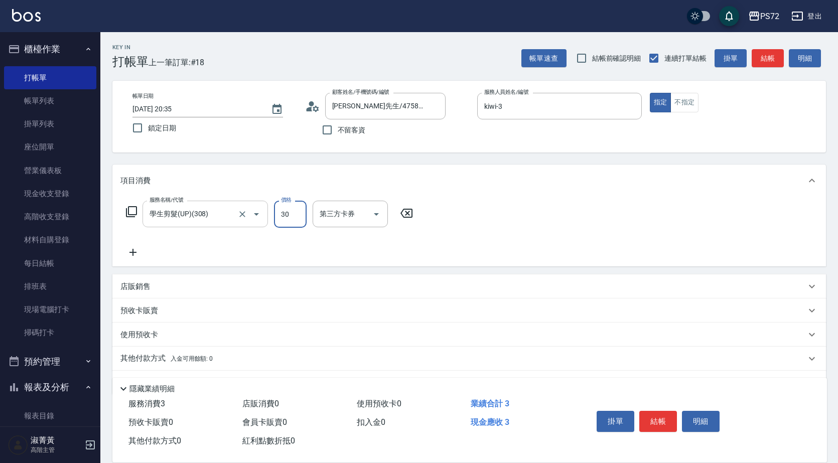
type input "300"
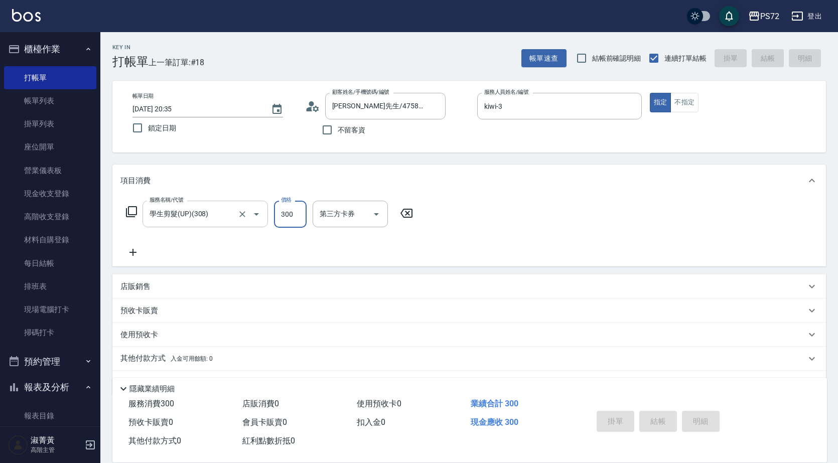
type input "[DATE] 20:36"
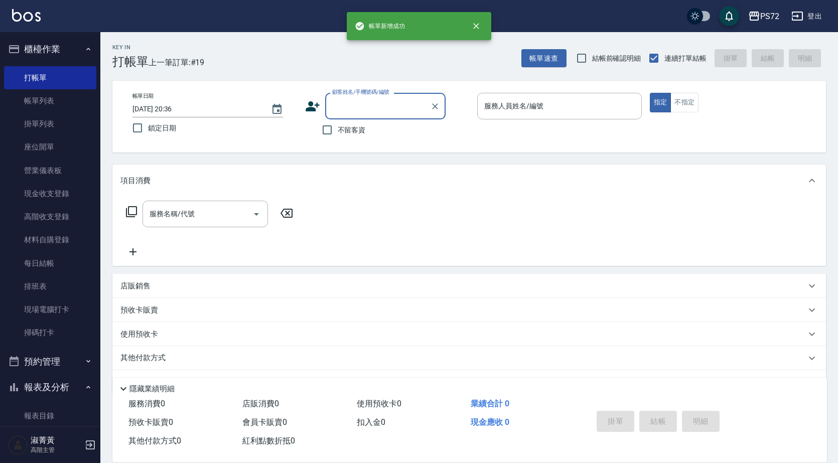
click at [358, 109] on input "顧客姓名/手機號碼/編號" at bounding box center [378, 106] width 96 height 18
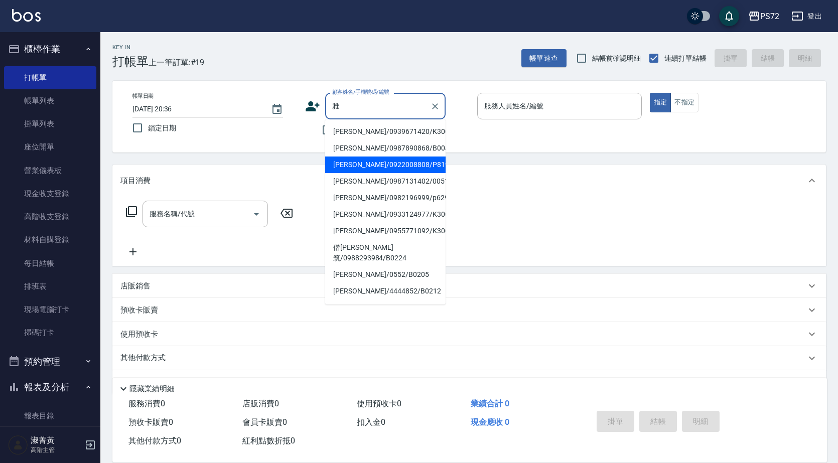
click at [401, 172] on li "[PERSON_NAME]/0922008808/P819" at bounding box center [385, 165] width 120 height 17
type input "[PERSON_NAME]/0922008808/P819"
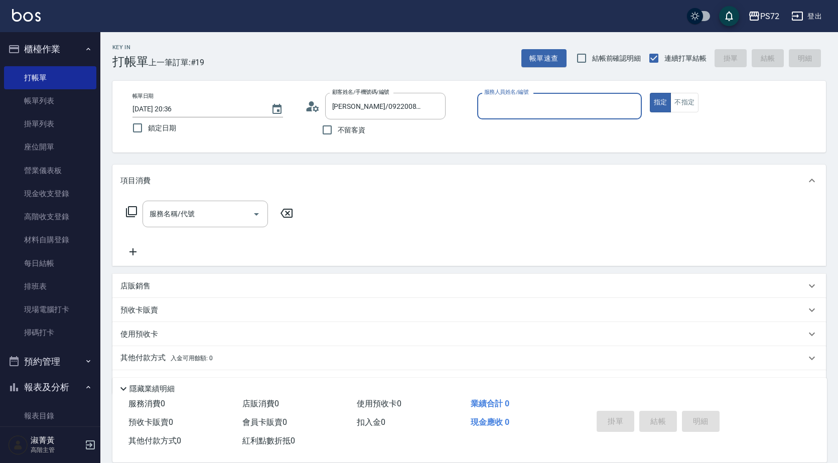
click at [540, 105] on input "服務人員姓名/編號" at bounding box center [560, 106] width 156 height 18
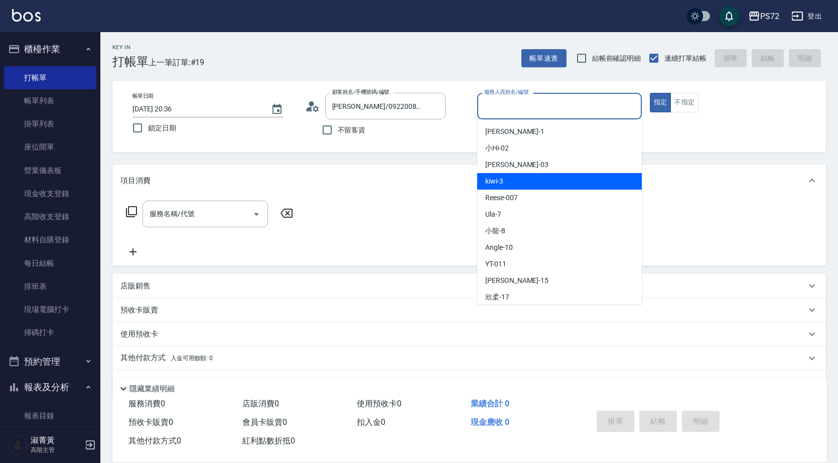
click at [513, 181] on div "kiwi -3" at bounding box center [559, 181] width 165 height 17
type input "kiwi-3"
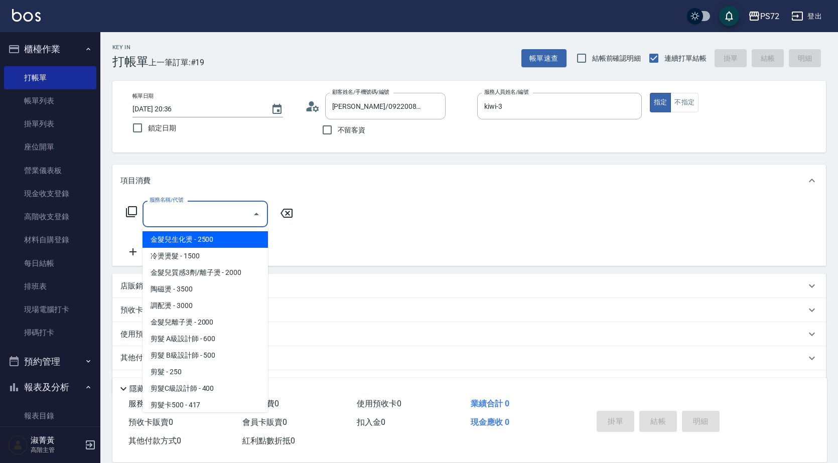
click at [216, 208] on input "服務名稱/代號" at bounding box center [197, 214] width 101 height 18
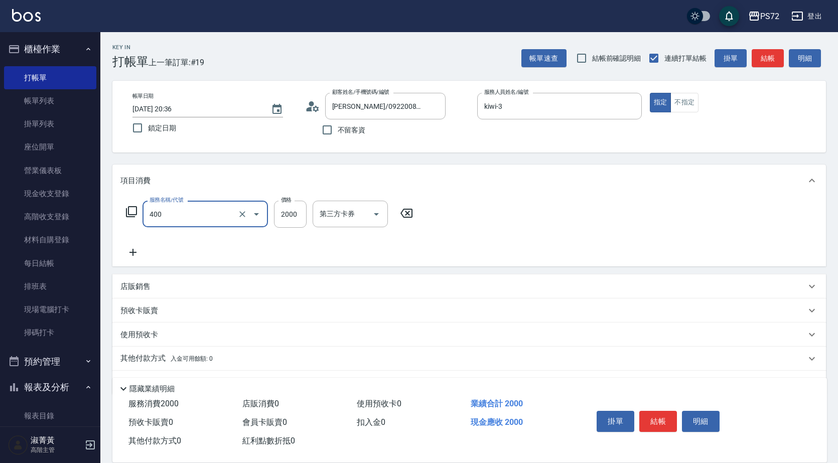
type input "染髮1500up(400)"
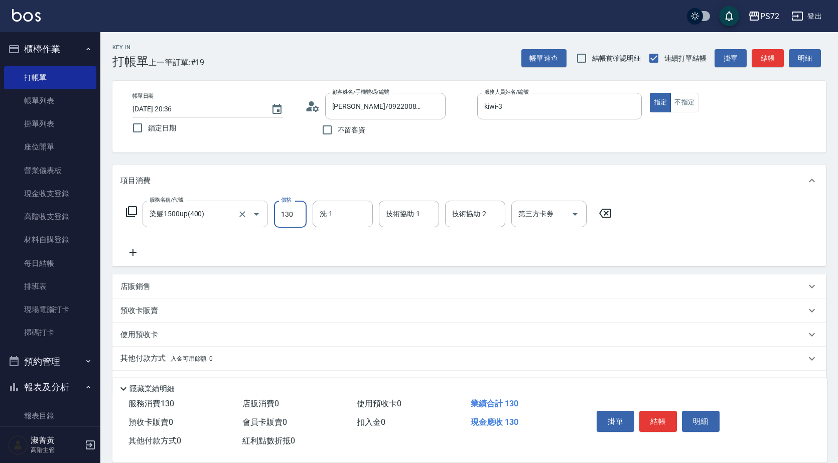
type input "1300"
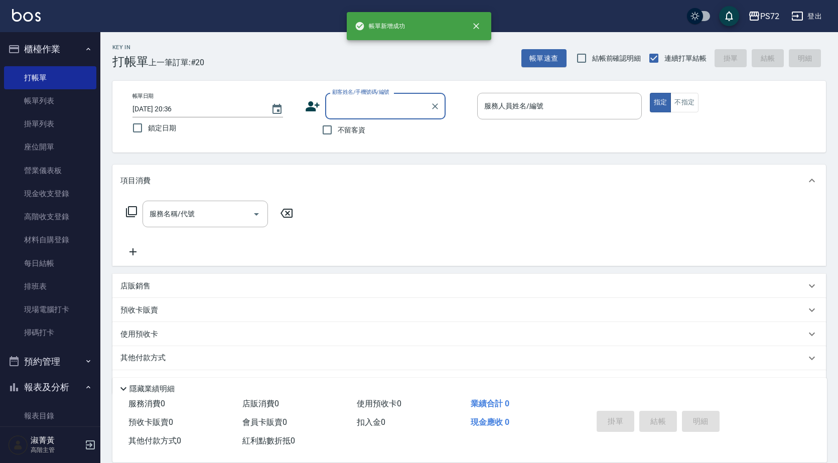
click at [401, 103] on input "顧客姓名/手機號碼/編號" at bounding box center [378, 106] width 96 height 18
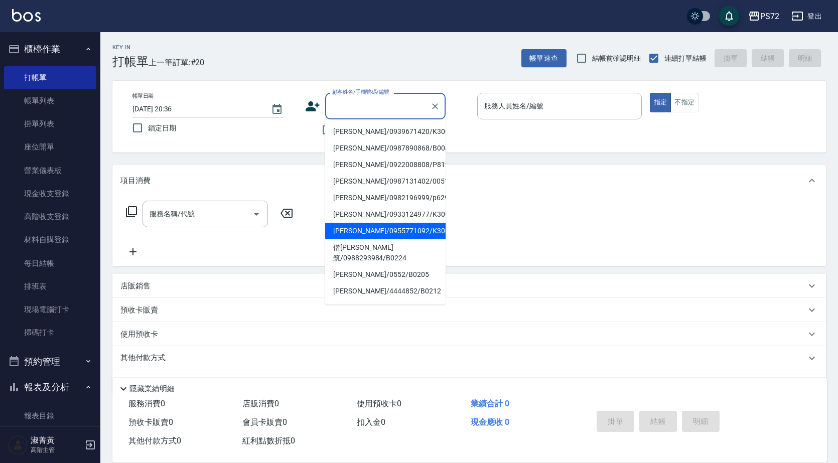
scroll to position [154, 0]
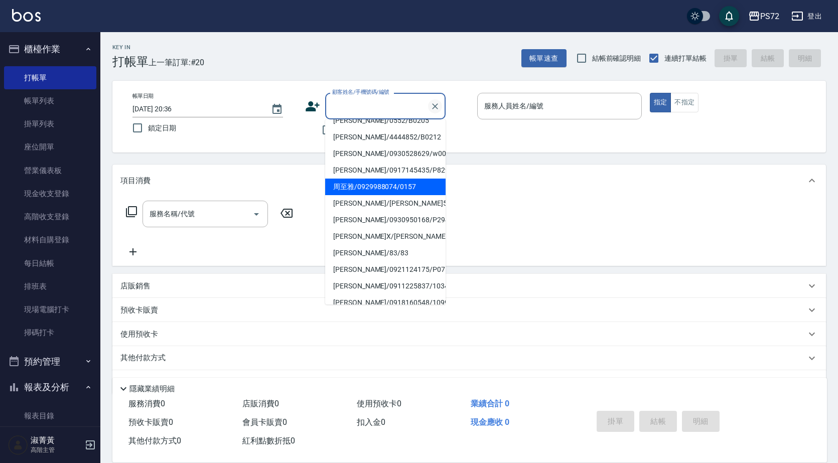
click at [435, 105] on icon "Clear" at bounding box center [435, 106] width 6 height 6
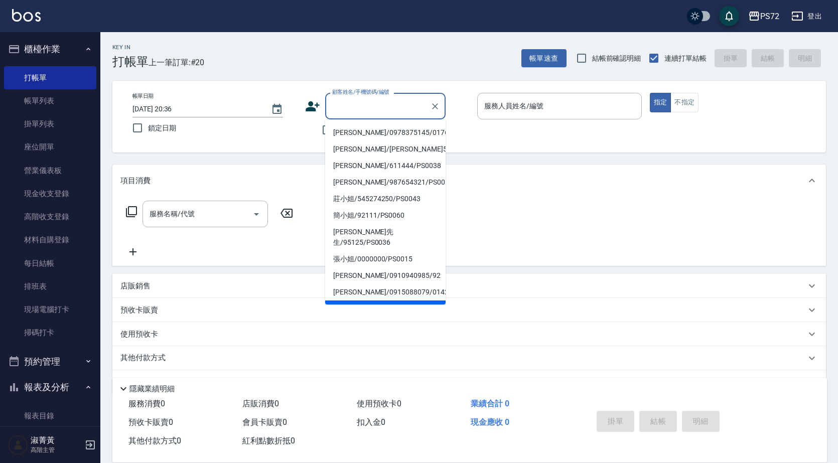
scroll to position [104, 0]
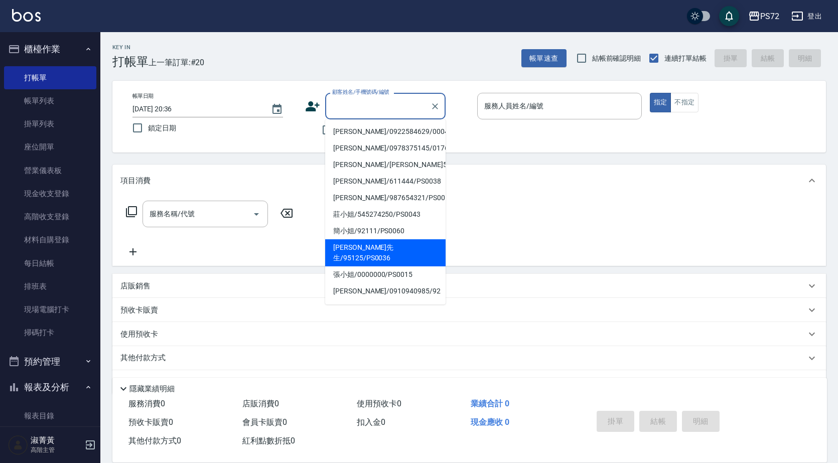
click at [372, 239] on li "[PERSON_NAME]先生/95125/PS0036" at bounding box center [385, 252] width 120 height 27
type input "[PERSON_NAME]先生/95125/PS0036"
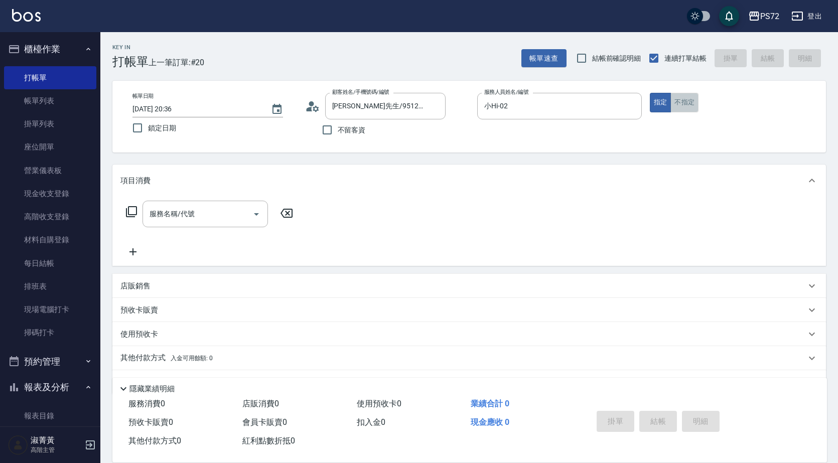
click at [674, 99] on button "不指定" at bounding box center [684, 103] width 28 height 20
click at [552, 116] on div "小Hi-02 服務人員姓名/編號" at bounding box center [559, 106] width 165 height 27
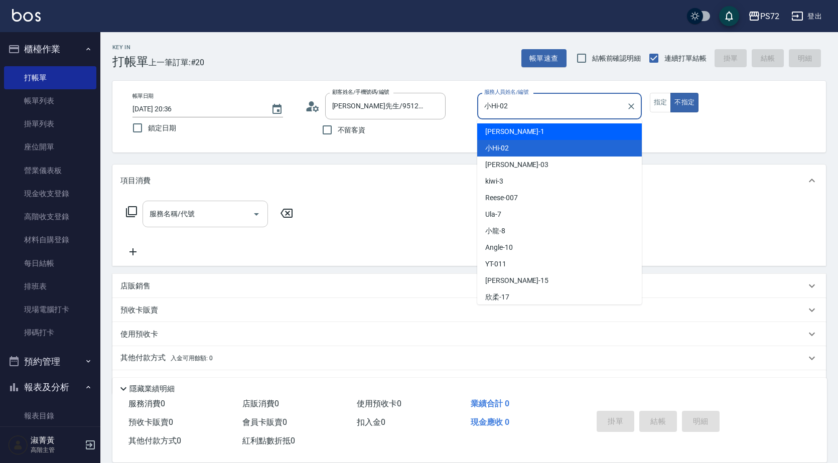
click at [212, 207] on input "服務名稱/代號" at bounding box center [197, 214] width 101 height 18
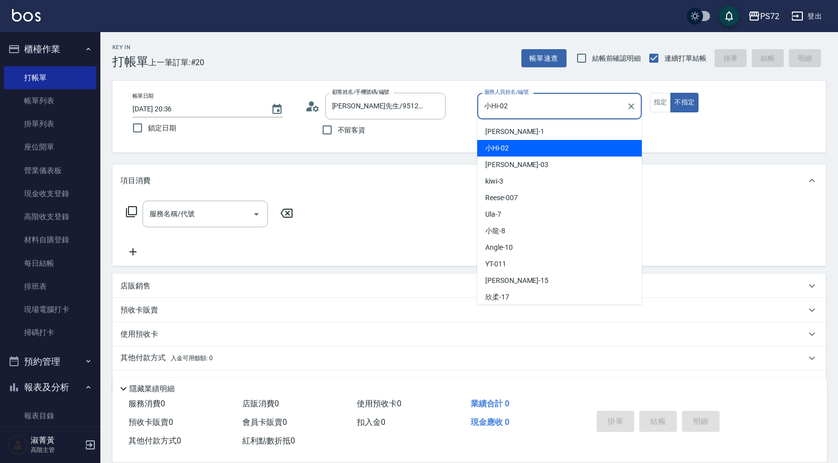
click at [494, 103] on input "小Hi-02" at bounding box center [552, 106] width 140 height 18
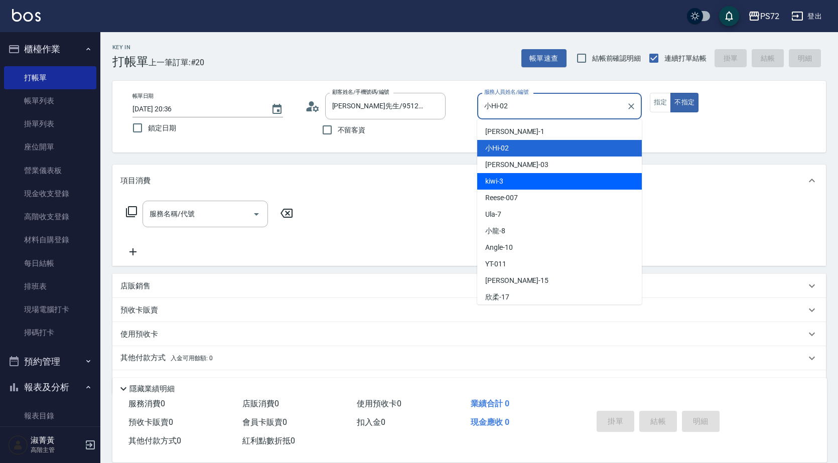
click at [536, 185] on div "kiwi -3" at bounding box center [559, 181] width 165 height 17
type input "kiwi-3"
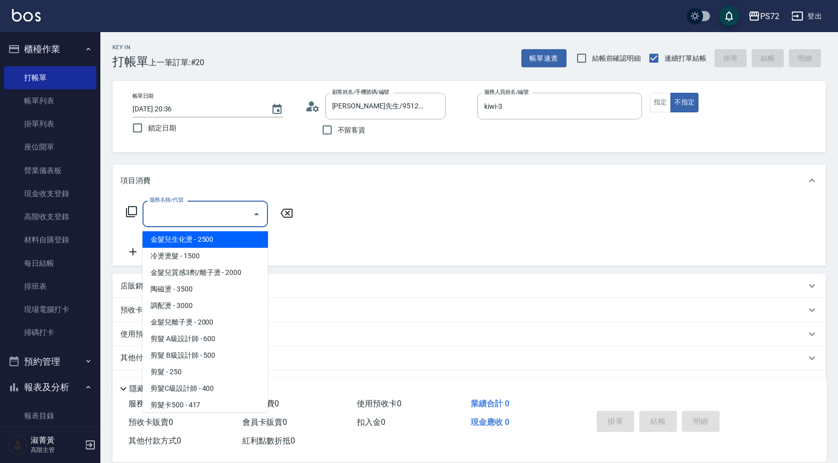
click at [159, 216] on input "服務名稱/代號" at bounding box center [197, 214] width 101 height 18
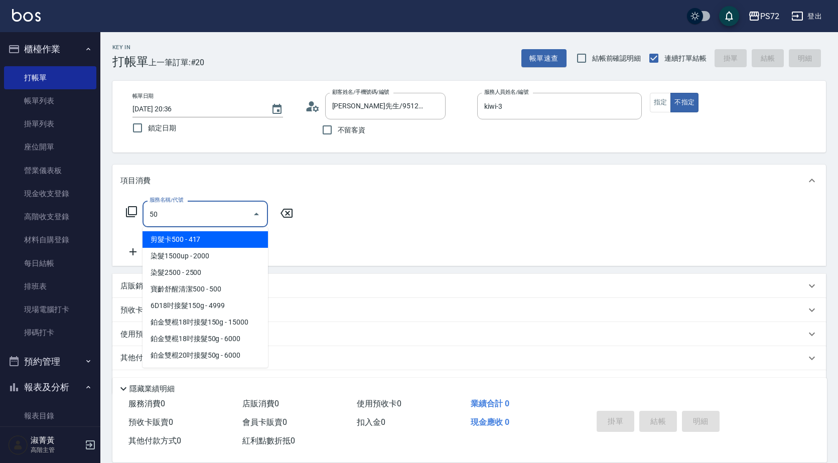
type input "5"
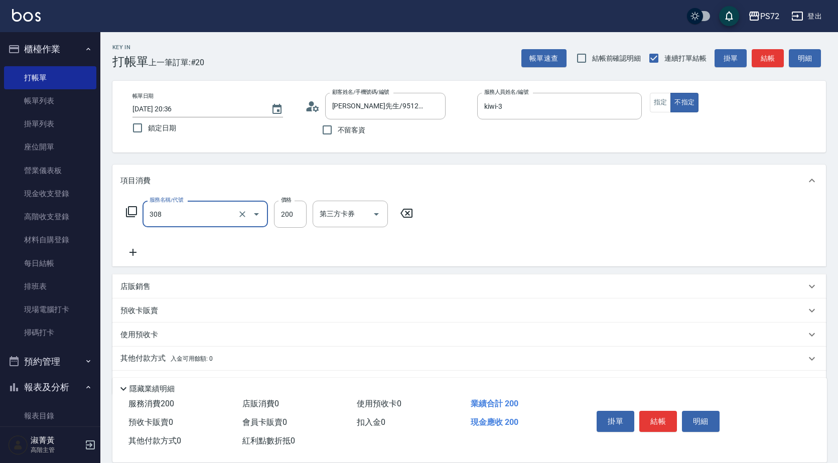
type input "學生剪髮(UP)(308)"
type input "350"
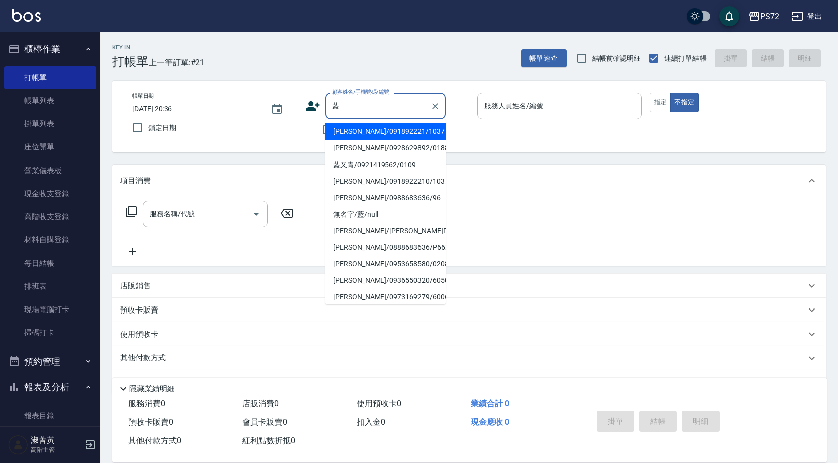
click at [351, 138] on li "[PERSON_NAME]/091892221/1037" at bounding box center [385, 131] width 120 height 17
type input "[PERSON_NAME]/091892221/1037"
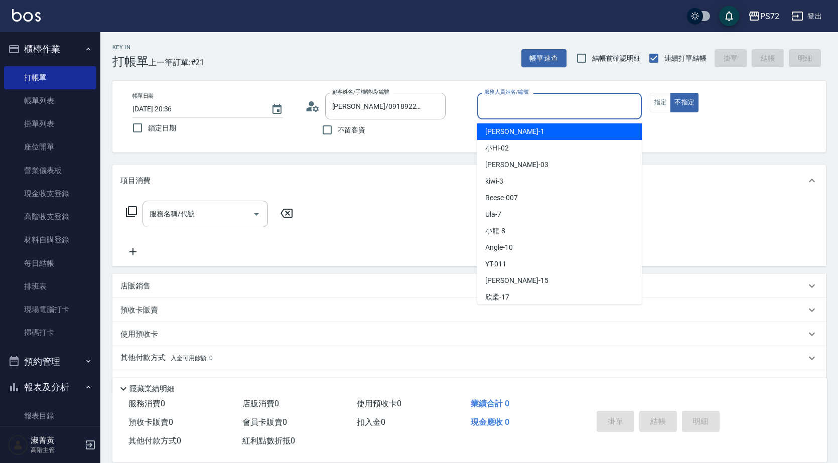
drag, startPoint x: 496, startPoint y: 105, endPoint x: 525, endPoint y: 147, distance: 50.9
click at [498, 105] on input "服務人員姓名/編號" at bounding box center [560, 106] width 156 height 18
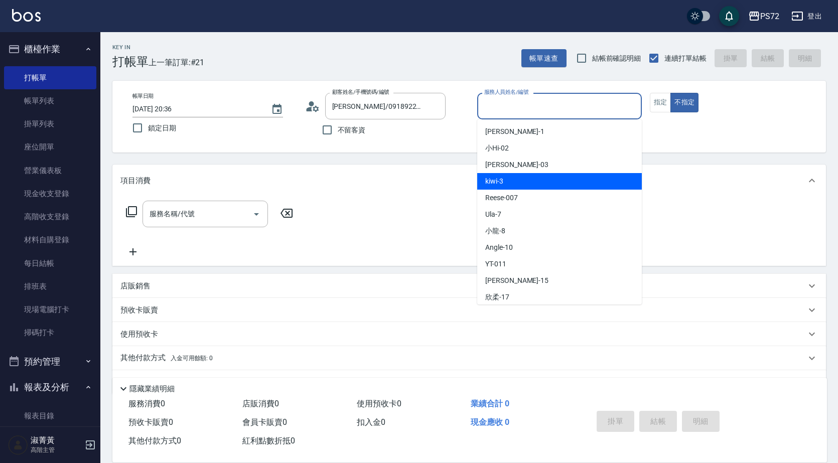
click at [538, 184] on div "kiwi -3" at bounding box center [559, 181] width 165 height 17
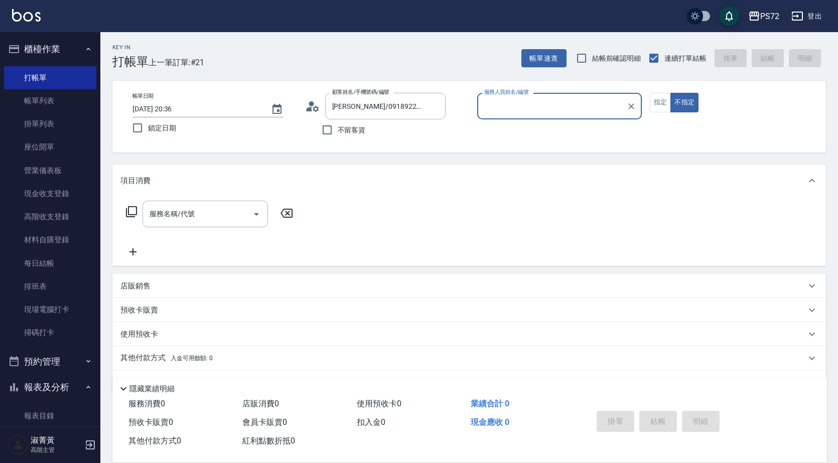
type input "kiwi-3"
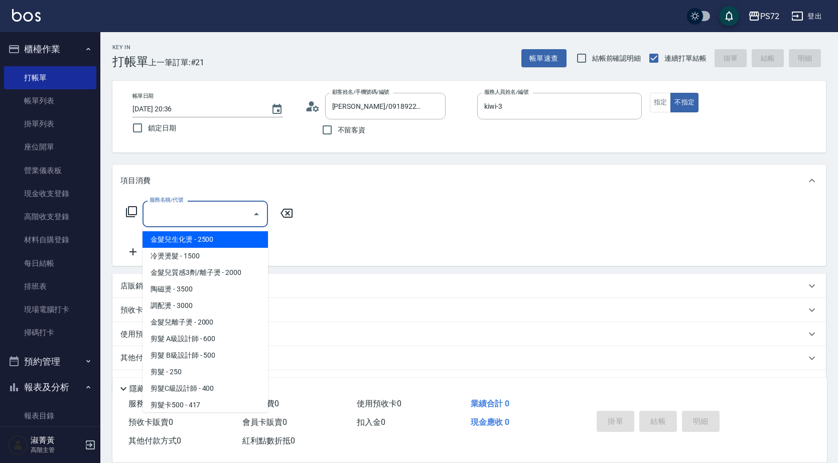
click at [231, 215] on input "服務名稱/代號" at bounding box center [197, 214] width 101 height 18
click at [656, 97] on button "指定" at bounding box center [661, 103] width 22 height 20
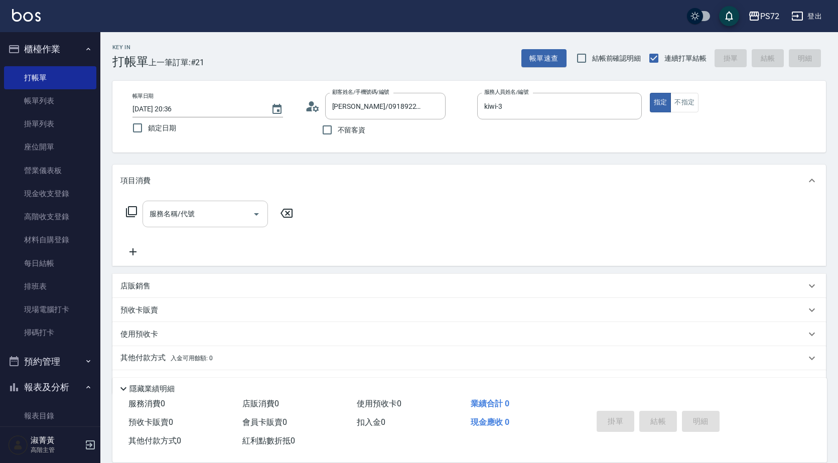
click at [206, 217] on input "服務名稱/代號" at bounding box center [197, 214] width 101 height 18
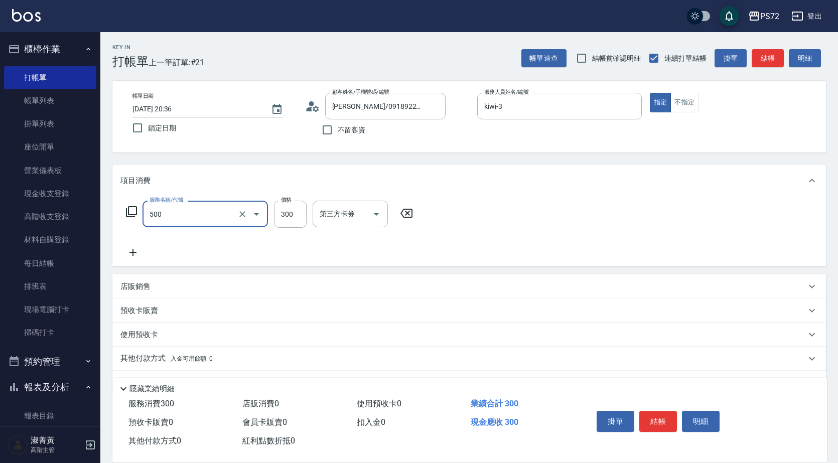
type input "洗髮(A級)(500)"
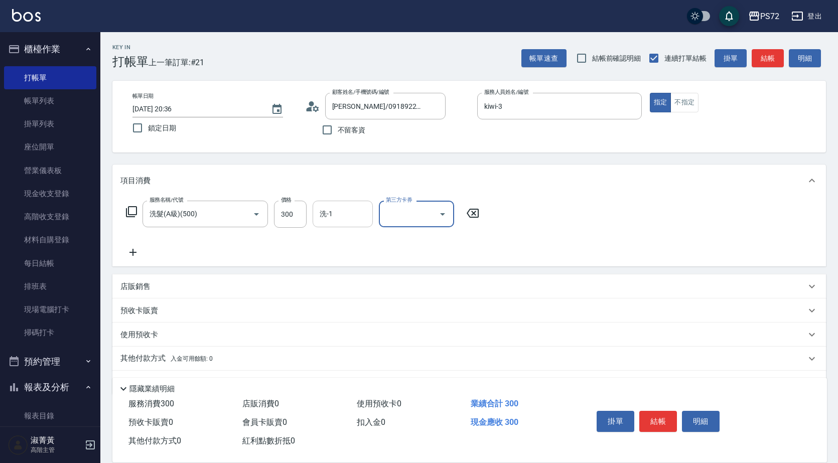
click at [333, 220] on input "洗-1" at bounding box center [342, 214] width 51 height 18
type input "[PERSON_NAME]-18"
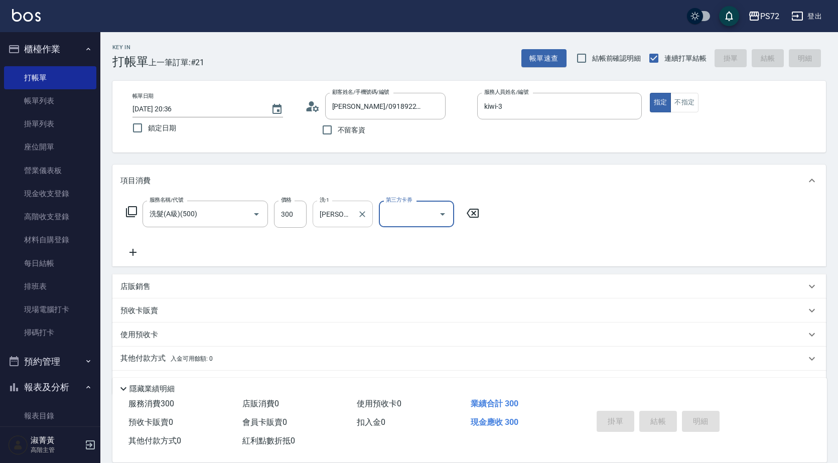
type input "[DATE] 20:37"
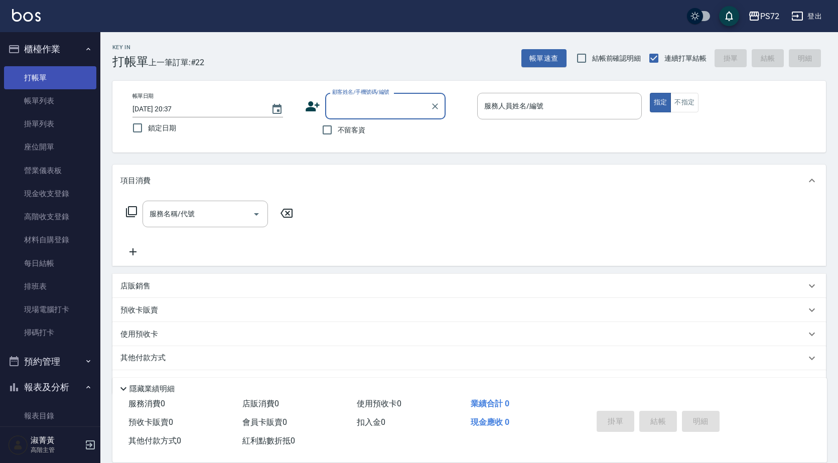
click at [43, 87] on link "打帳單" at bounding box center [50, 77] width 92 height 23
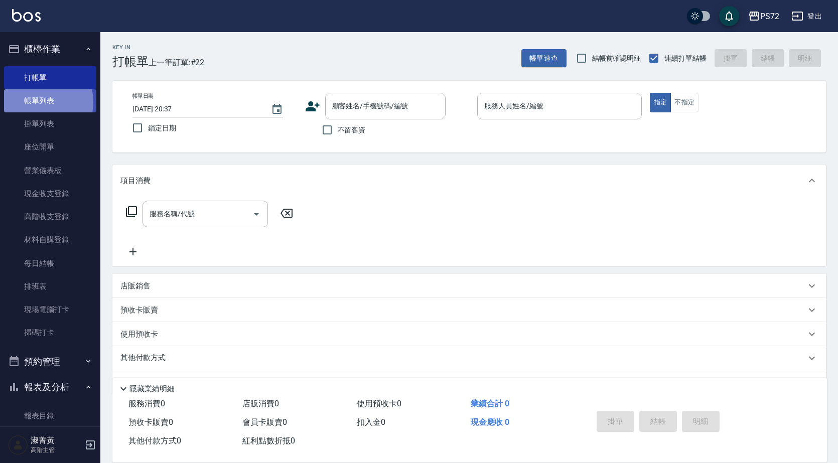
click at [38, 102] on link "帳單列表" at bounding box center [50, 100] width 92 height 23
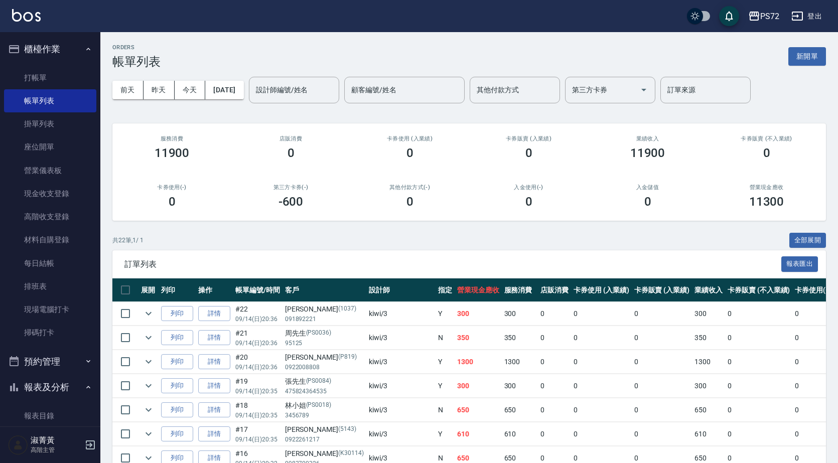
click at [259, 80] on div "[DATE] [DATE] [DATE] [DATE] 設計師編號/姓名 設計師編號/姓名 顧客編號/姓名 顧客編號/姓名 其他付款方式 其他付款方式 第三方…" at bounding box center [468, 90] width 713 height 43
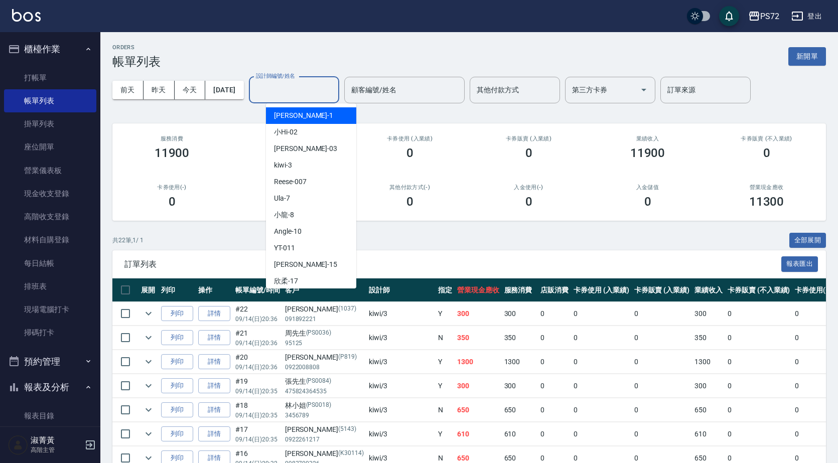
click at [287, 87] on div "設計師編號/姓名 設計師編號/姓名" at bounding box center [294, 90] width 90 height 27
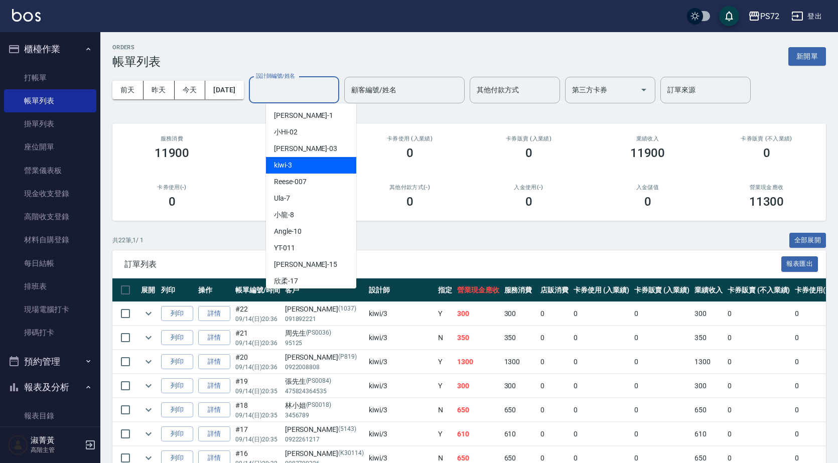
click at [328, 169] on div "kiwi -3" at bounding box center [311, 165] width 90 height 17
type input "kiwi-3"
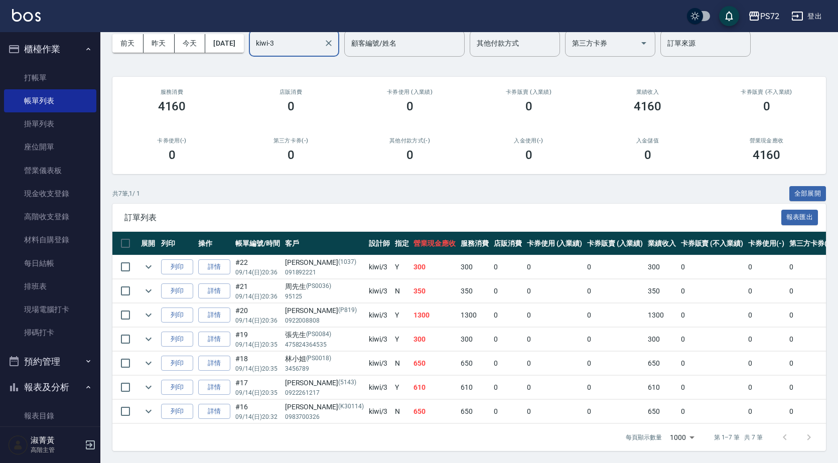
scroll to position [54, 0]
click at [211, 404] on link "詳情" at bounding box center [214, 412] width 32 height 16
click at [211, 403] on div "ORDERS 帳單列表 新開單 [DATE] [DATE] [DATE] [DATE] 設計師編號/姓名 kiwi-3 設計師編號/姓名 顧客編號/姓名 顧客…" at bounding box center [419, 208] width 838 height 510
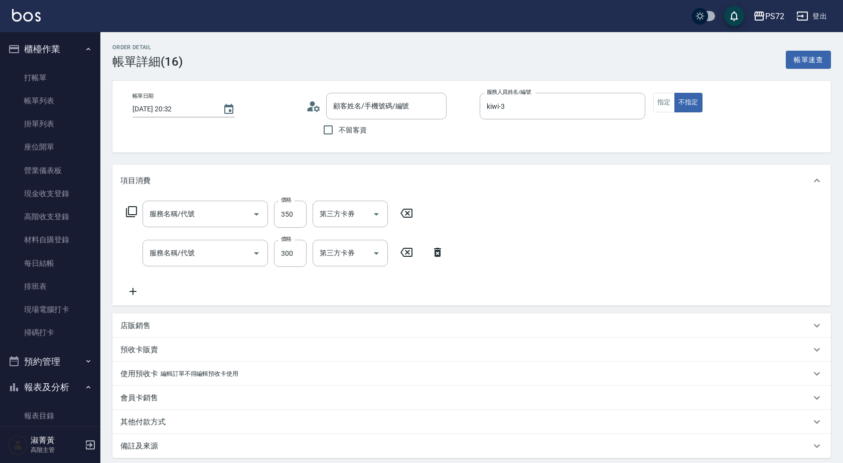
type input "[DATE] 20:32"
type input "kiwi-3"
type input "薛達開/0983700326/K30114"
type input "學生剪髮(UP)(308)"
type input "洗髮(A級)(500)"
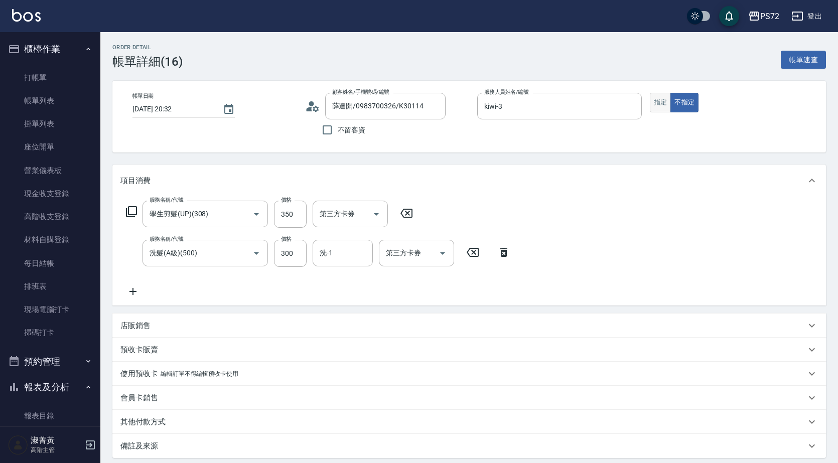
click at [664, 105] on button "指定" at bounding box center [661, 103] width 22 height 20
type button "true"
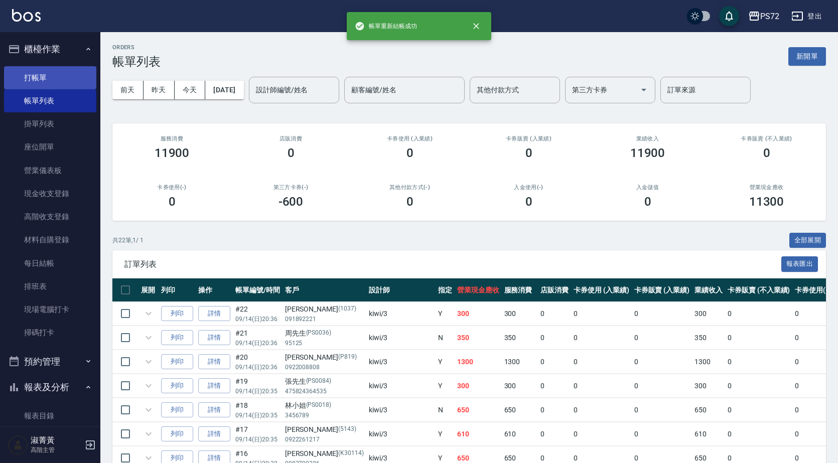
click at [19, 75] on link "打帳單" at bounding box center [50, 77] width 92 height 23
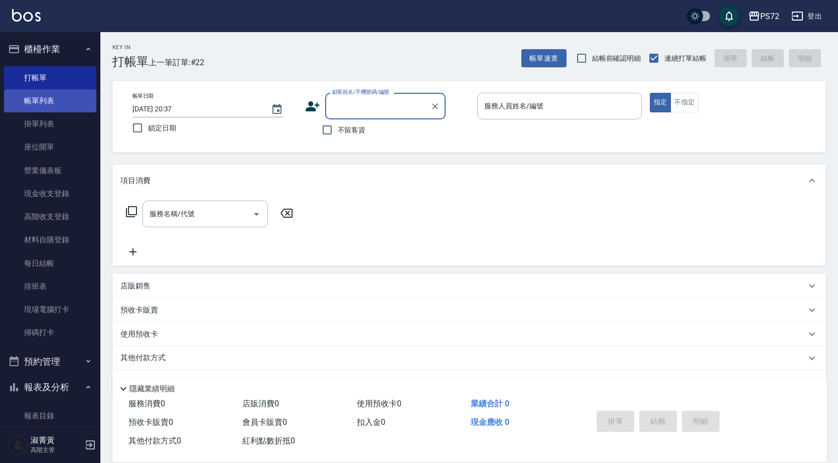
click at [38, 107] on link "帳單列表" at bounding box center [50, 100] width 92 height 23
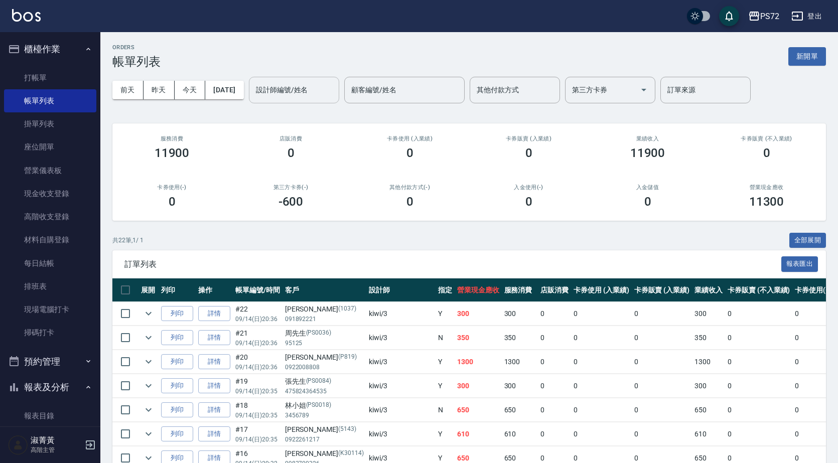
click at [301, 90] on input "設計師編號/姓名" at bounding box center [293, 90] width 81 height 18
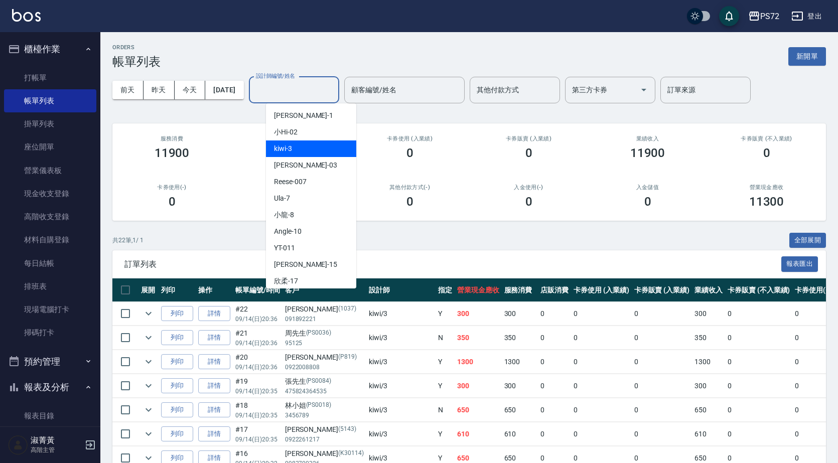
click at [308, 153] on div "kiwi -3" at bounding box center [311, 148] width 90 height 17
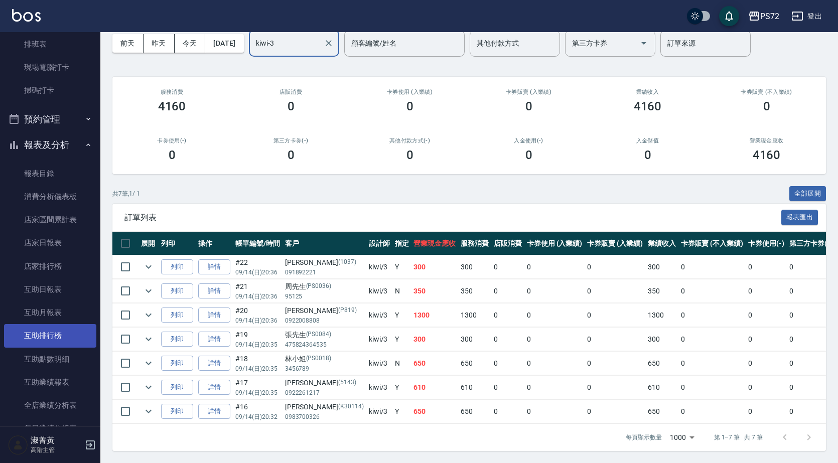
scroll to position [251, 0]
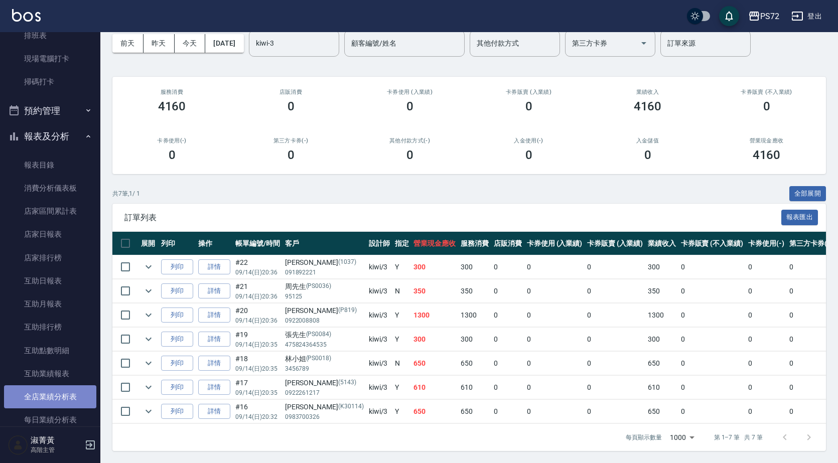
click at [52, 397] on link "全店業績分析表" at bounding box center [50, 396] width 92 height 23
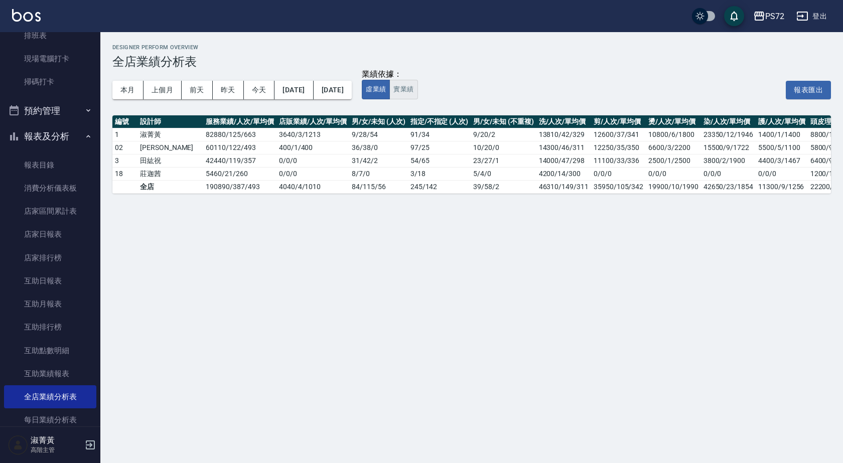
click at [417, 96] on button "實業績" at bounding box center [403, 90] width 28 height 20
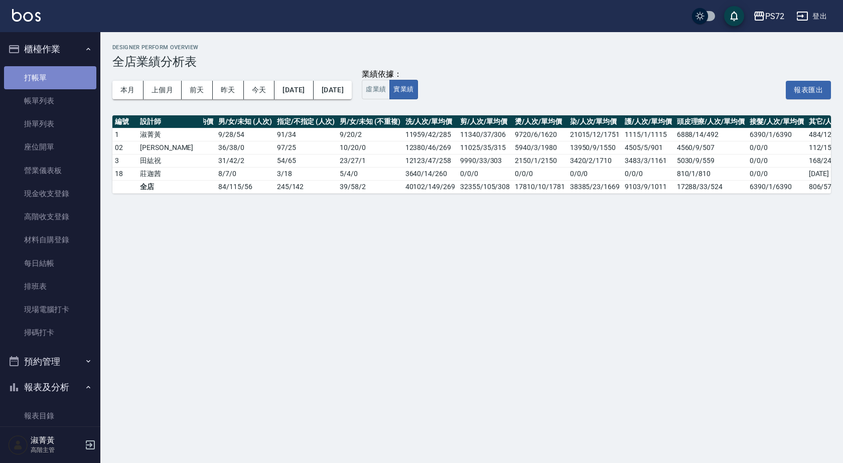
click at [62, 72] on link "打帳單" at bounding box center [50, 77] width 92 height 23
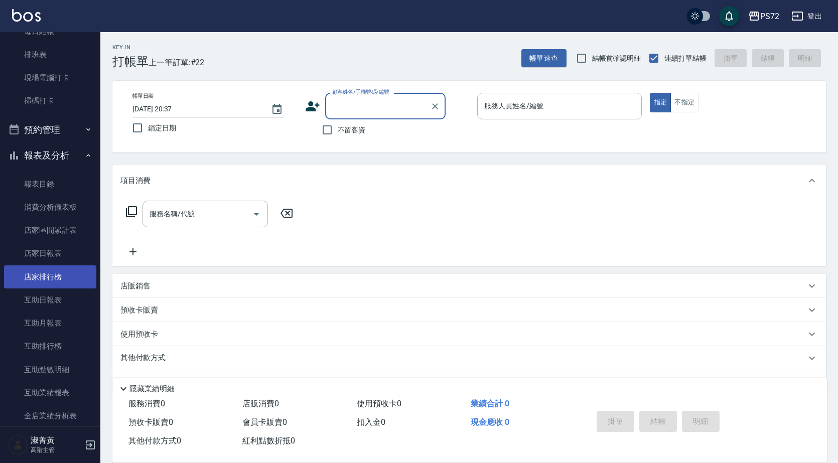
scroll to position [201, 0]
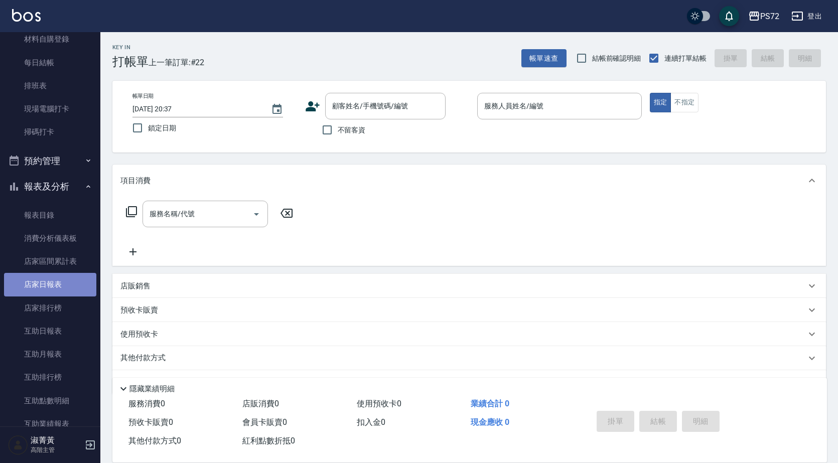
click at [55, 288] on link "店家日報表" at bounding box center [50, 284] width 92 height 23
